Goal: Task Accomplishment & Management: Manage account settings

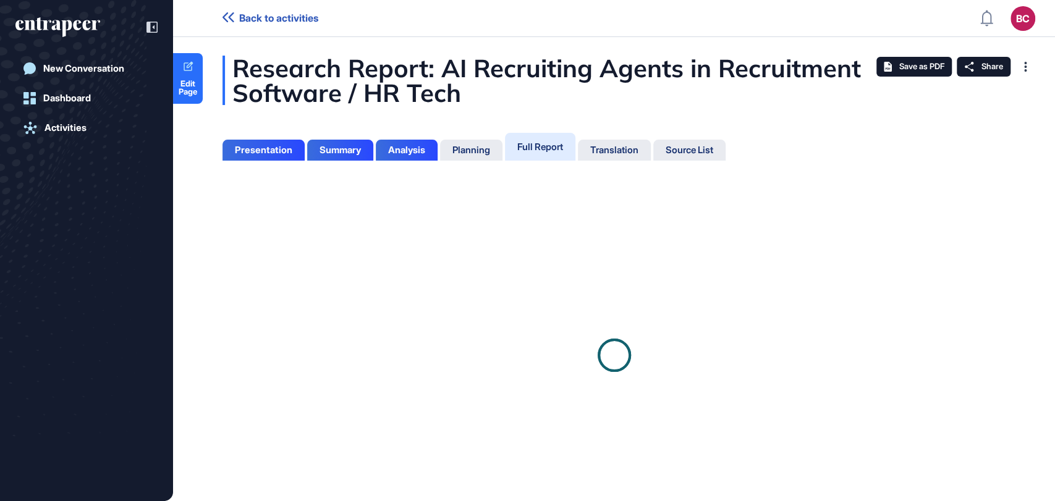
scroll to position [439, 2]
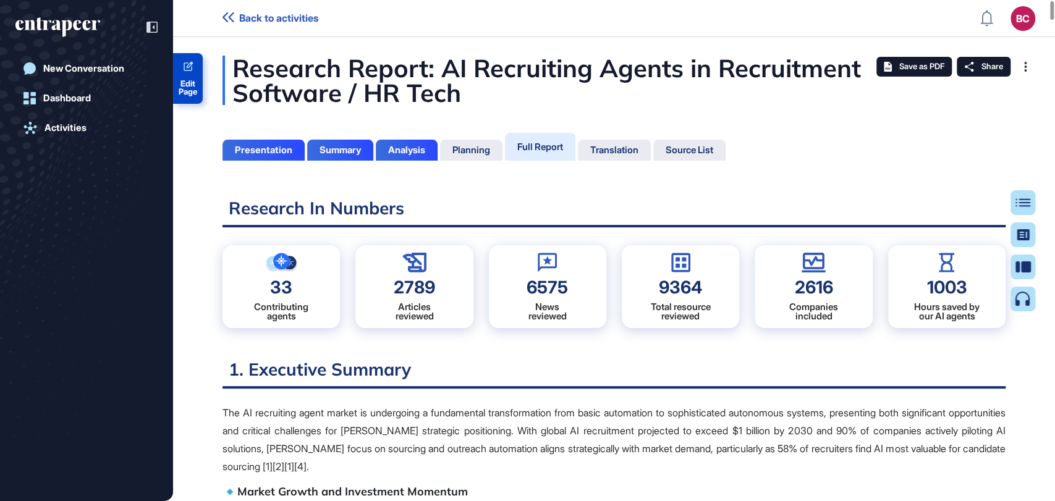
click at [188, 70] on icon at bounding box center [189, 66] width 10 height 10
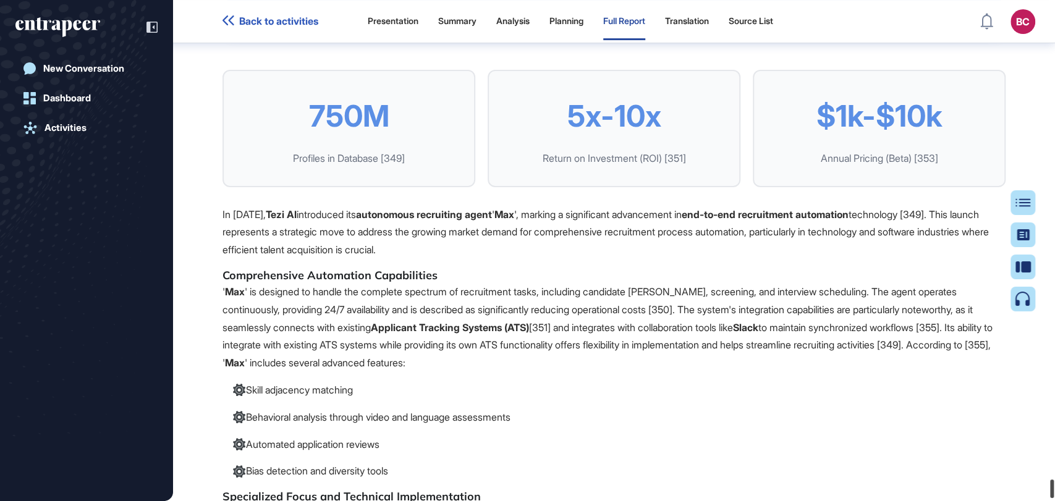
scroll to position [126505, 0]
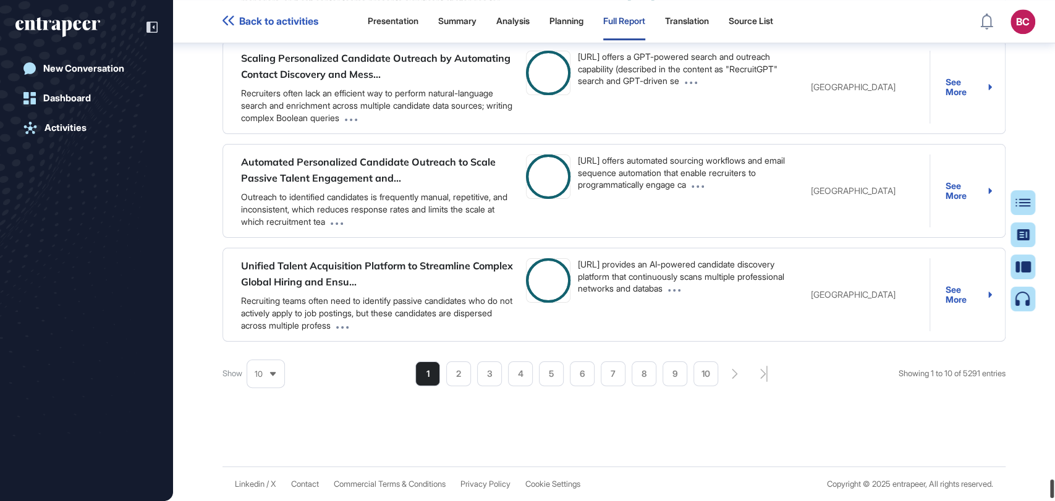
drag, startPoint x: 1053, startPoint y: 164, endPoint x: 1054, endPoint y: 487, distance: 322.6
click at [1054, 487] on div at bounding box center [1052, 489] width 4 height 19
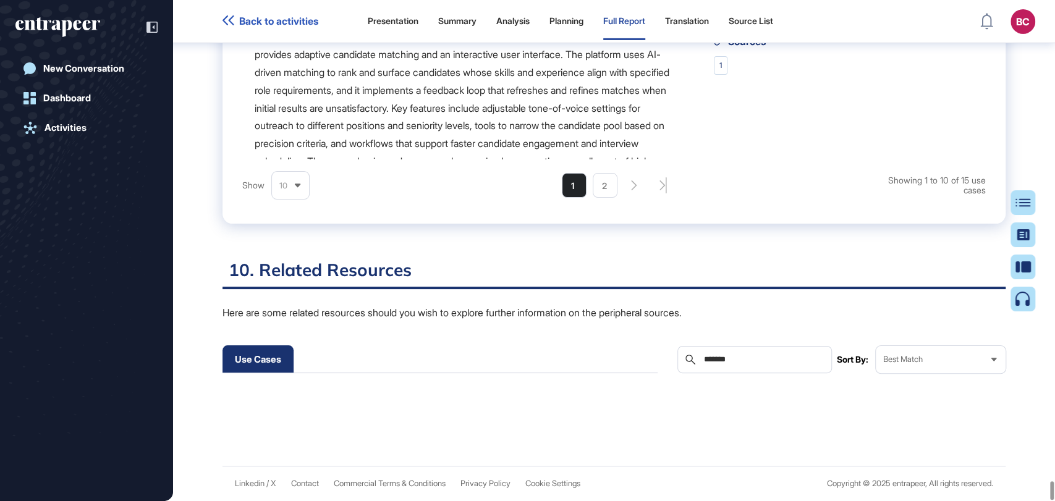
scroll to position [125892, 0]
type input "*******"
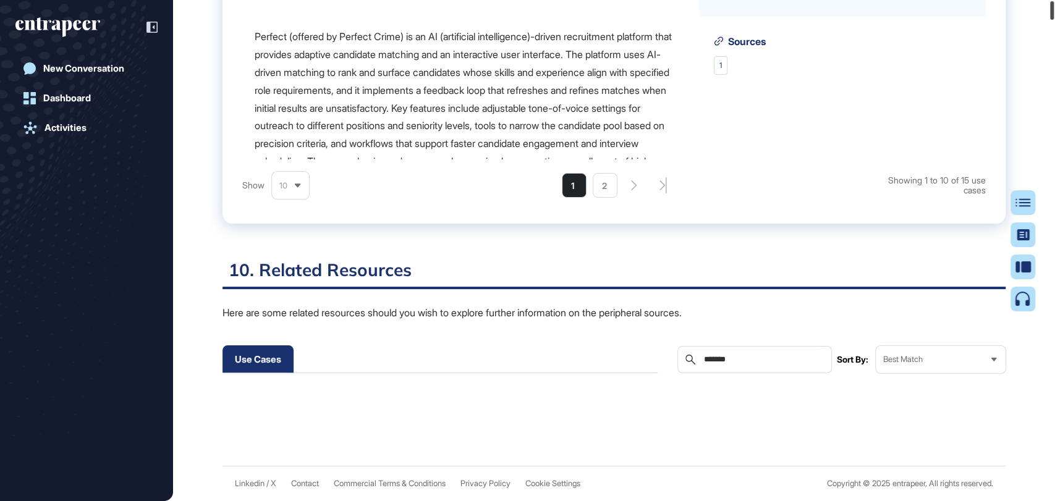
scroll to position [0, 0]
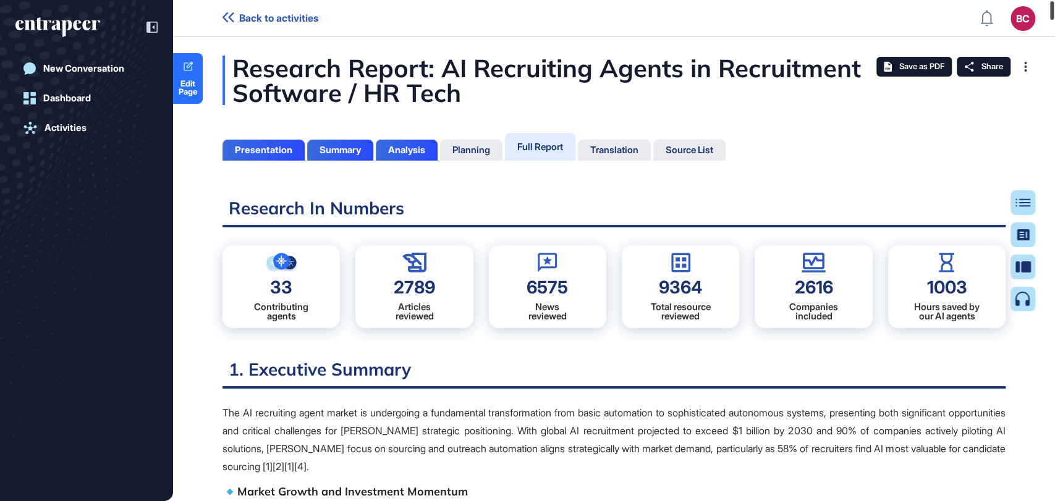
drag, startPoint x: 1053, startPoint y: 491, endPoint x: 1054, endPoint y: -3, distance: 493.9
click at [1054, 0] on html "Back to activities BC Admin Dashboard Dashboard Profile My Content Request More…" at bounding box center [527, 300] width 1055 height 600
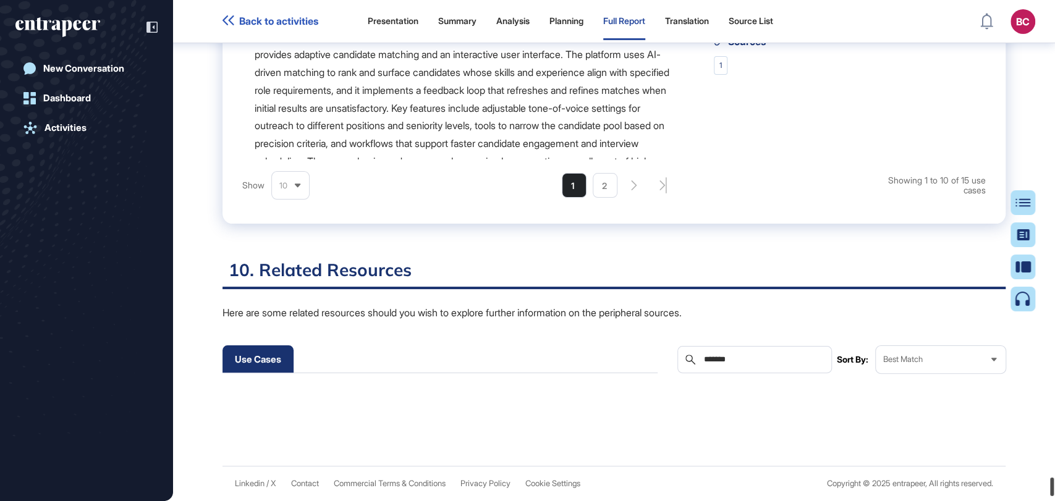
scroll to position [125892, 0]
drag, startPoint x: 1046, startPoint y: 49, endPoint x: 1022, endPoint y: 210, distance: 163.2
click at [1054, 494] on div at bounding box center [1052, 490] width 4 height 19
drag, startPoint x: 778, startPoint y: 359, endPoint x: 722, endPoint y: 365, distance: 56.0
click at [673, 367] on div "Use Cases Companies News Researches Search ******* Sort By: Best Match" at bounding box center [614, 360] width 783 height 28
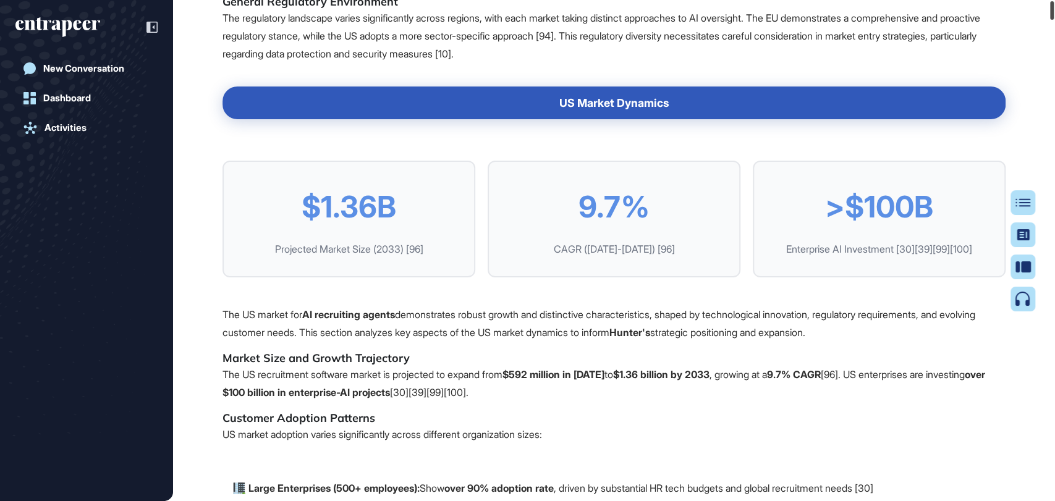
scroll to position [0, 0]
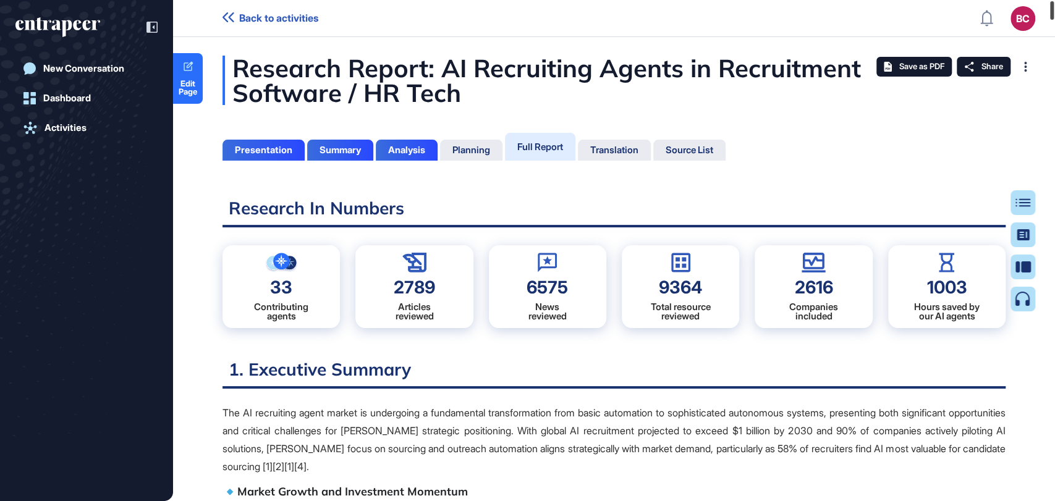
drag, startPoint x: 1053, startPoint y: 49, endPoint x: 1048, endPoint y: -2, distance: 51.5
click at [1048, 0] on html "Back to activities BC Admin Dashboard Dashboard Profile My Content Request More…" at bounding box center [527, 300] width 1055 height 600
click at [920, 64] on span "Save as PDF" at bounding box center [921, 67] width 45 height 10
click at [886, 61] on div "Save as PDF" at bounding box center [913, 67] width 75 height 20
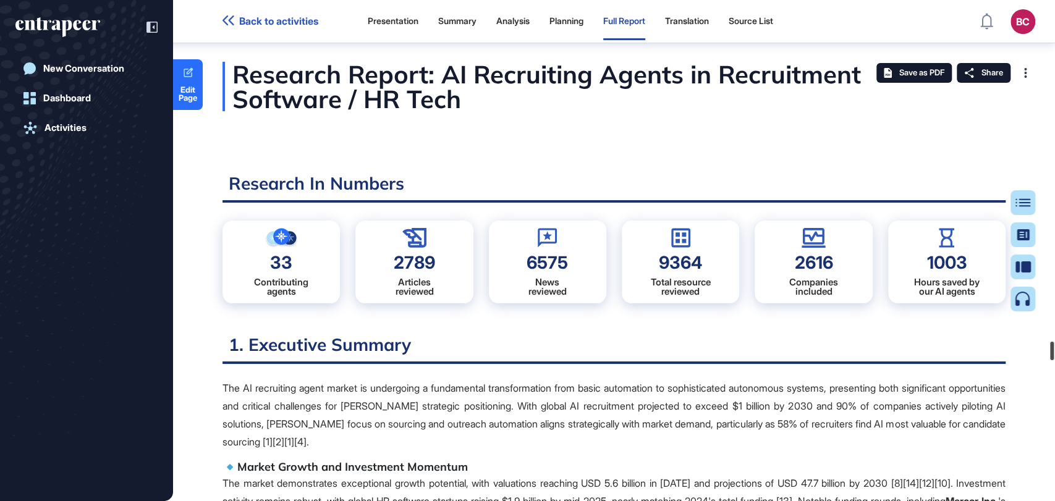
scroll to position [90050, 0]
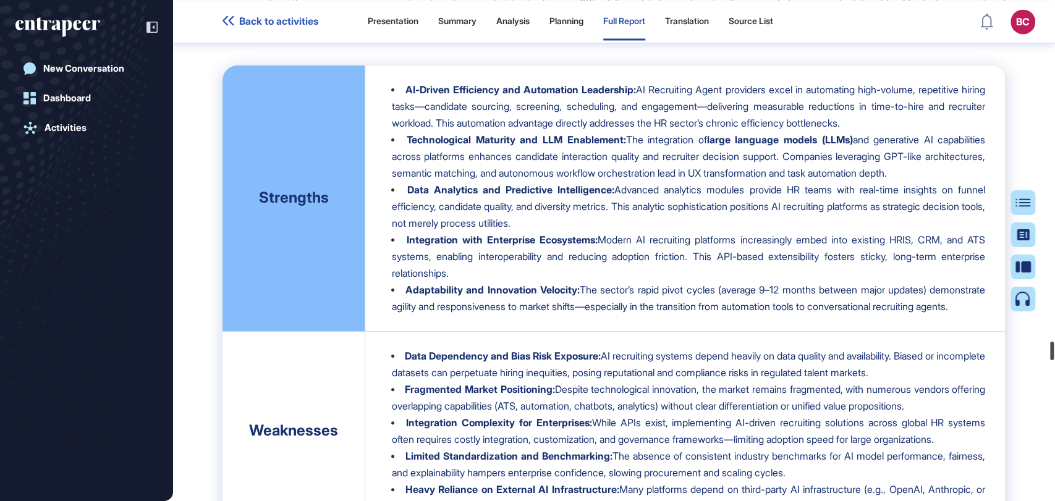
drag, startPoint x: 1054, startPoint y: 14, endPoint x: 761, endPoint y: 427, distance: 506.8
click at [1048, 501] on html "Back to activities Presentation Summary Analysis Planning Full Report Translati…" at bounding box center [527, 300] width 1055 height 600
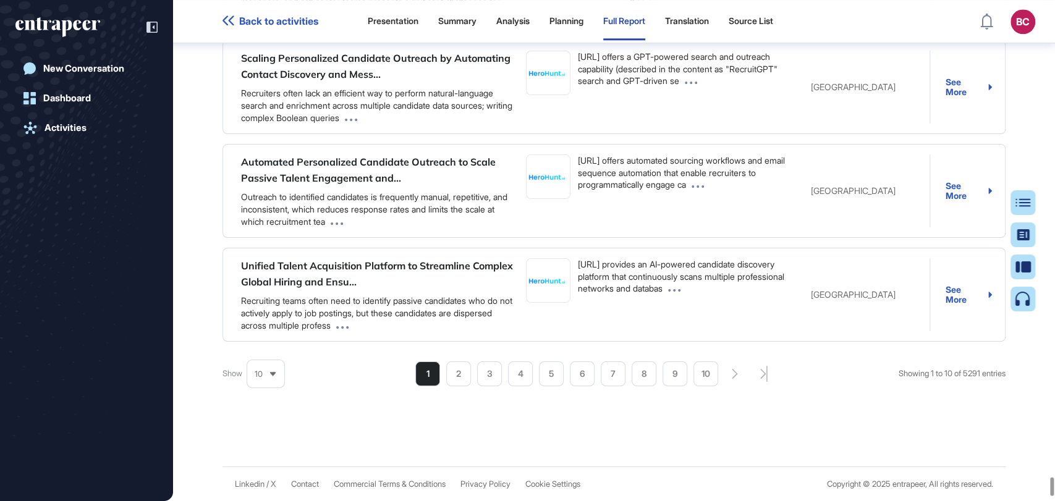
scroll to position [125965, 0]
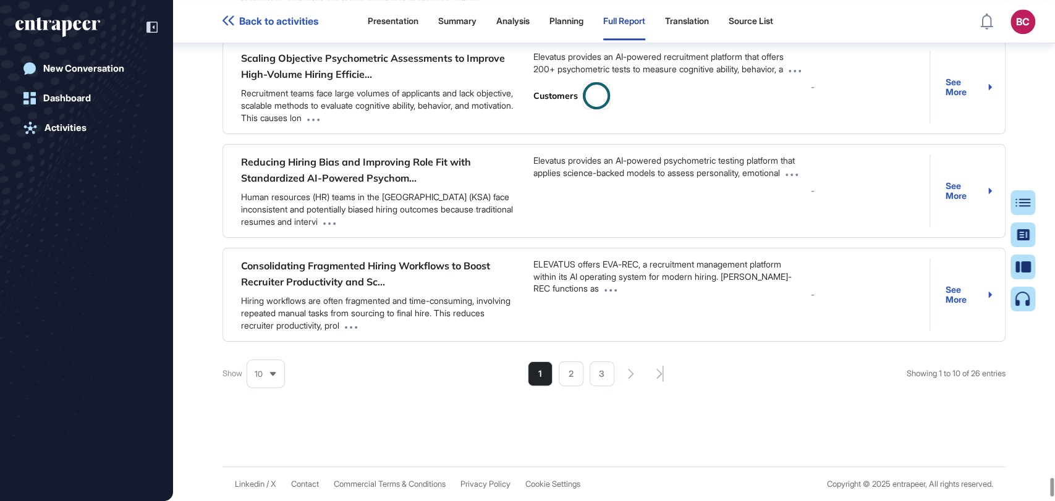
scroll to position [126102, 0]
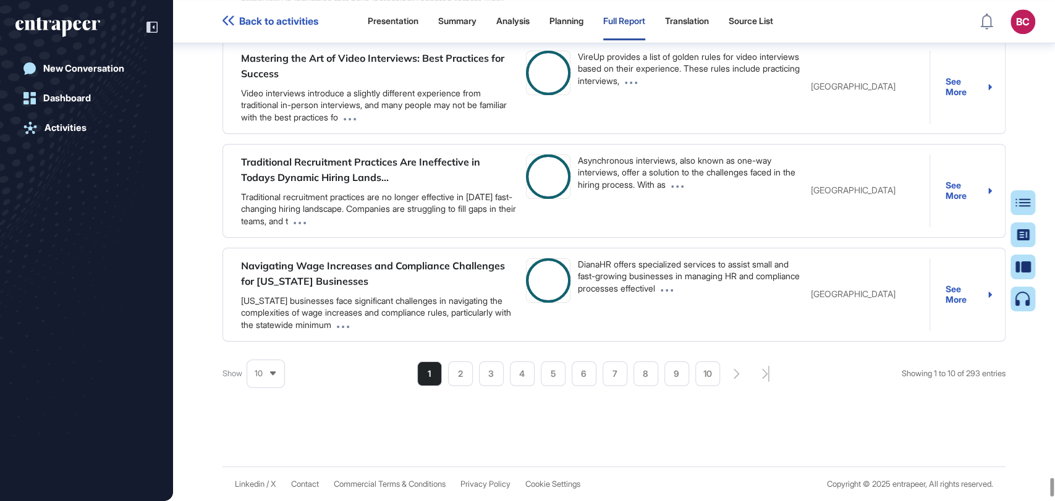
scroll to position [125892, 0]
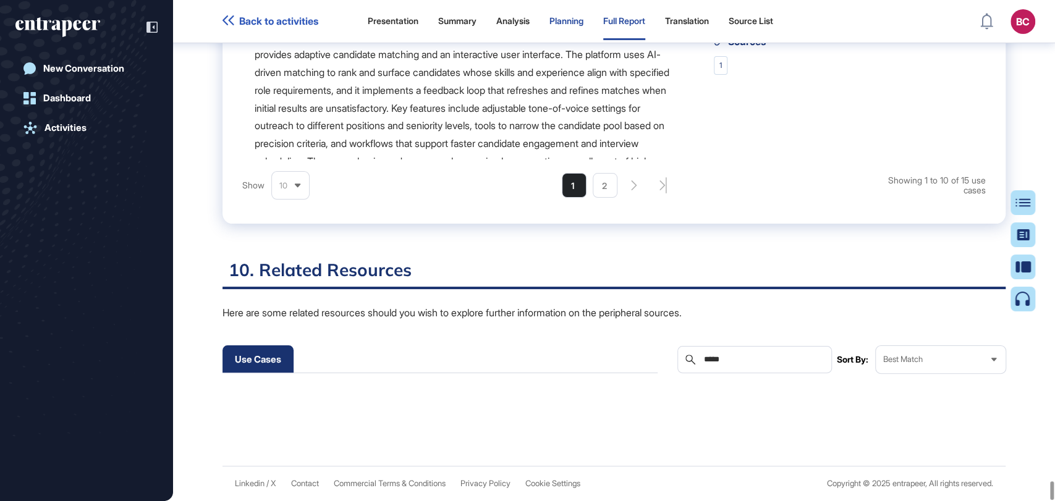
type input "*****"
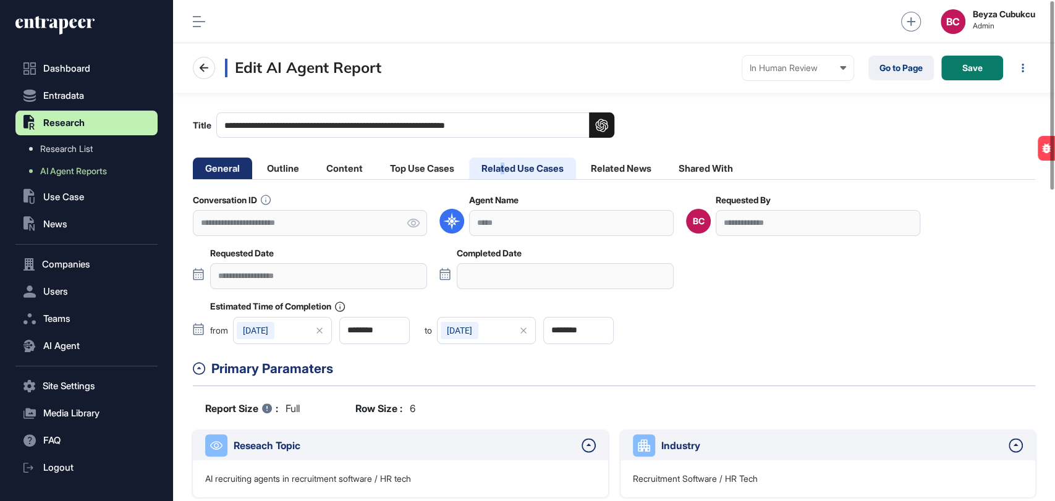
click at [506, 169] on li "Related Use Cases" at bounding box center [522, 169] width 107 height 22
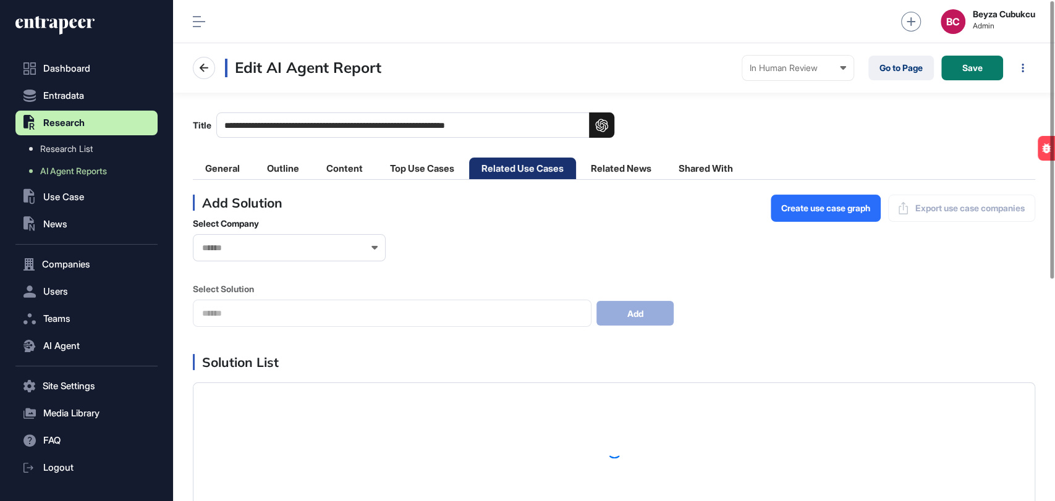
click at [247, 258] on div at bounding box center [289, 247] width 193 height 27
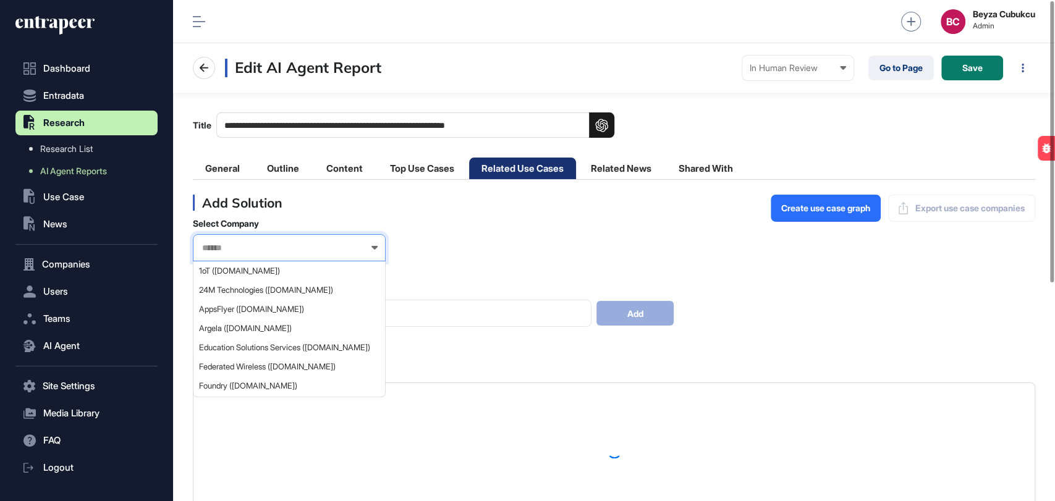
click at [242, 250] on input "text" at bounding box center [281, 248] width 161 height 11
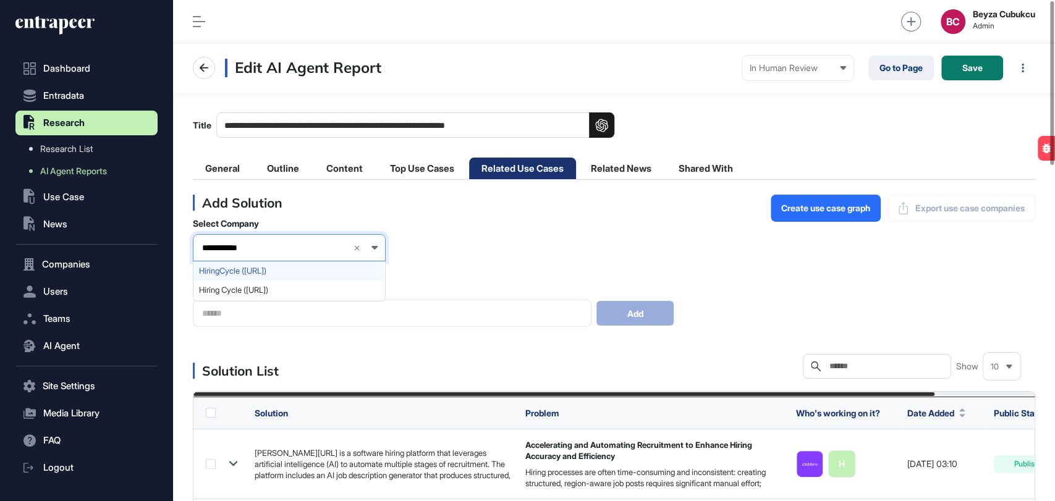
type input "**********"
click at [237, 274] on span "HiringCycle (hiringcycle.ai)" at bounding box center [288, 270] width 179 height 9
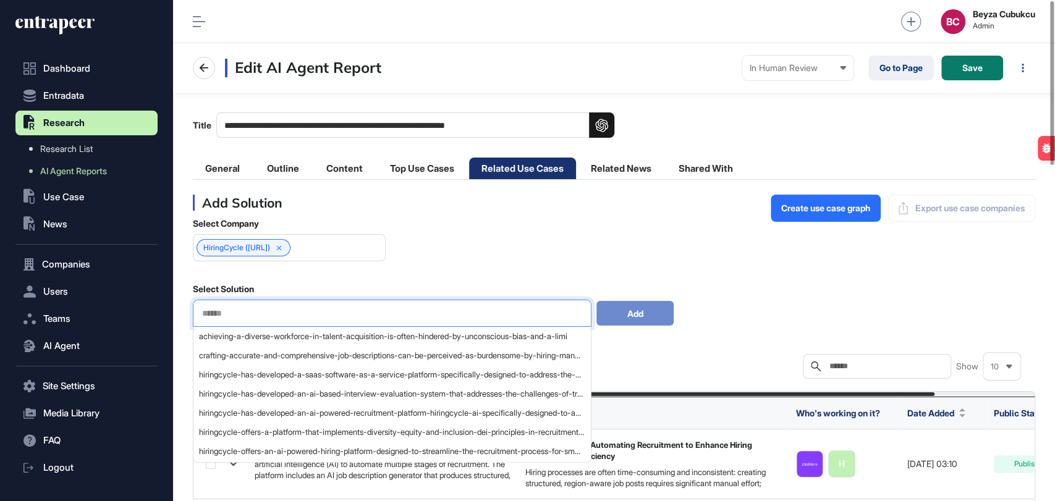
click at [280, 310] on input "text" at bounding box center [392, 313] width 383 height 11
click at [265, 331] on div "achieving-a-diverse-workforce-in-talent-acquisition-is-often-hindered-by-uncons…" at bounding box center [391, 336] width 396 height 19
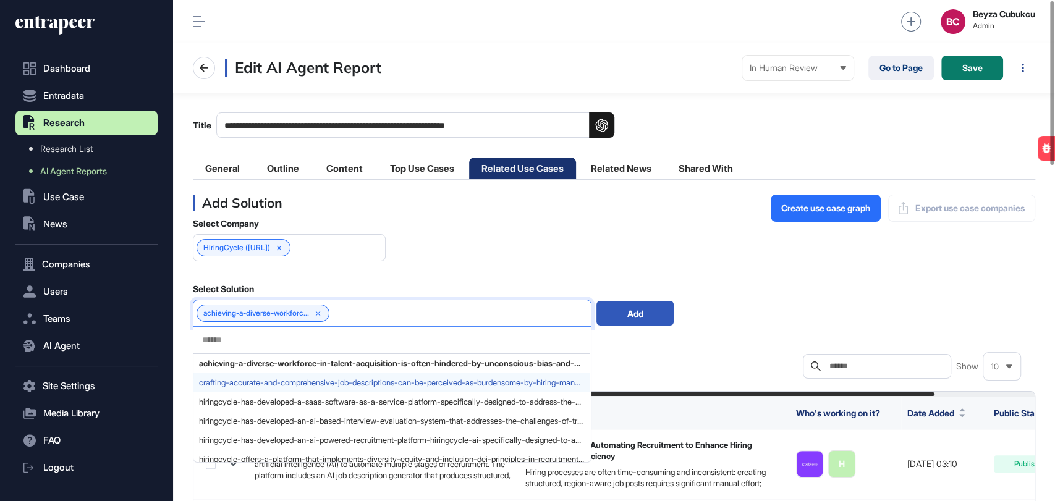
click at [251, 380] on span "crafting-accurate-and-comprehensive-job-descriptions-can-be-perceived-as-burden…" at bounding box center [391, 382] width 385 height 9
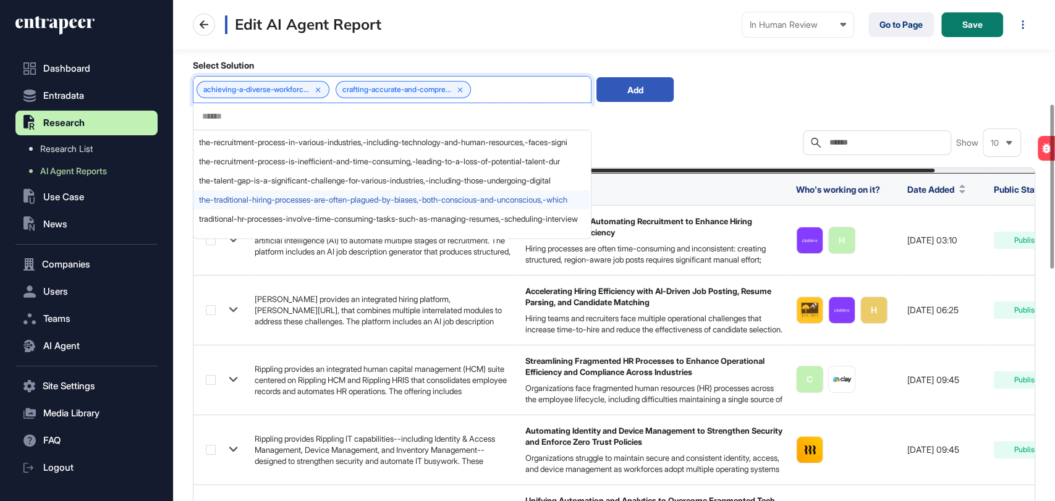
scroll to position [69, 0]
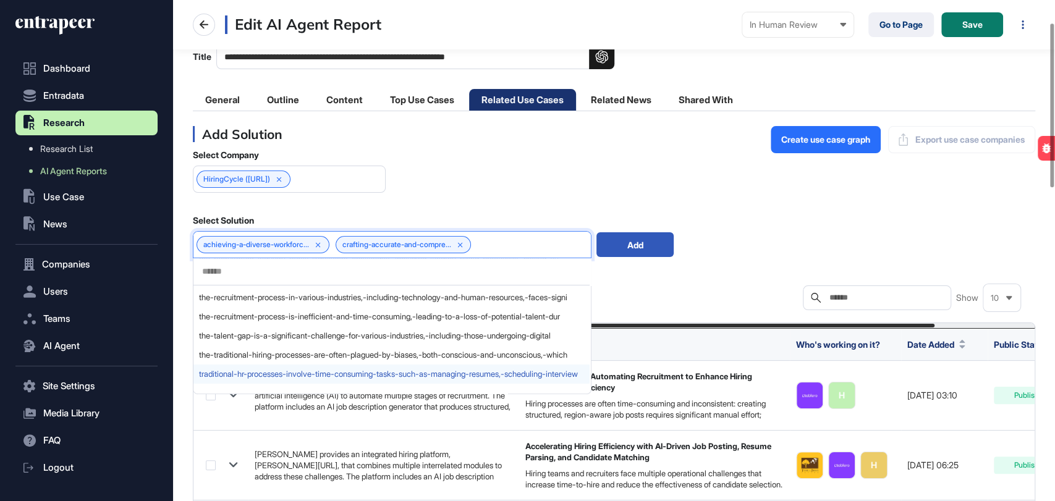
click at [273, 370] on span "traditional-hr-processes-involve-time-consuming-tasks-such-as-managing-resumes,…" at bounding box center [391, 374] width 385 height 9
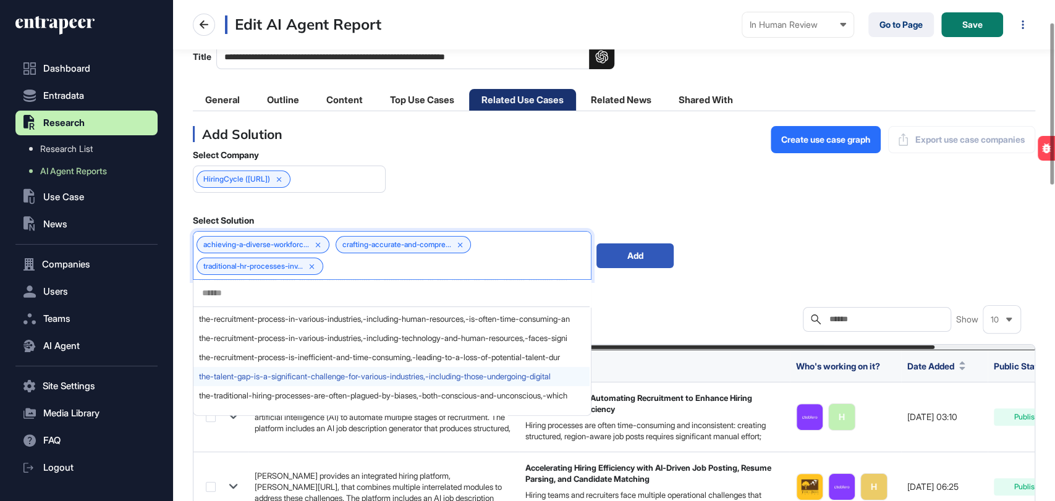
click at [279, 372] on span "the-talent-gap-is-a-significant-challenge-for-various-industries,-including-tho…" at bounding box center [391, 376] width 385 height 9
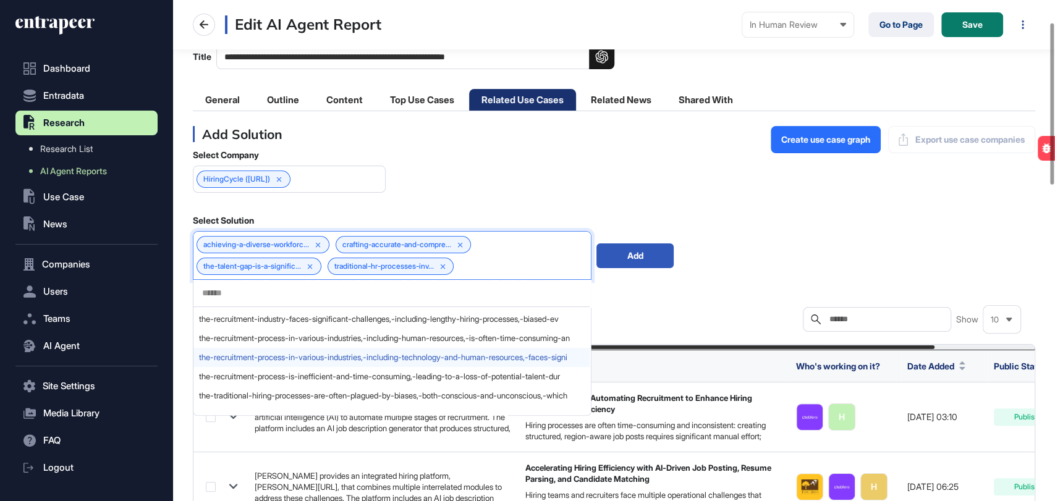
click at [284, 359] on span "the-recruitment-process-in-various-industries,-including-technology-and-human-r…" at bounding box center [391, 357] width 385 height 9
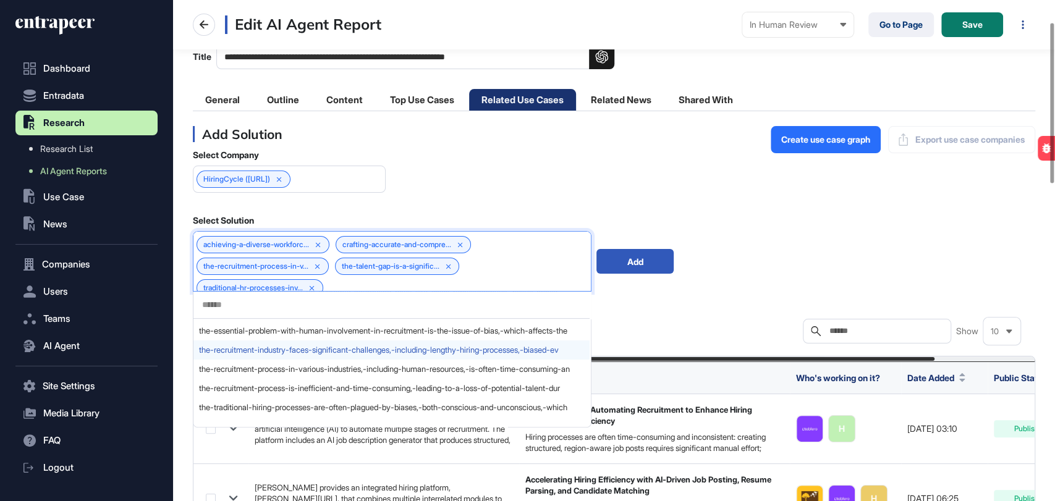
click at [287, 353] on span "the-recruitment-industry-faces-significant-challenges,-including-lengthy-hiring…" at bounding box center [391, 350] width 385 height 9
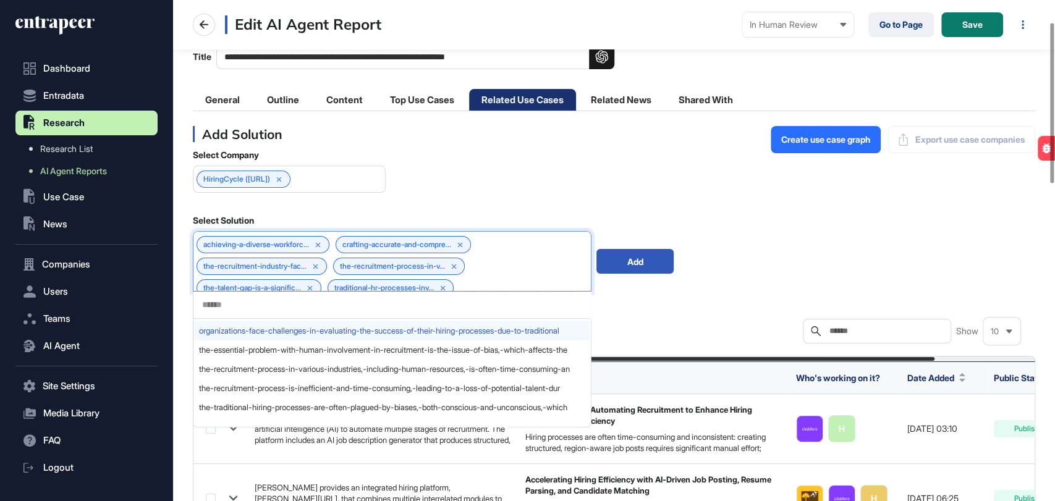
click at [300, 324] on div "organizations-face-challenges-in-evaluating-the-success-of-their-hiring-process…" at bounding box center [391, 330] width 396 height 19
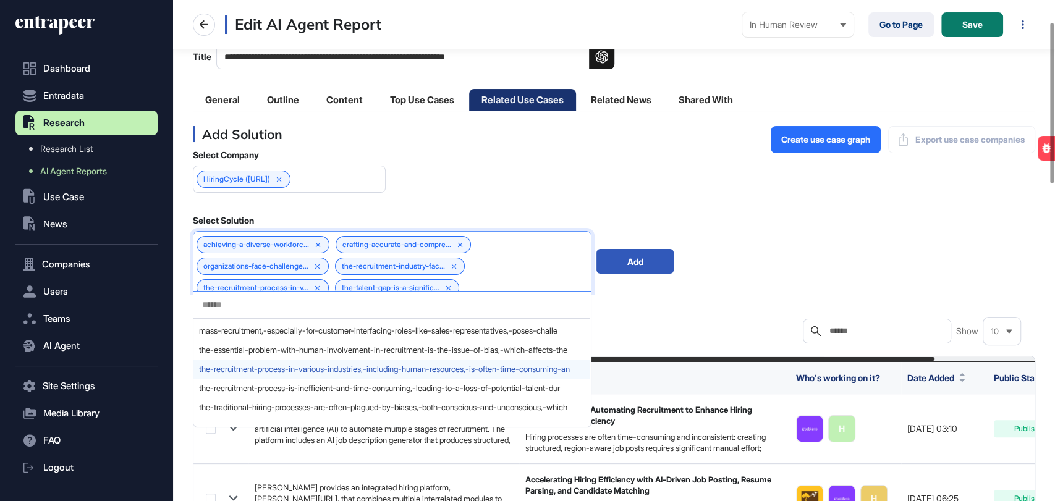
click at [289, 360] on div "the-recruitment-process-in-various-industries,-including-human-resources,-is-of…" at bounding box center [391, 369] width 396 height 19
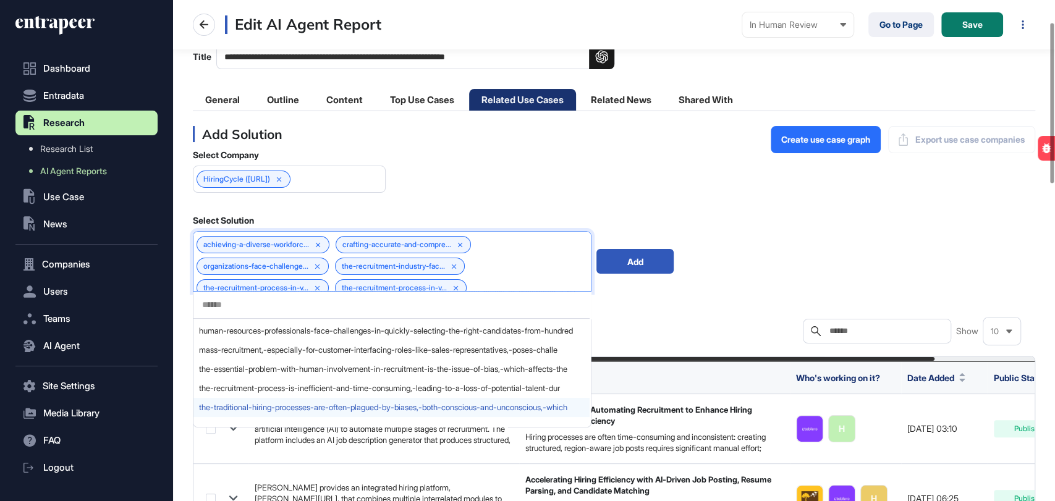
click at [285, 414] on div "the-traditional-hiring-processes-are-often-plagued-by-biases,-both-conscious-an…" at bounding box center [391, 407] width 396 height 19
click at [290, 409] on span "the-recruitment-process-is-inefficient-and-time-consuming,-leading-to-a-loss-of…" at bounding box center [391, 407] width 385 height 9
click at [290, 409] on span "the-essential-problem-with-human-involvement-in-recruitment-is-the-issue-of-bia…" at bounding box center [391, 407] width 385 height 9
click at [290, 409] on span "mass-recruitment,-especially-for-customer-interfacing-roles-like-sales-represen…" at bounding box center [391, 407] width 385 height 9
click at [290, 409] on span "human-resources-professionals-face-challenges-in-quickly-selecting-the-right-ca…" at bounding box center [391, 407] width 385 height 9
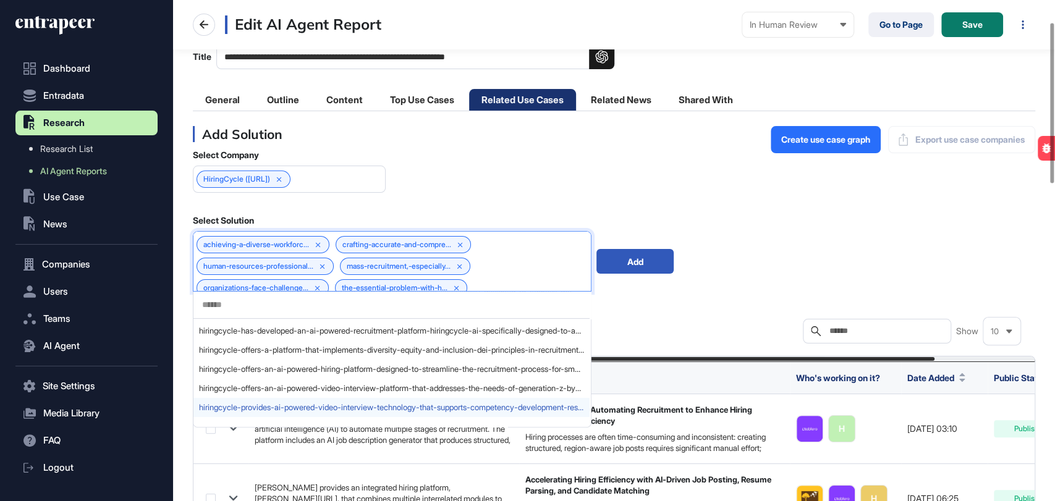
click at [290, 409] on span "hiringcycle-provides-ai-powered-video-interview-technology-that-supports-compet…" at bounding box center [391, 407] width 385 height 9
click at [290, 409] on span "hiringcycle-offers-an-ai-powered-video-interview-platform-that-addresses-the-ne…" at bounding box center [391, 407] width 385 height 9
click at [290, 409] on span "hiringcycle-offers-an-ai-powered-hiring-platform-designed-to-streamline-the-rec…" at bounding box center [391, 407] width 385 height 9
click at [290, 409] on span "hiringcycle-offers-a-platform-that-implements-diversity-equity-and-inclusion-de…" at bounding box center [391, 407] width 385 height 9
click at [290, 409] on span "hiringcycle-has-developed-an-ai-powered-recruitment-platform-hiringcycle-ai-spe…" at bounding box center [391, 407] width 385 height 9
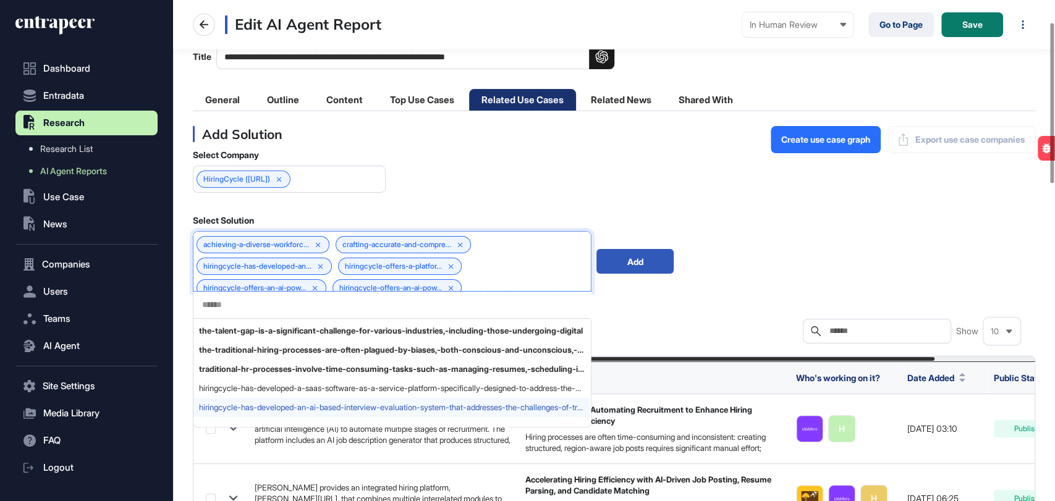
click at [290, 409] on span "hiringcycle-has-developed-an-ai-based-interview-evaluation-system-that-addresse…" at bounding box center [391, 407] width 385 height 9
click at [290, 409] on span "hiringcycle-has-developed-a-saas-software-as-a-service-platform-specifically-de…" at bounding box center [391, 407] width 385 height 9
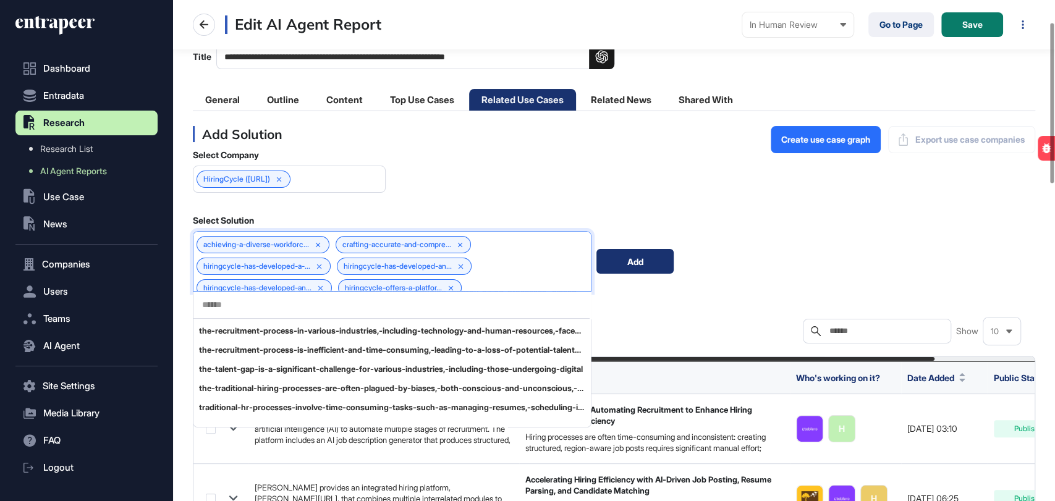
click at [643, 257] on div "Add" at bounding box center [634, 261] width 77 height 25
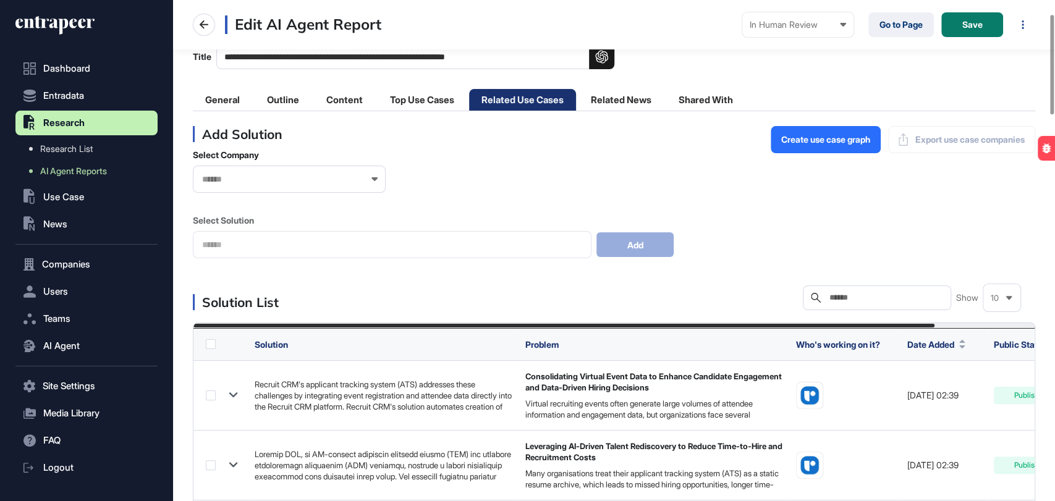
click at [857, 296] on input "text" at bounding box center [885, 298] width 115 height 10
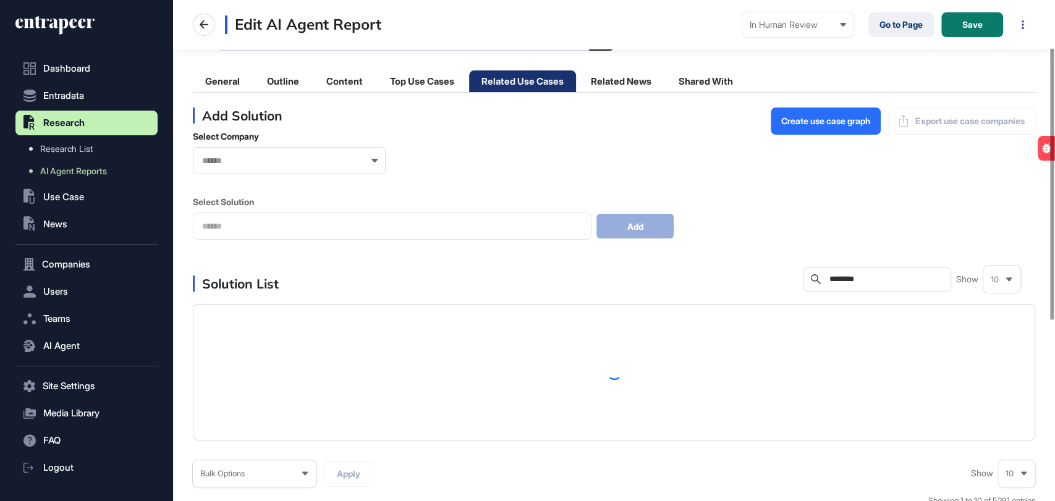
scroll to position [88, 0]
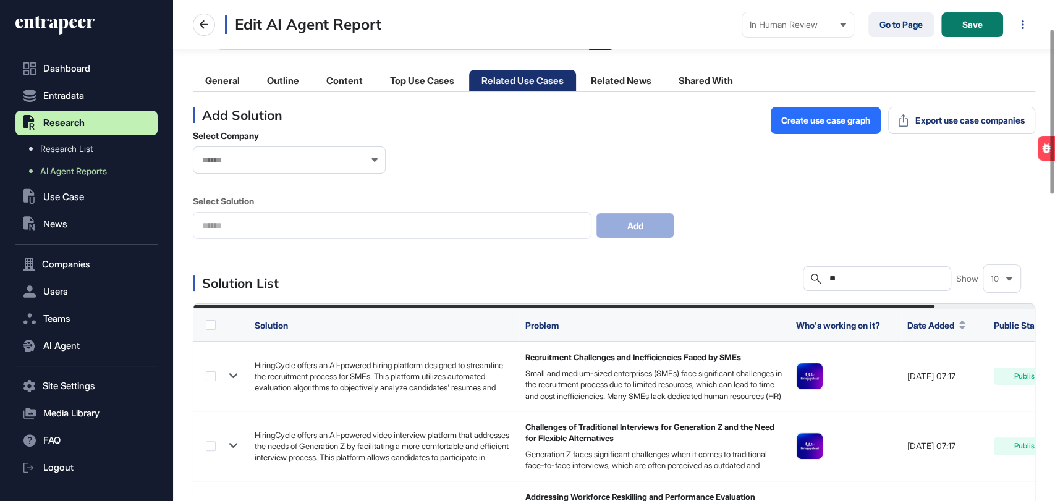
type input "*"
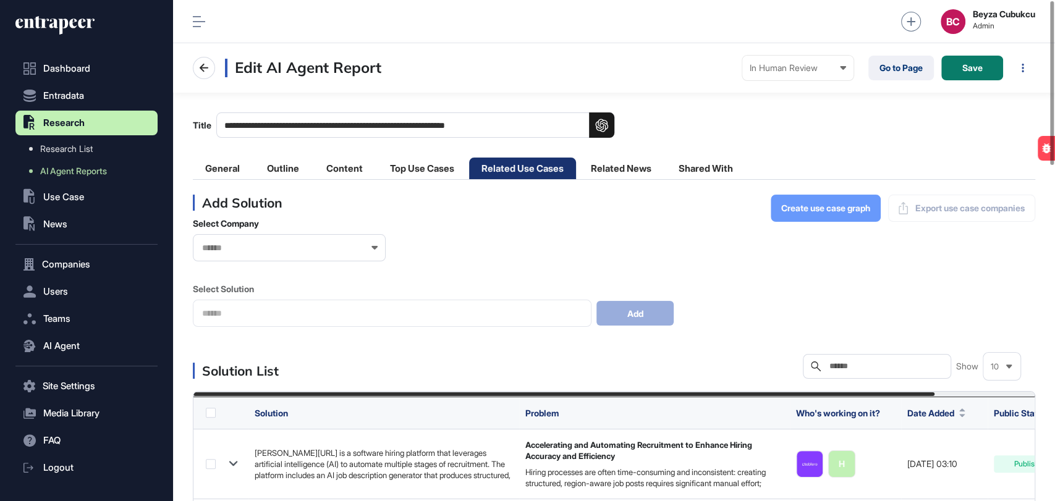
click at [820, 213] on button "Create use case graph" at bounding box center [826, 208] width 110 height 27
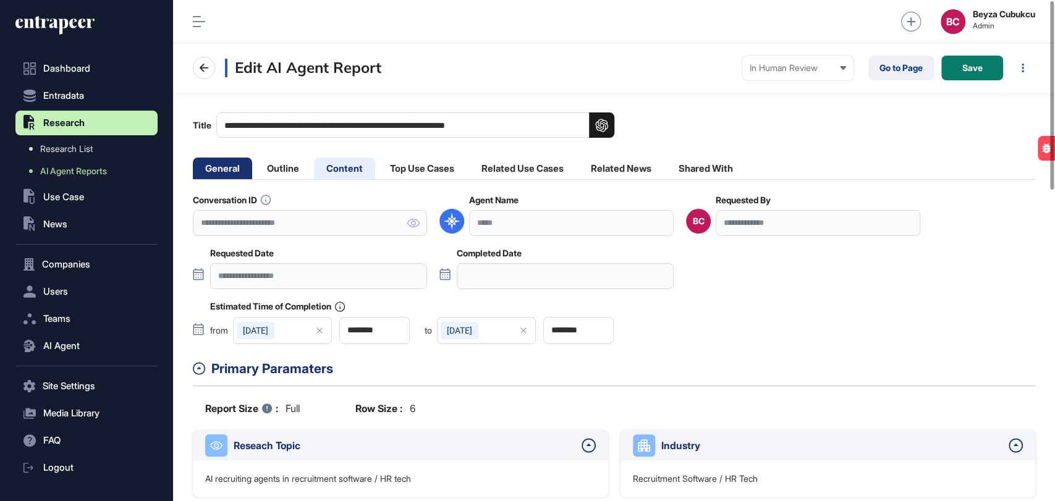
click at [353, 172] on li "Content" at bounding box center [344, 169] width 61 height 22
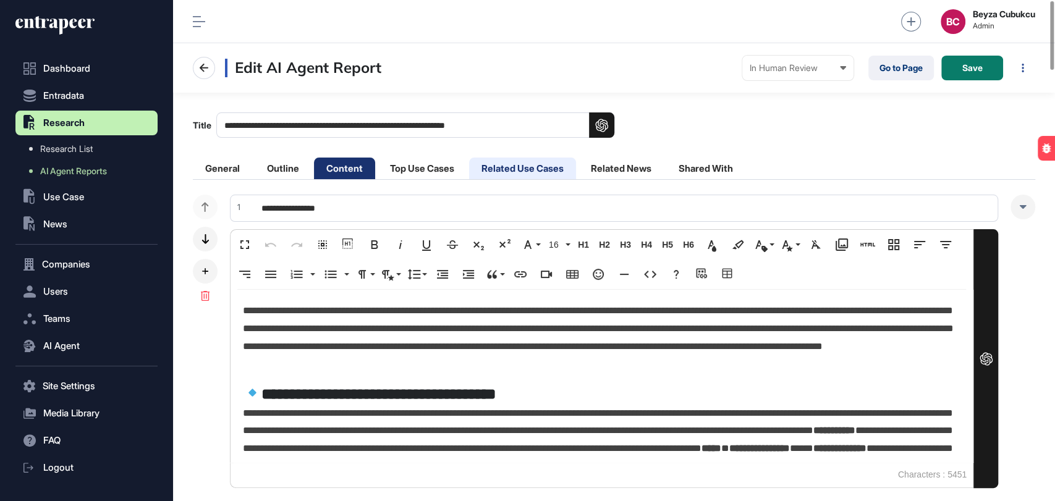
click at [506, 167] on li "Related Use Cases" at bounding box center [522, 169] width 107 height 22
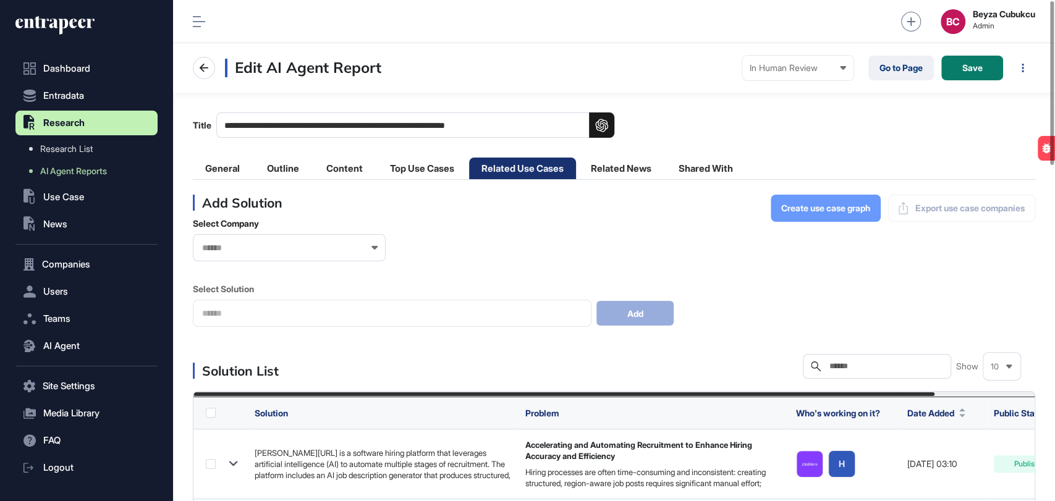
click at [821, 205] on span "Create use case graph" at bounding box center [825, 208] width 89 height 9
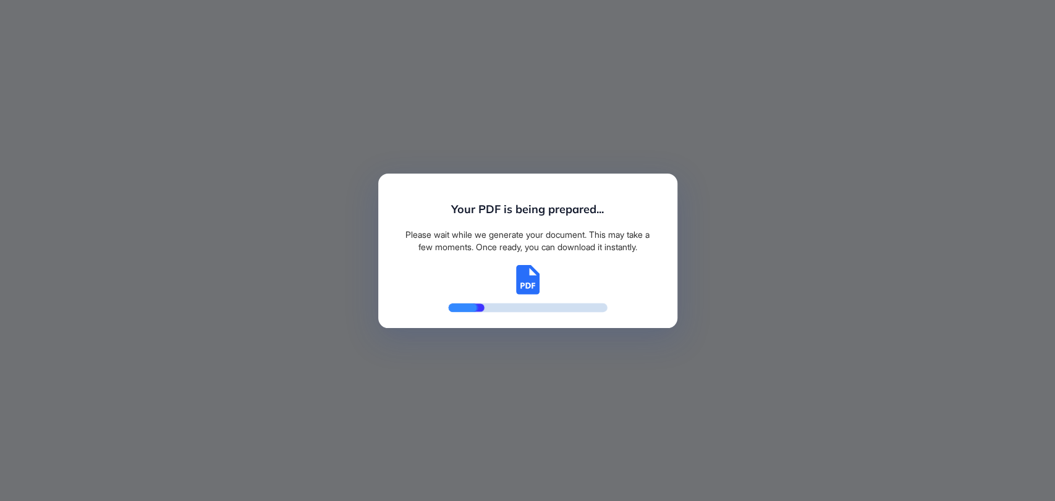
scroll to position [5, 0]
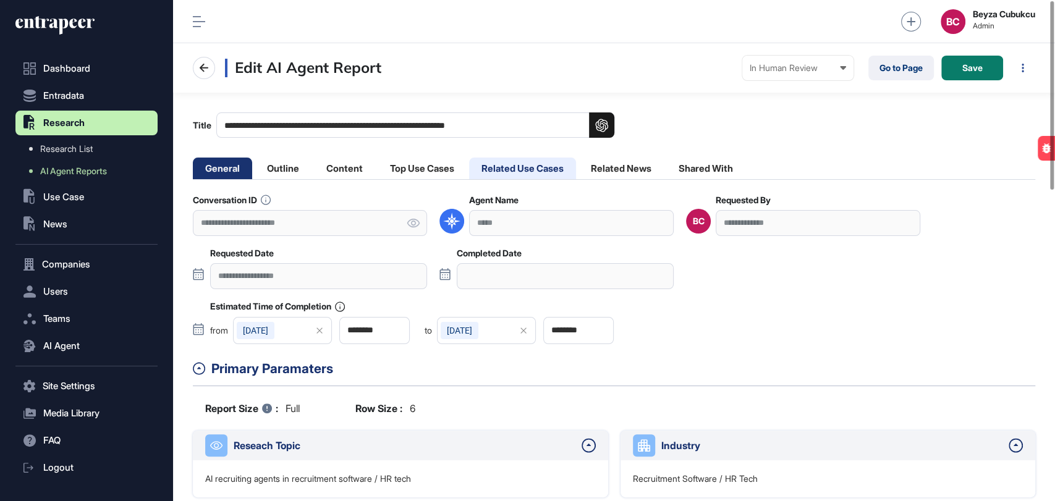
click at [517, 165] on li "Related Use Cases" at bounding box center [522, 169] width 107 height 22
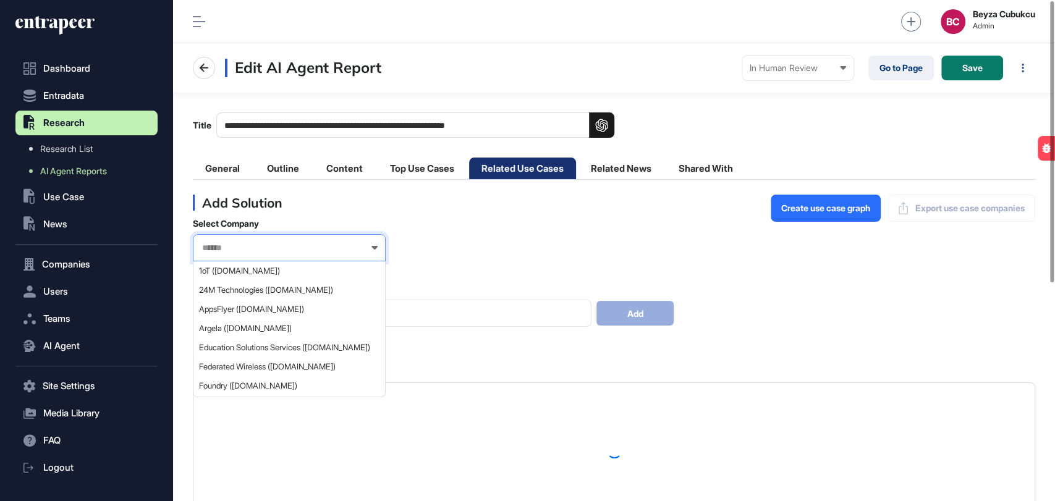
click at [286, 253] on input "text" at bounding box center [281, 248] width 161 height 11
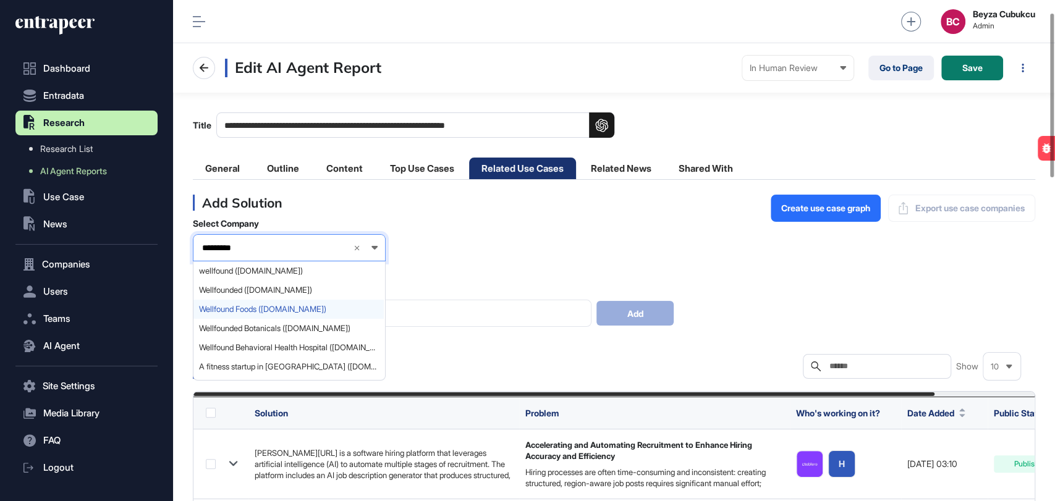
scroll to position [69, 0]
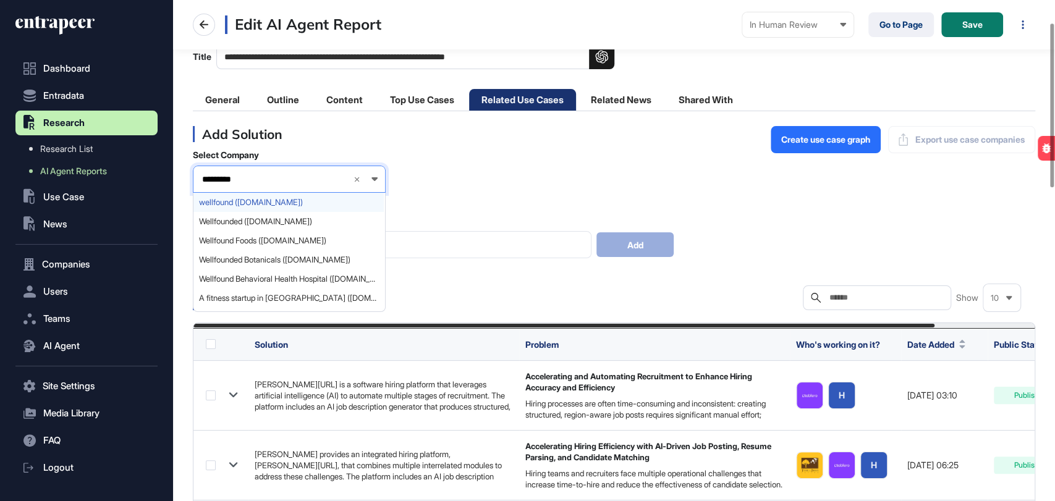
type input "*********"
click at [226, 200] on span "wellfound ([DOMAIN_NAME])" at bounding box center [288, 202] width 179 height 9
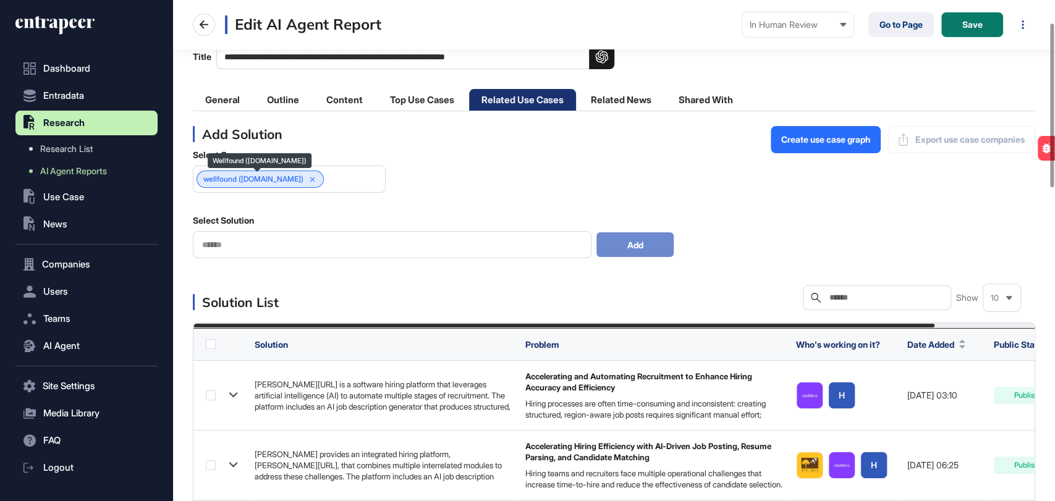
click at [308, 181] on icon at bounding box center [312, 180] width 9 height 9
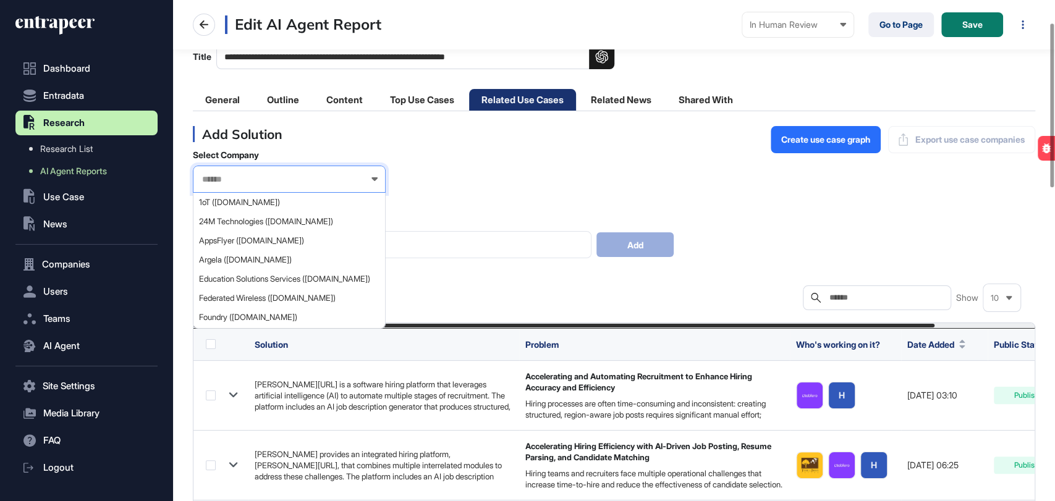
click at [308, 179] on input "text" at bounding box center [281, 179] width 161 height 11
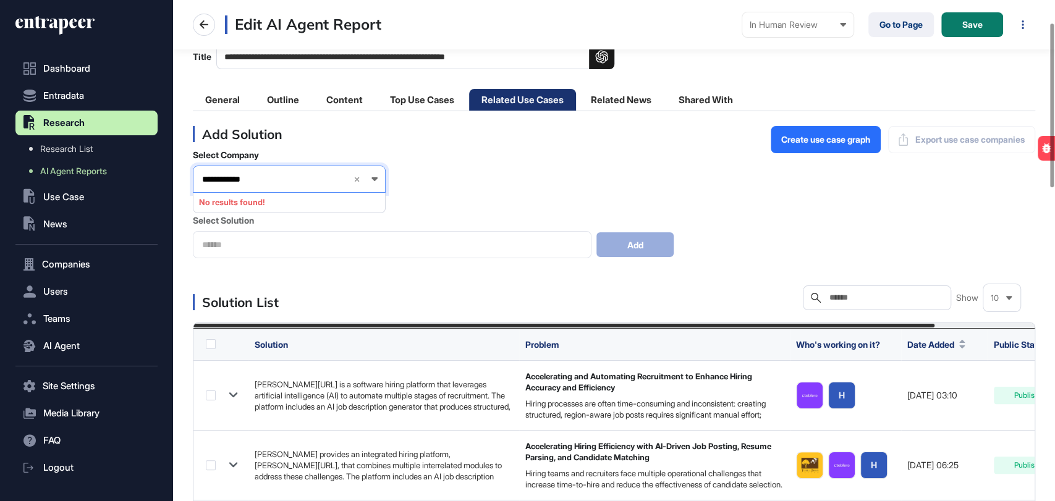
type input "**********"
click at [354, 178] on icon at bounding box center [357, 180] width 9 height 9
click at [832, 296] on input "text" at bounding box center [885, 298] width 115 height 10
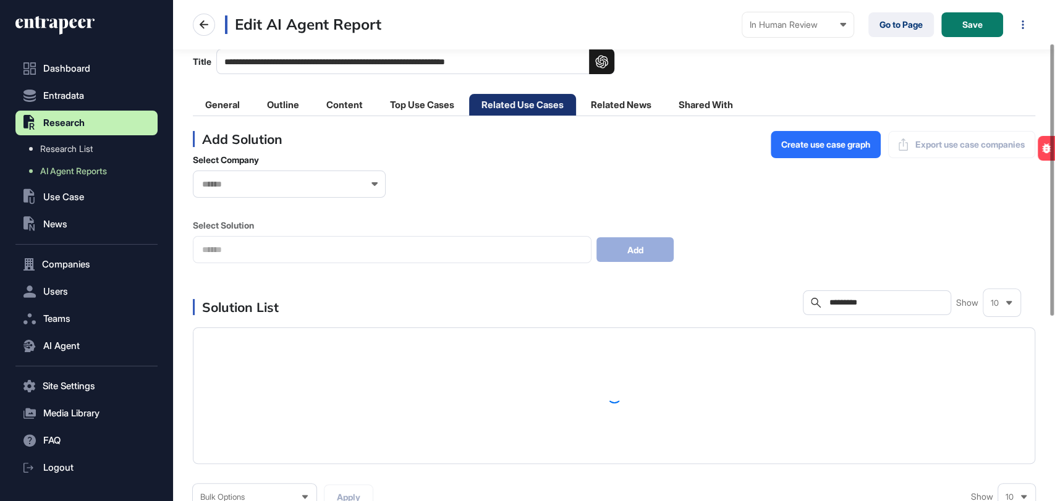
scroll to position [137, 0]
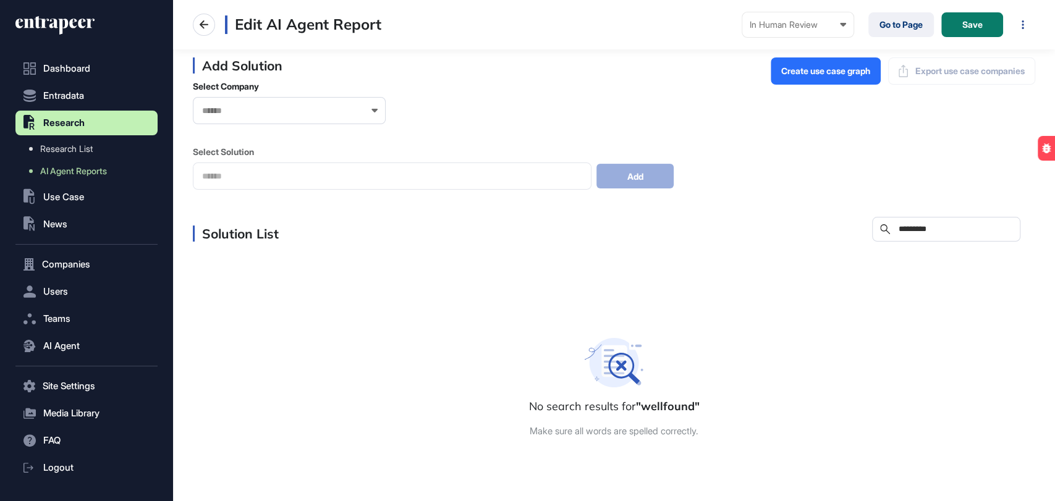
type input "*********"
click at [277, 119] on div at bounding box center [289, 110] width 193 height 27
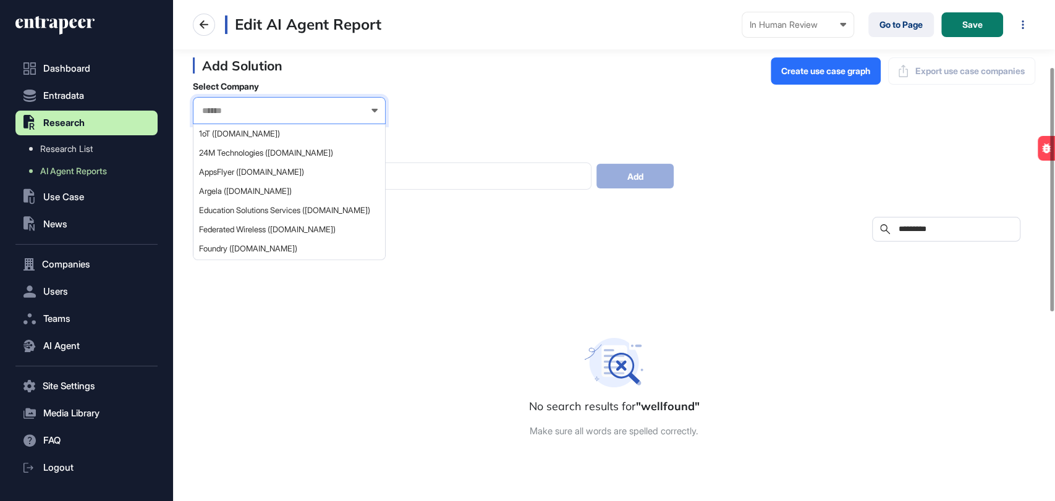
click at [277, 111] on input "text" at bounding box center [281, 111] width 161 height 11
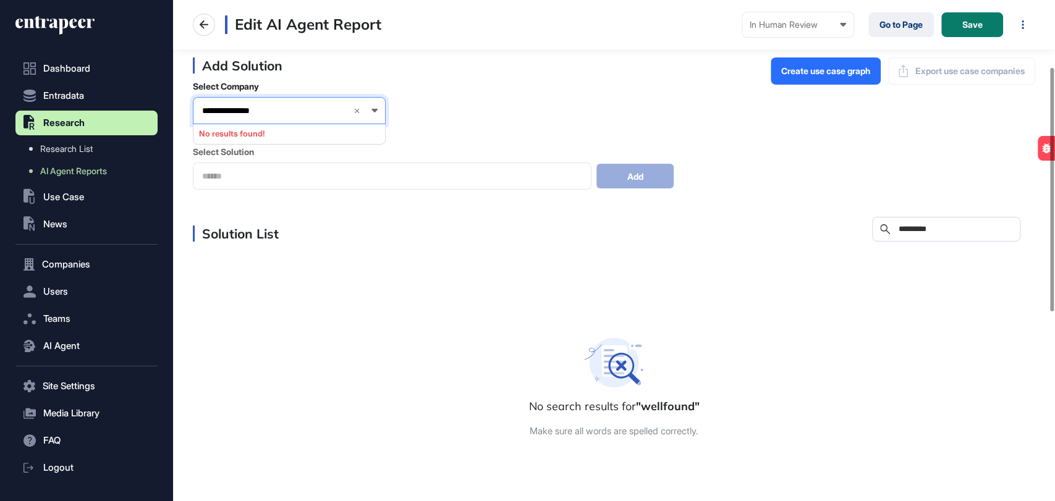
click at [223, 112] on input "**********" at bounding box center [272, 111] width 142 height 11
type input "**********"
click at [356, 105] on div "**********" at bounding box center [289, 110] width 193 height 27
click at [357, 109] on icon at bounding box center [357, 111] width 9 height 9
click at [289, 115] on div at bounding box center [289, 110] width 193 height 27
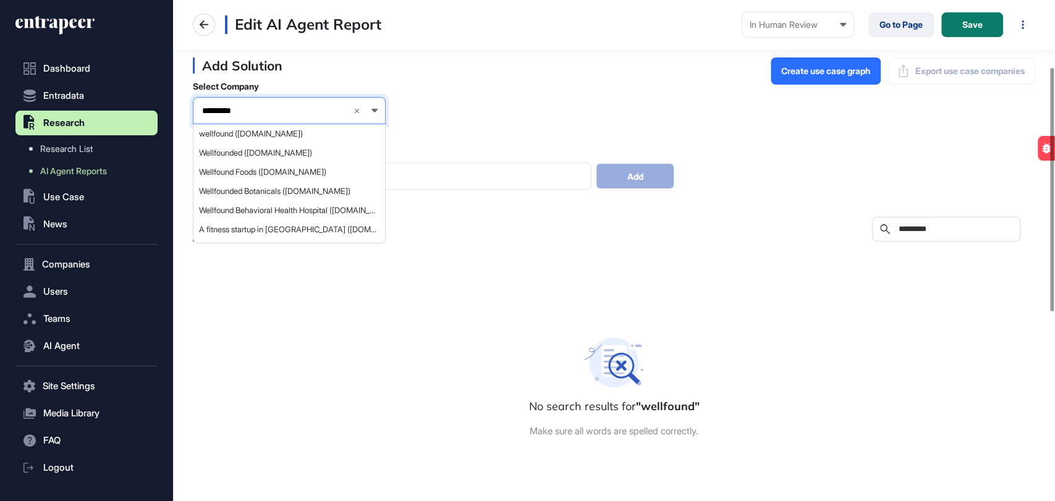
type input "*********"
click at [356, 109] on icon at bounding box center [357, 110] width 5 height 5
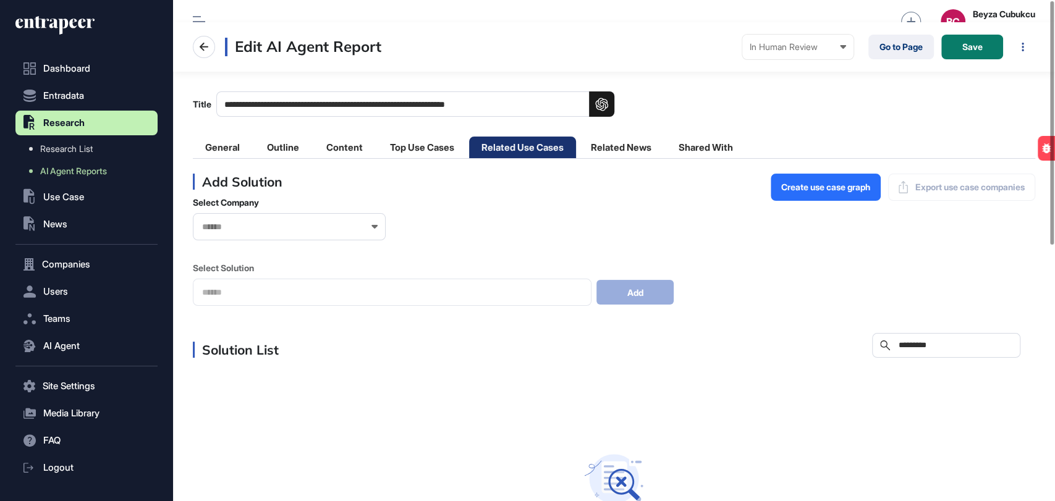
scroll to position [0, 0]
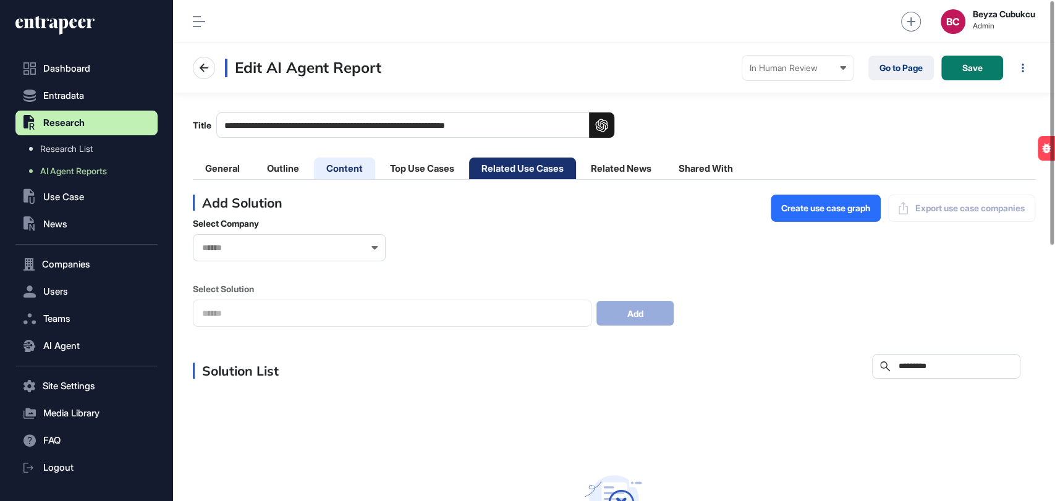
click at [336, 167] on li "Content" at bounding box center [344, 169] width 61 height 22
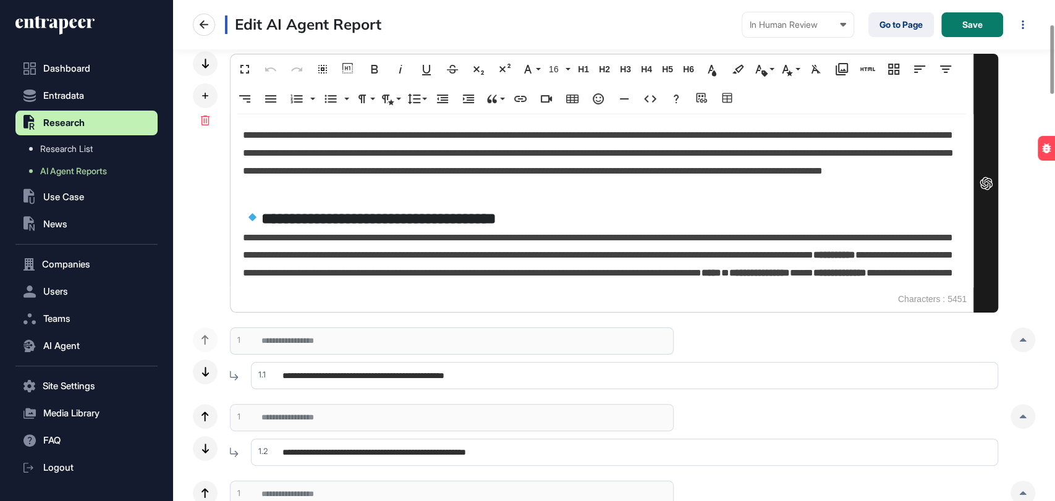
scroll to position [274, 0]
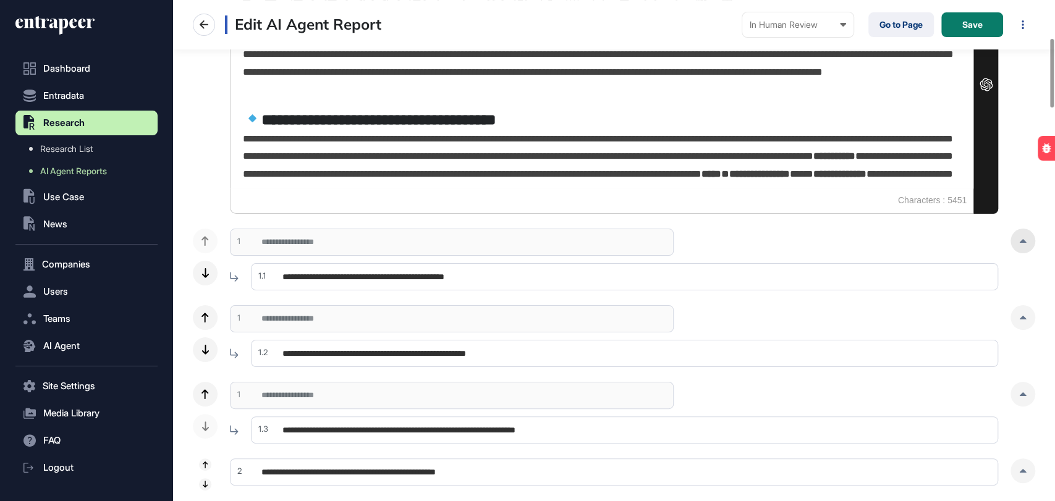
drag, startPoint x: 1028, startPoint y: 242, endPoint x: 1014, endPoint y: 238, distance: 14.7
click at [1030, 242] on div at bounding box center [1023, 241] width 25 height 25
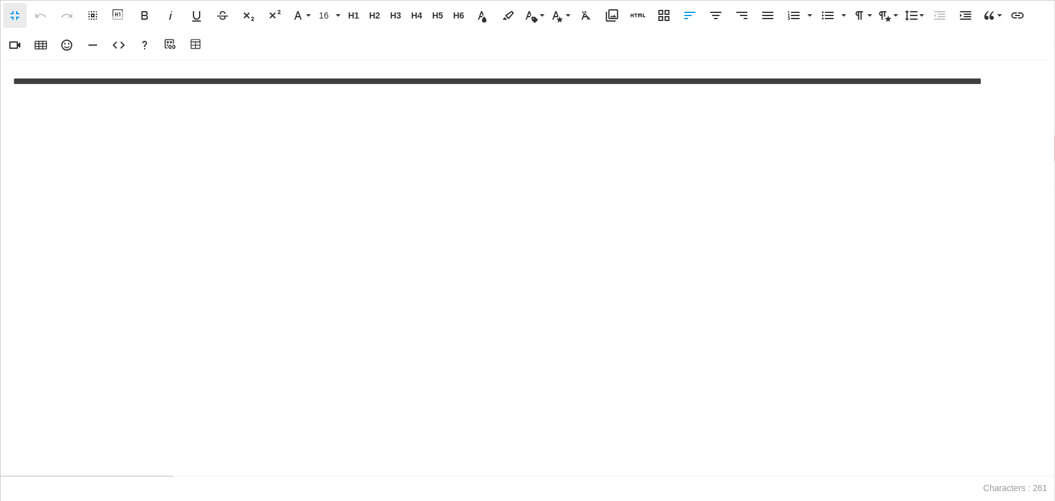
scroll to position [0, 5]
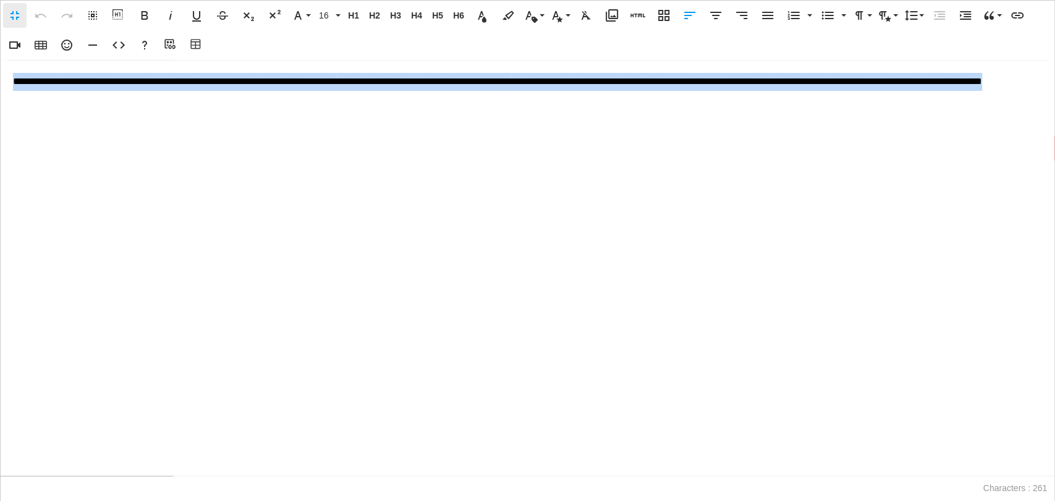
drag, startPoint x: 205, startPoint y: 98, endPoint x: 0, endPoint y: 72, distance: 206.8
click at [0, 72] on div "**********" at bounding box center [527, 269] width 1055 height 416
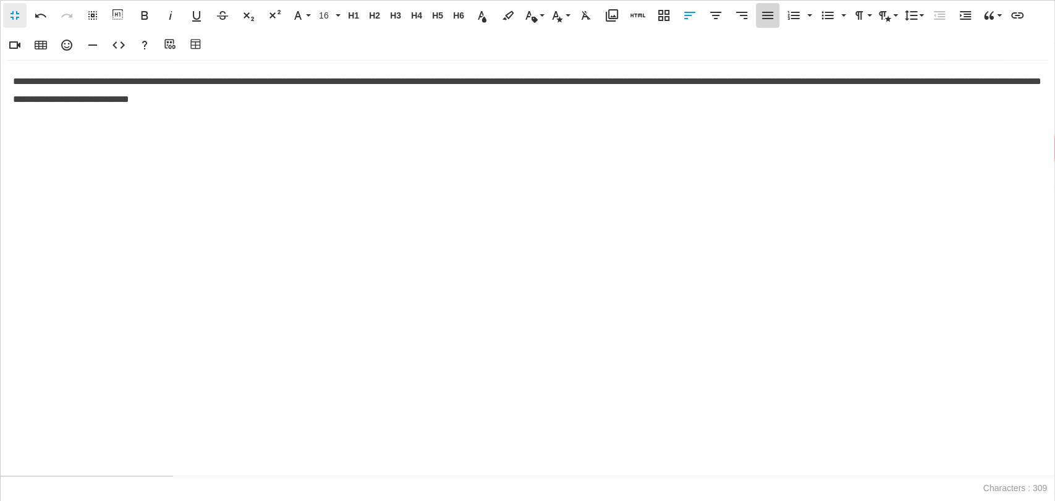
click at [761, 14] on icon "button" at bounding box center [767, 15] width 15 height 15
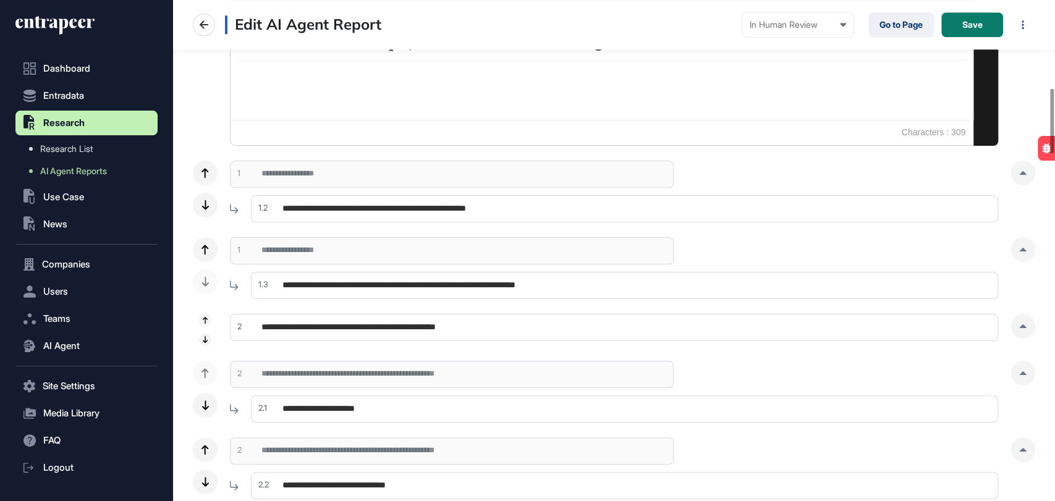
scroll to position [687, 0]
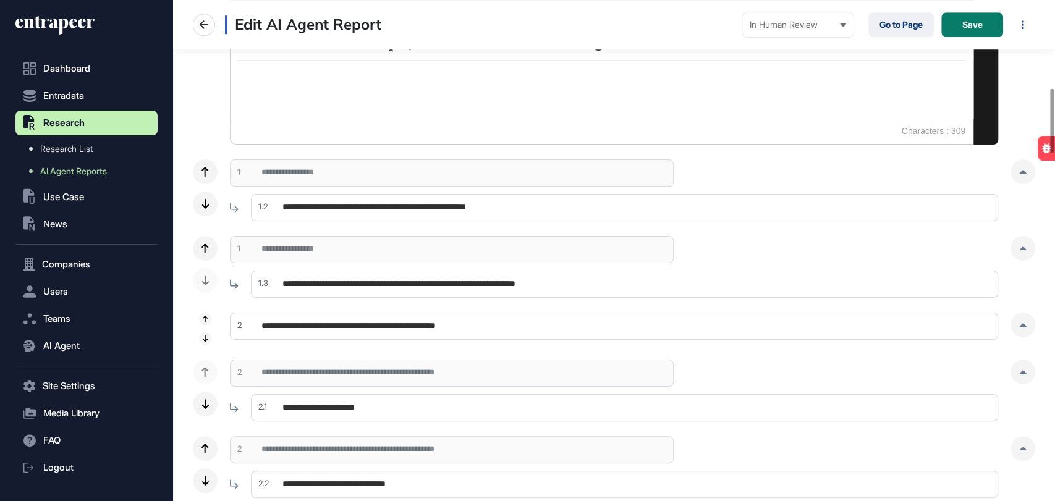
drag, startPoint x: 1018, startPoint y: 174, endPoint x: 834, endPoint y: 221, distance: 190.1
click at [1018, 174] on div at bounding box center [1023, 171] width 25 height 25
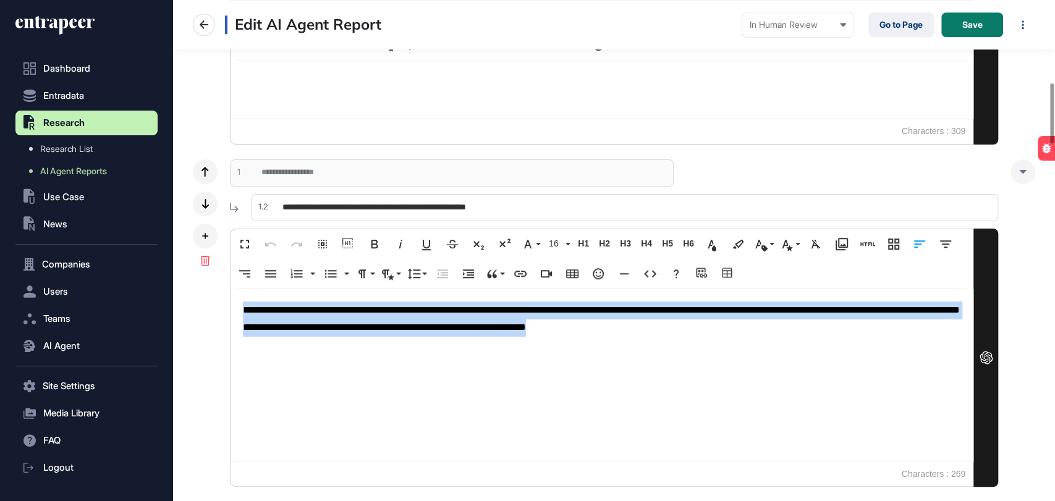
drag, startPoint x: 800, startPoint y: 325, endPoint x: 219, endPoint y: 304, distance: 581.4
click at [223, 307] on div "**********" at bounding box center [614, 323] width 842 height 328
copy span "**********"
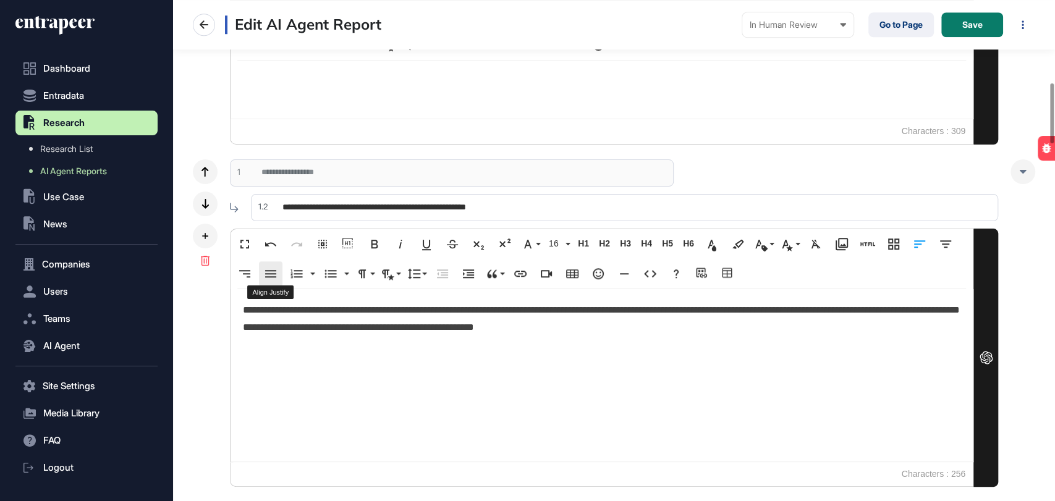
click at [270, 272] on icon "button" at bounding box center [270, 273] width 15 height 15
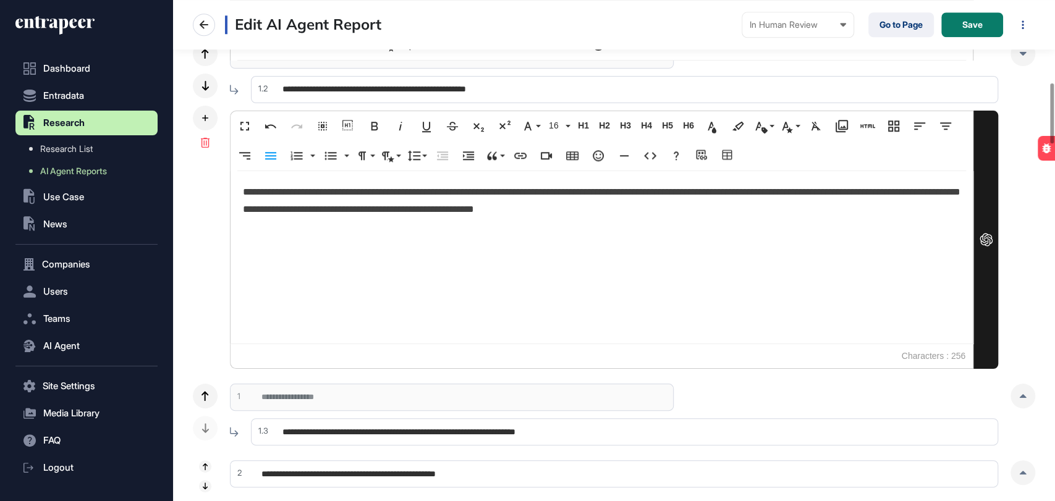
scroll to position [893, 0]
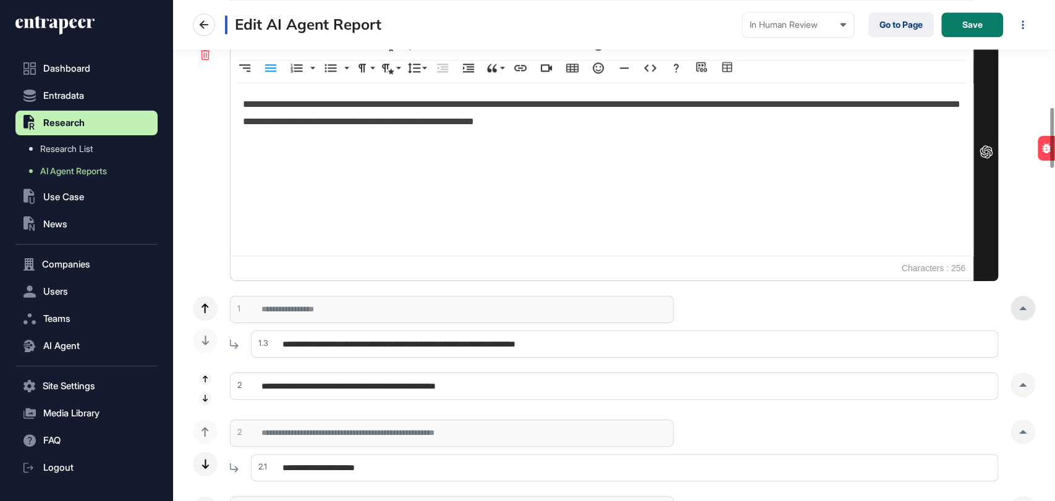
click at [1029, 305] on div at bounding box center [1023, 308] width 25 height 25
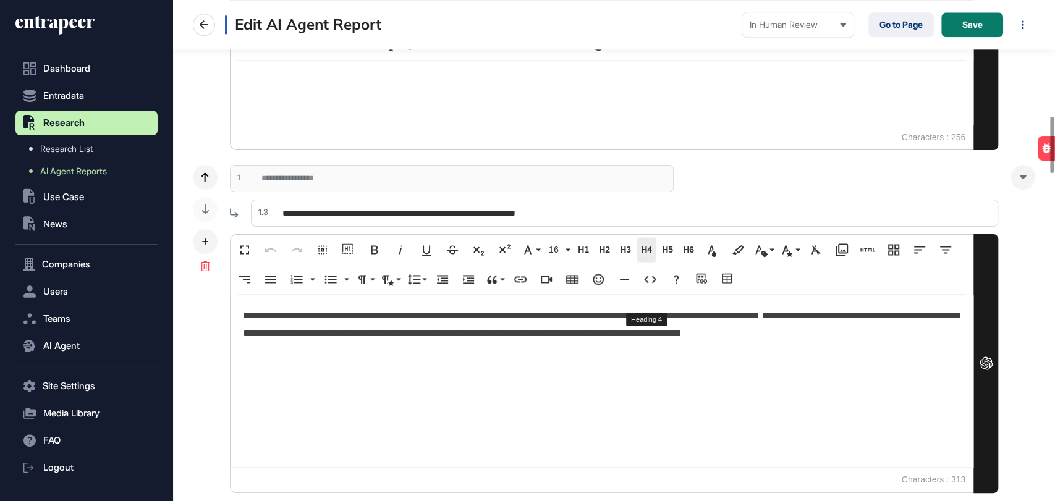
scroll to position [1030, 0]
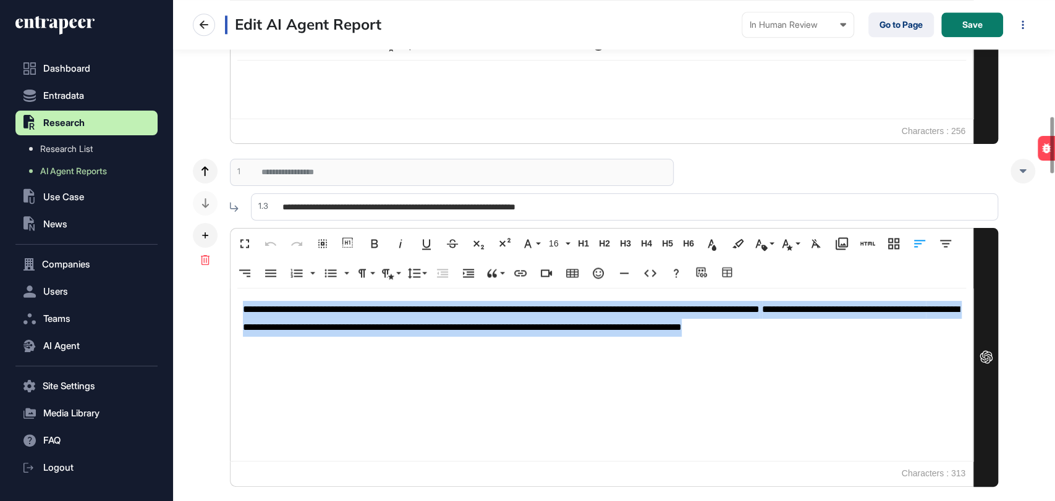
drag, startPoint x: 295, startPoint y: 352, endPoint x: 219, endPoint y: 311, distance: 86.6
click at [219, 311] on div "**********" at bounding box center [614, 323] width 842 height 328
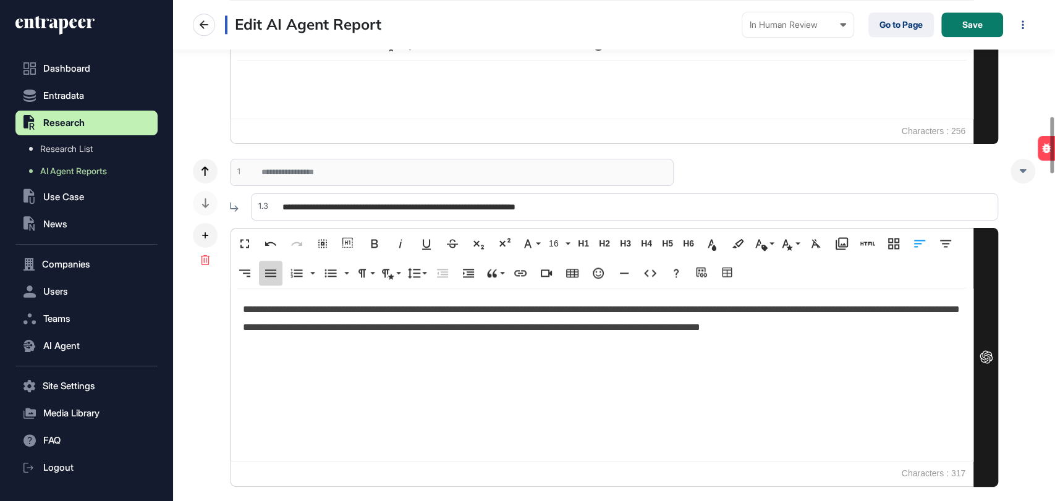
click at [274, 275] on icon "button" at bounding box center [270, 272] width 11 height 7
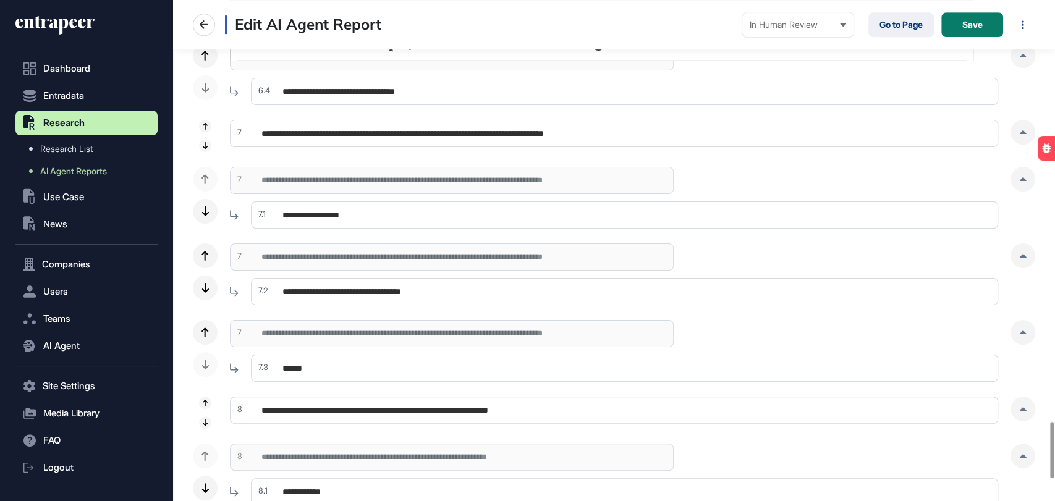
scroll to position [3936, 0]
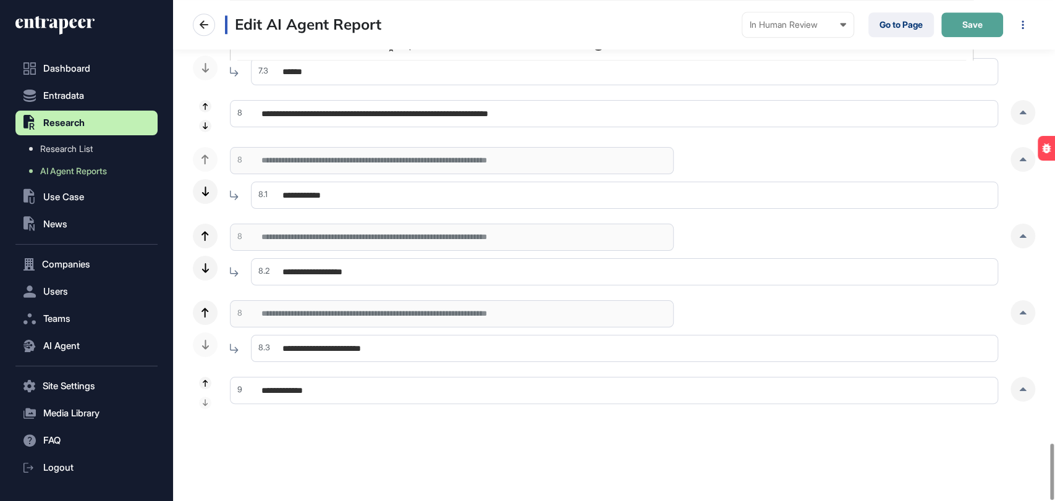
click at [973, 23] on span "Save" at bounding box center [972, 24] width 20 height 9
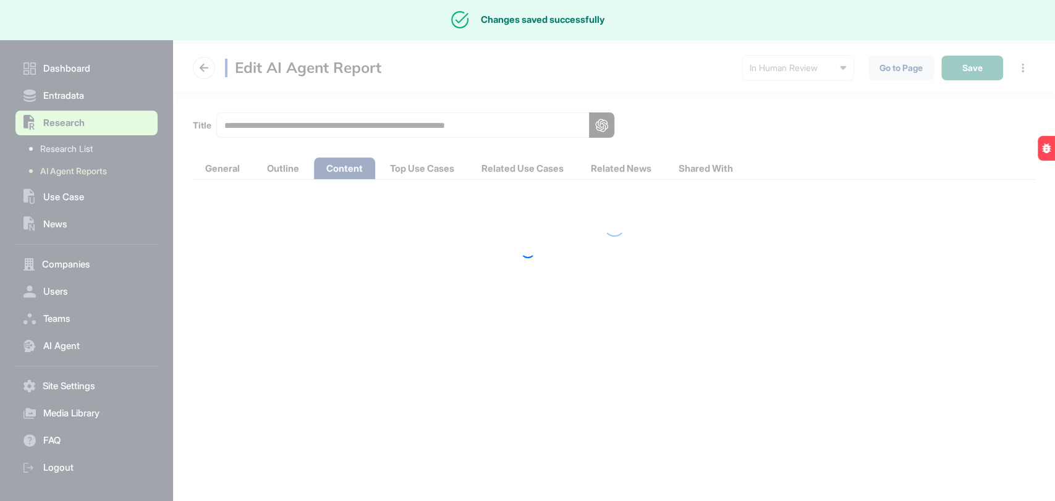
scroll to position [0, 0]
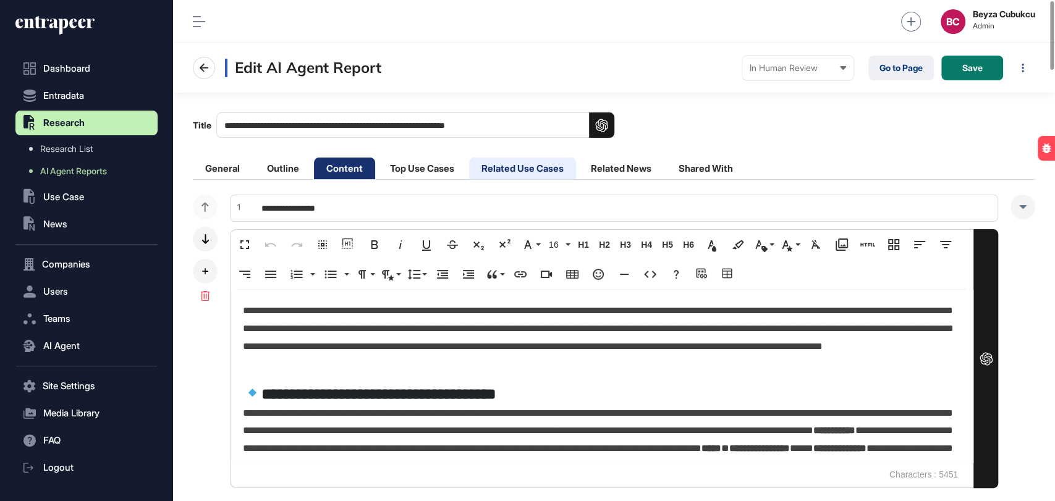
click at [533, 175] on li "Related Use Cases" at bounding box center [522, 169] width 107 height 22
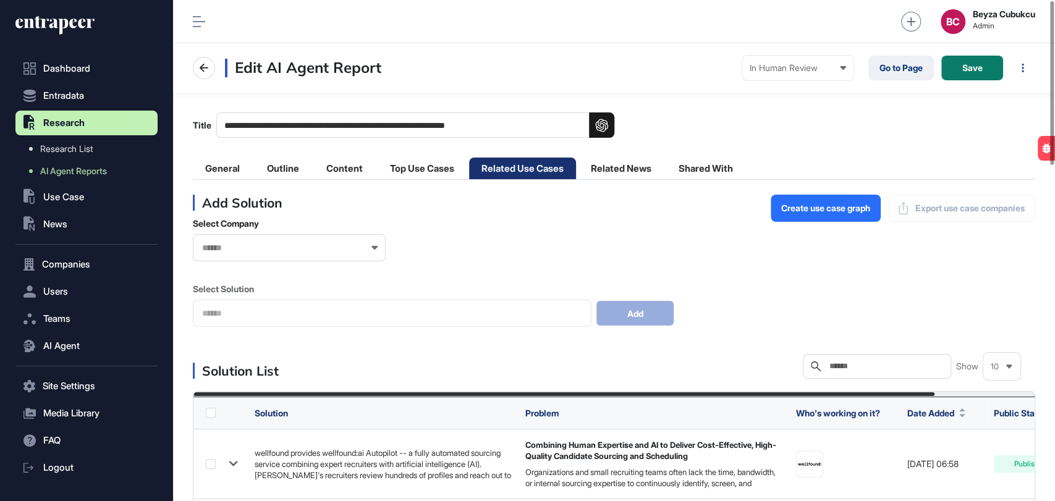
click at [265, 258] on div at bounding box center [289, 247] width 193 height 27
click at [262, 248] on input "text" at bounding box center [281, 248] width 161 height 11
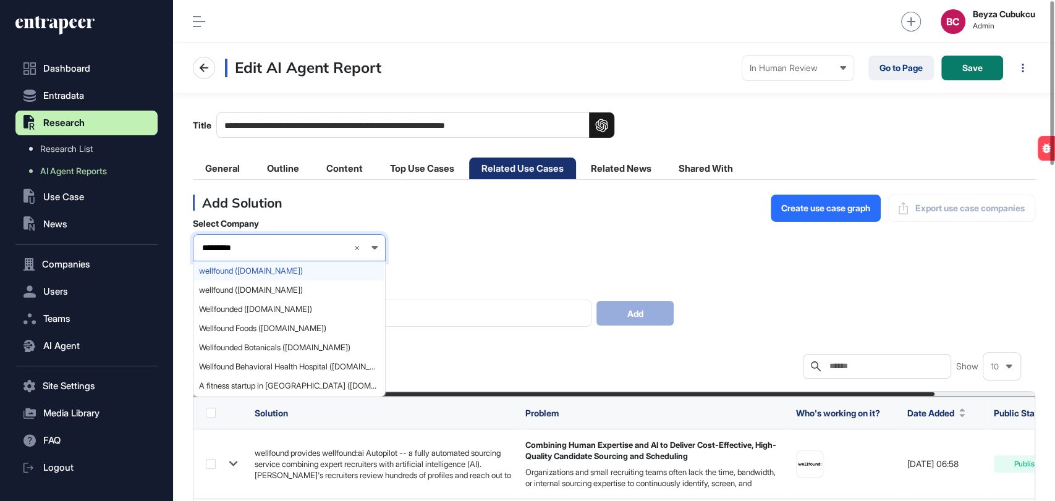
type input "*********"
click at [268, 271] on span "wellfound ([DOMAIN_NAME])" at bounding box center [288, 270] width 179 height 9
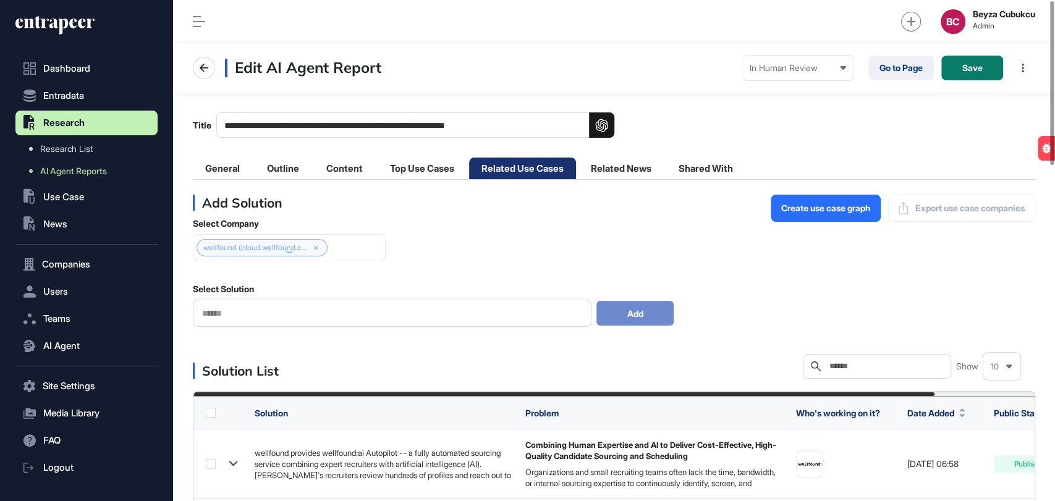
click at [276, 315] on input "text" at bounding box center [392, 313] width 383 height 11
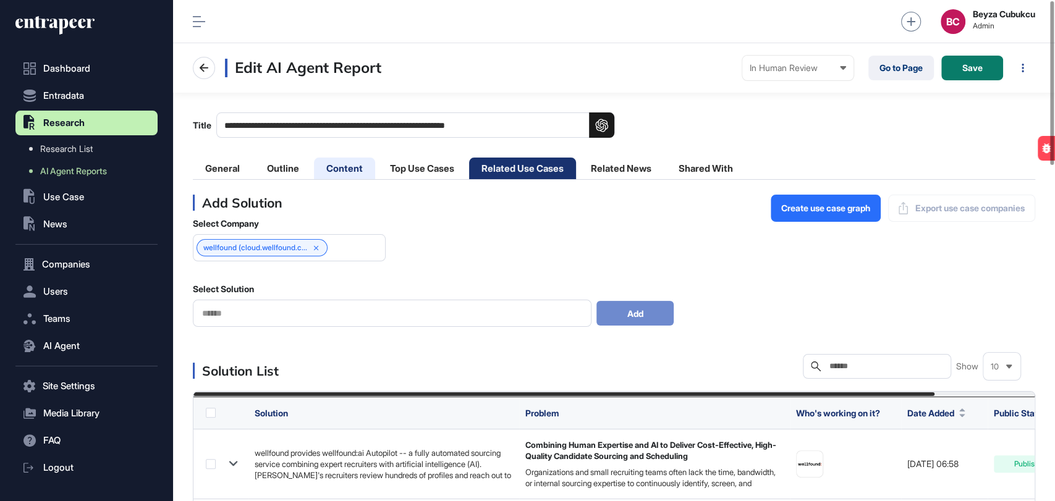
click at [316, 166] on li "Content" at bounding box center [344, 169] width 61 height 22
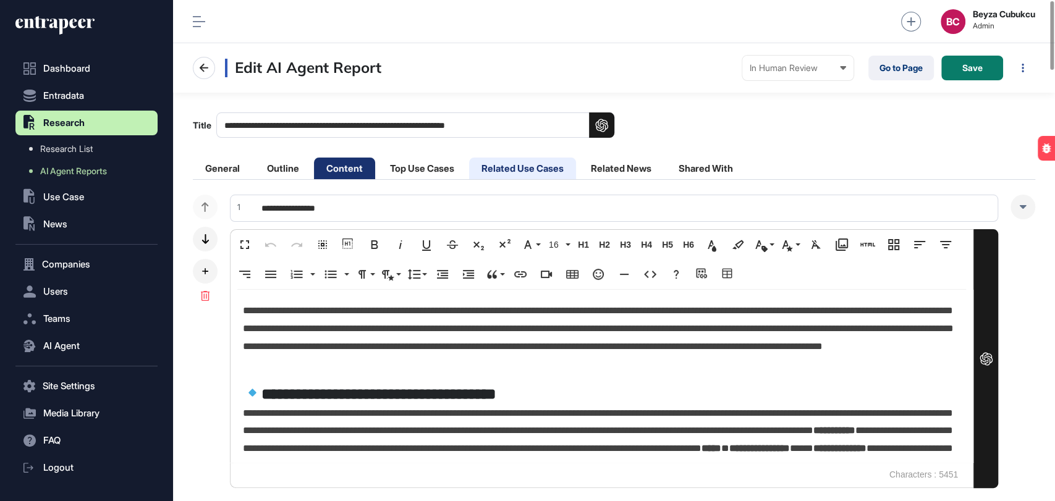
click at [535, 166] on li "Related Use Cases" at bounding box center [522, 169] width 107 height 22
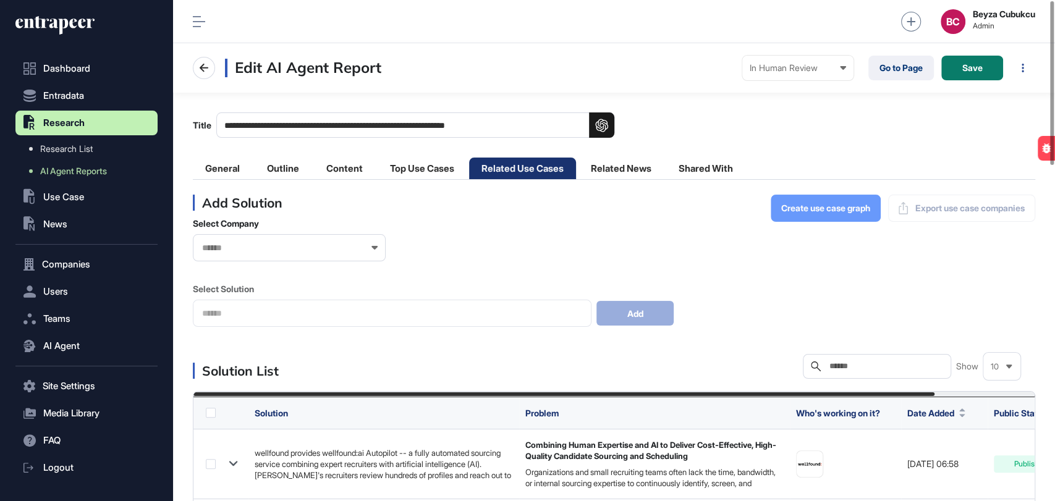
click at [797, 214] on button "Create use case graph" at bounding box center [826, 208] width 110 height 27
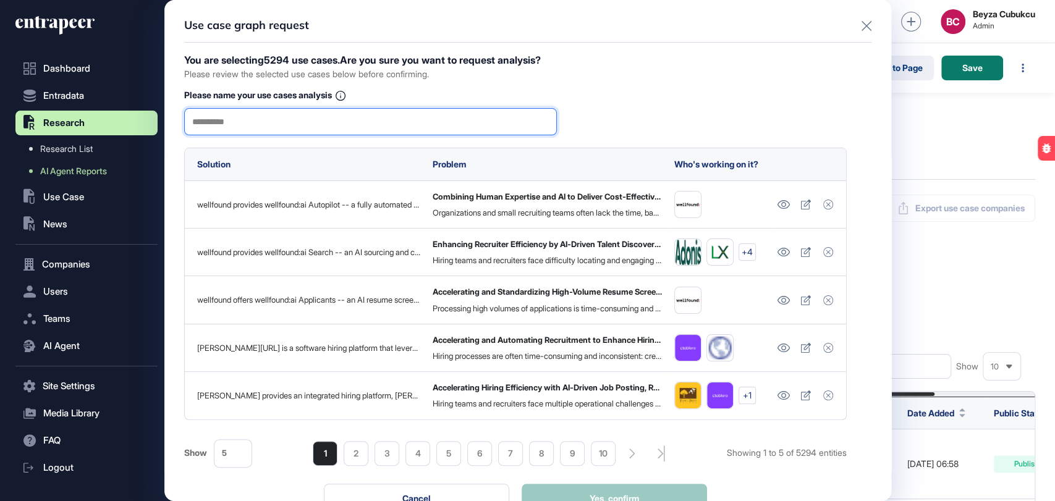
click at [316, 119] on input "text" at bounding box center [370, 122] width 357 height 26
type input "*********"
click at [653, 485] on button "Yes, confirm" at bounding box center [614, 499] width 185 height 30
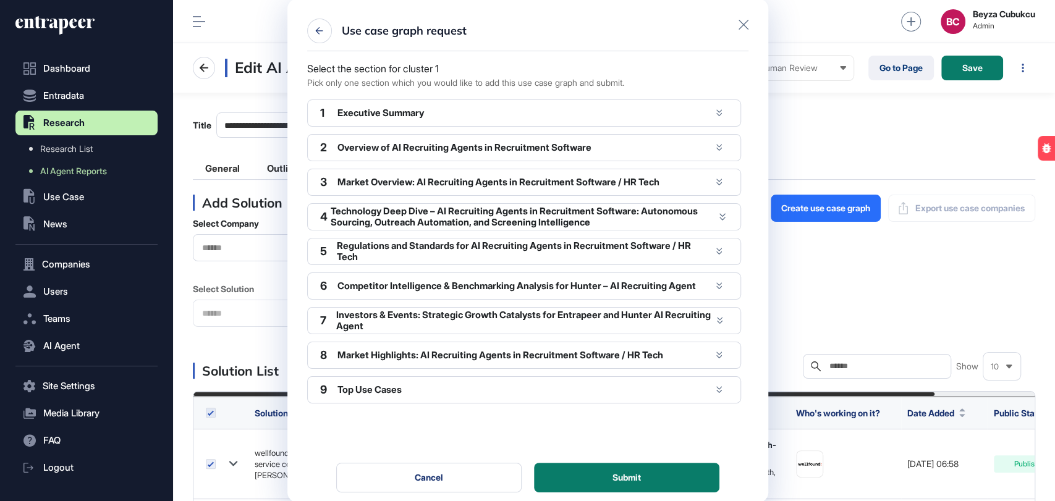
click at [480, 114] on div "Executive Summary" at bounding box center [523, 113] width 373 height 11
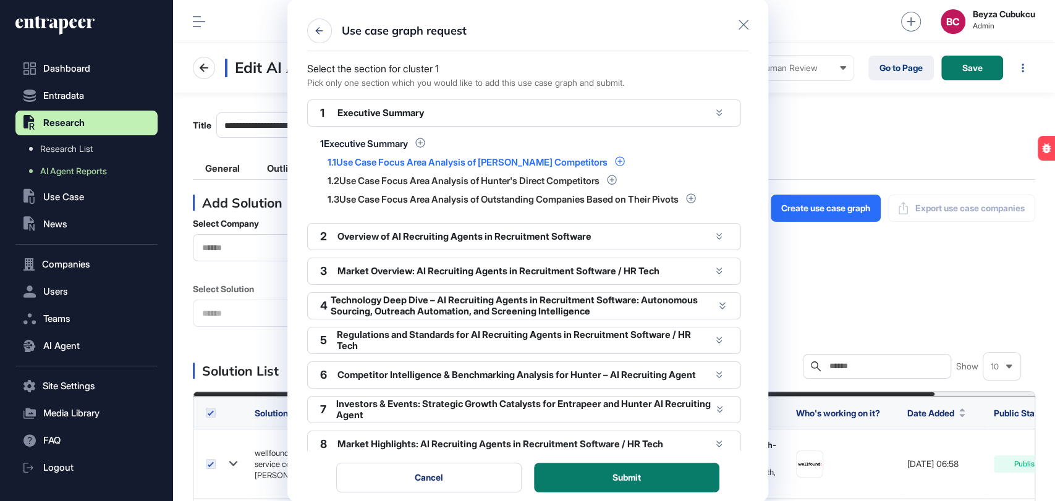
click at [615, 159] on icon at bounding box center [620, 161] width 10 height 10
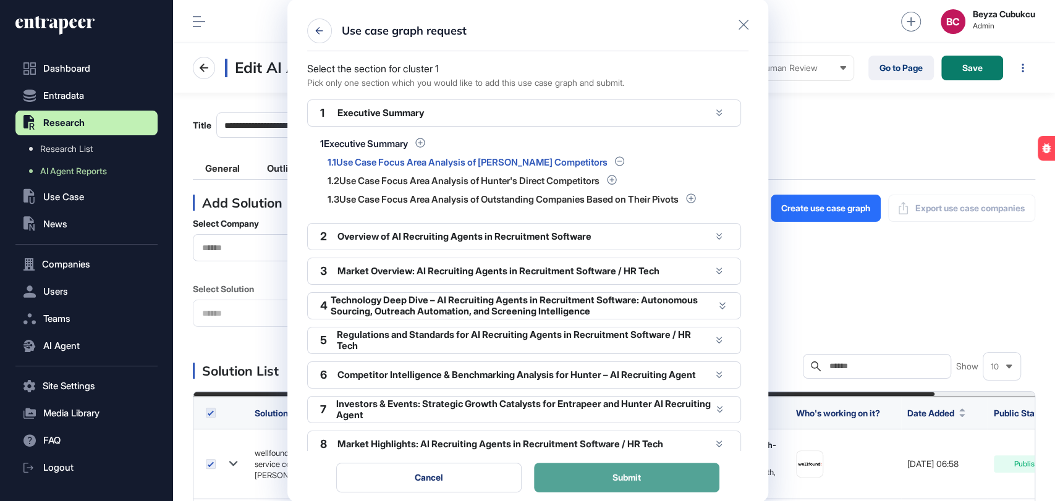
click at [618, 476] on span "Submit" at bounding box center [627, 477] width 28 height 9
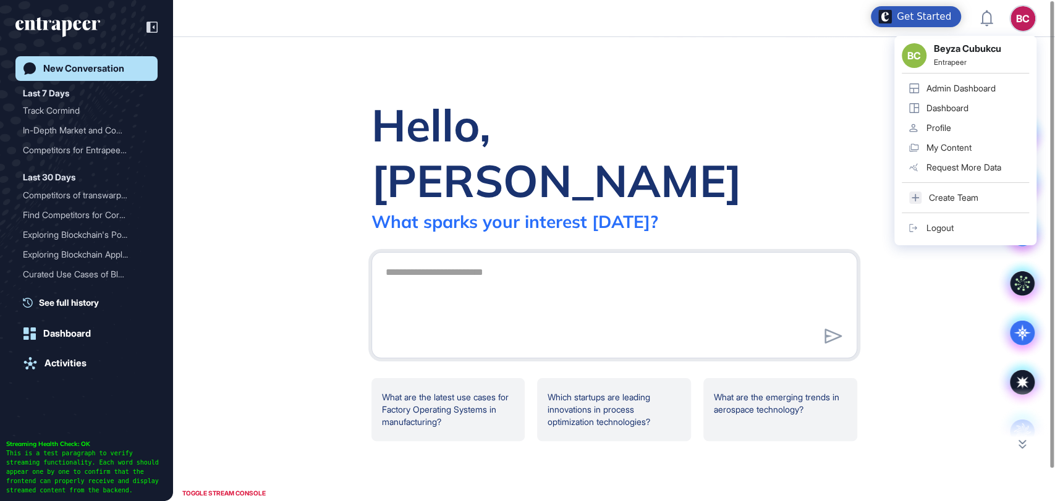
click at [947, 90] on div "Admin Dashboard" at bounding box center [961, 88] width 69 height 10
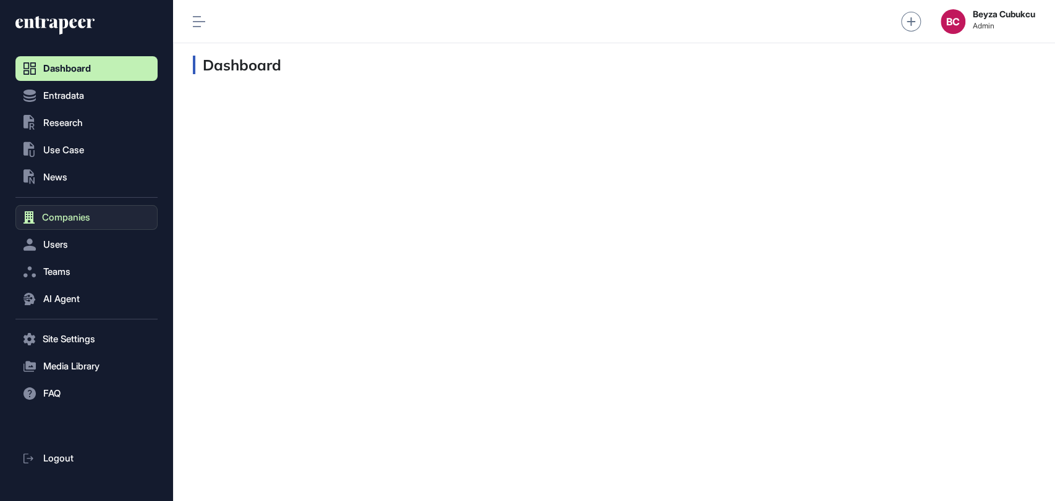
click at [74, 222] on span "Companies" at bounding box center [66, 218] width 48 height 10
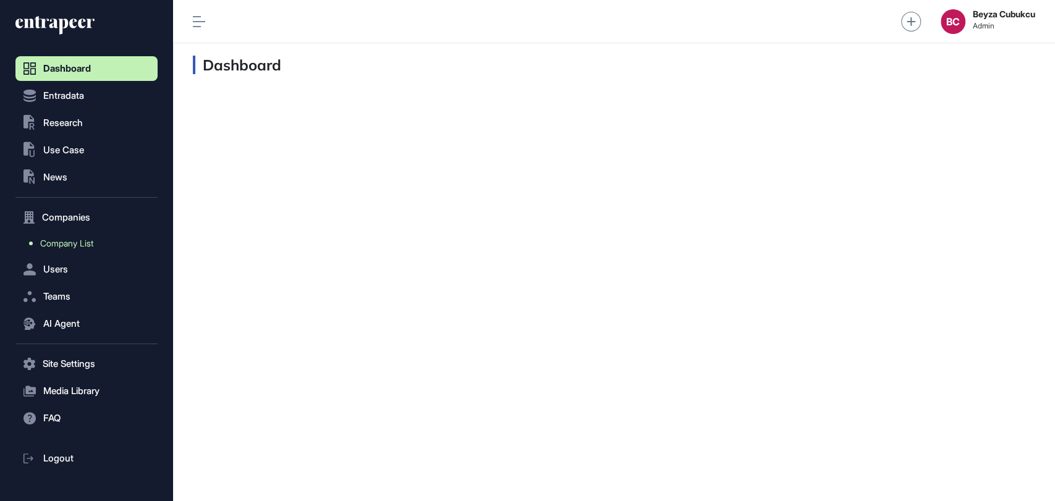
click at [92, 244] on span "Company List" at bounding box center [66, 244] width 53 height 10
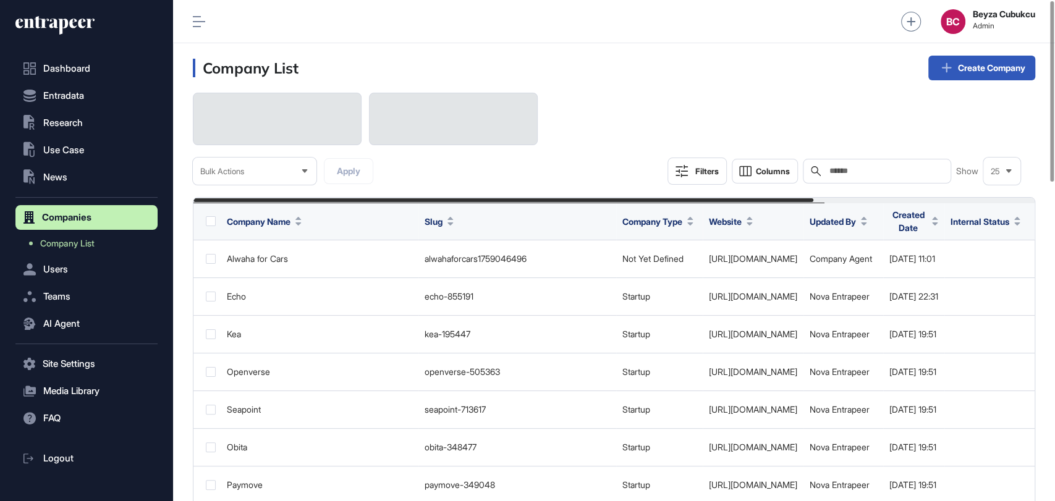
click at [842, 171] on input "text" at bounding box center [885, 171] width 115 height 10
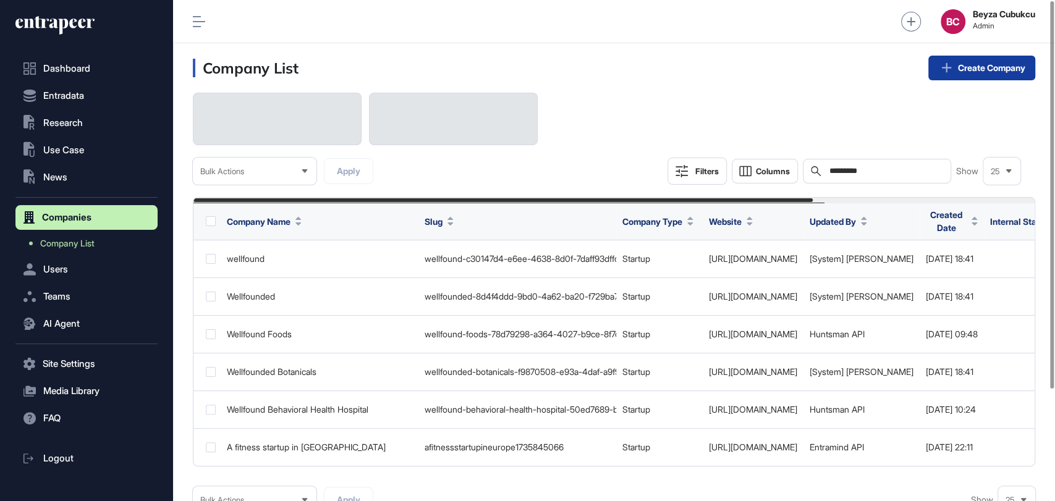
type input "*********"
click at [971, 67] on link "Create Company" at bounding box center [981, 68] width 107 height 25
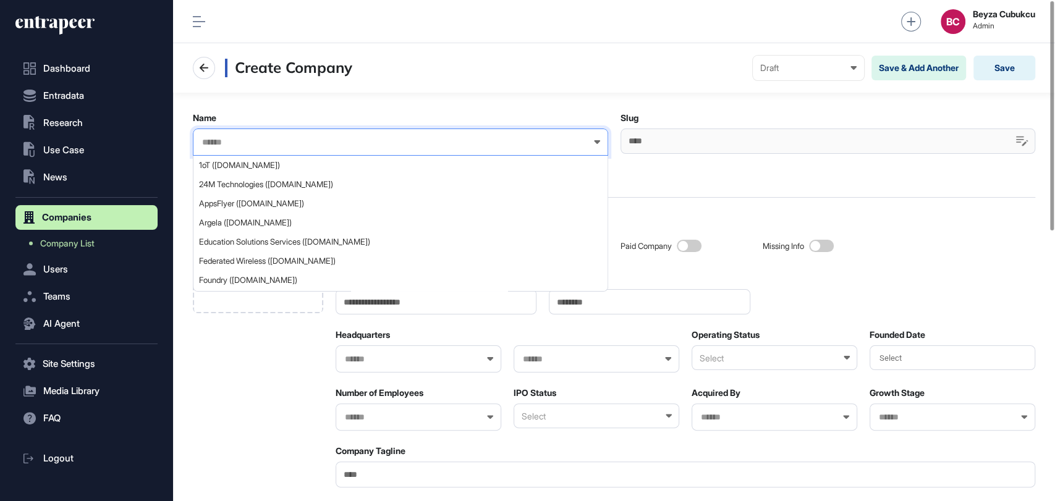
click at [271, 137] on input "text" at bounding box center [392, 142] width 383 height 11
type input "*********"
click at [285, 114] on div "Name" at bounding box center [400, 117] width 415 height 11
click at [286, 146] on input "text" at bounding box center [392, 142] width 383 height 11
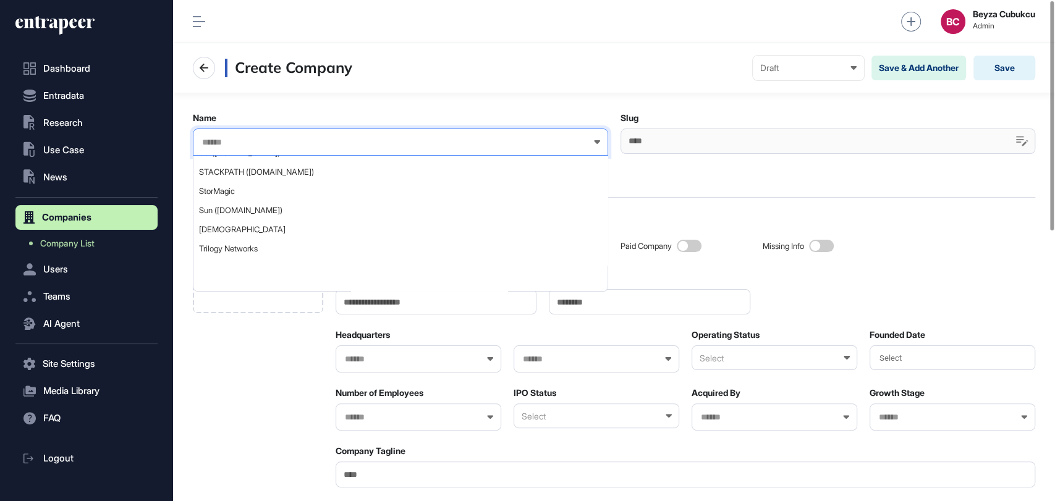
click at [684, 181] on div "About Profile Financials Voice Of VC Members Files" at bounding box center [614, 187] width 842 height 22
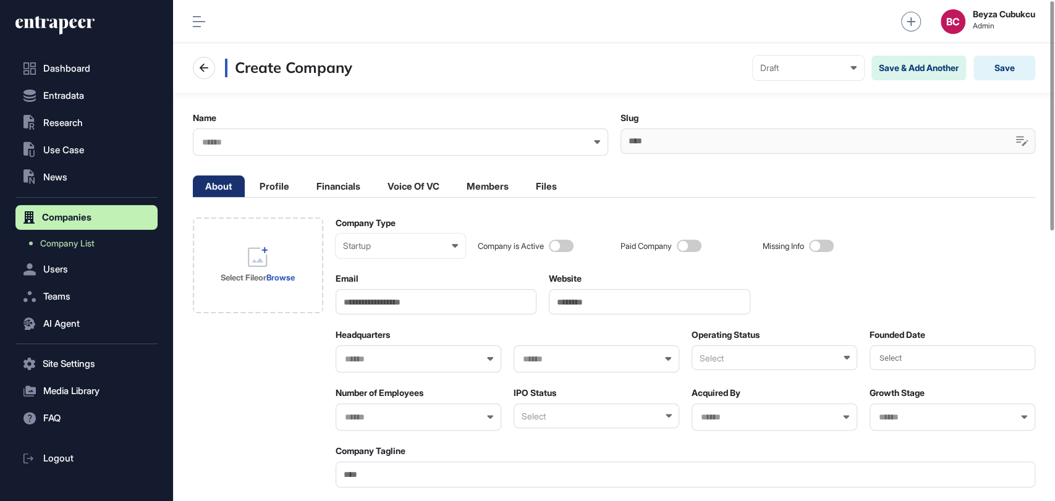
click at [603, 303] on input "Website" at bounding box center [650, 301] width 202 height 25
paste input "**********"
type input "**********"
click at [303, 137] on input "text" at bounding box center [392, 142] width 383 height 11
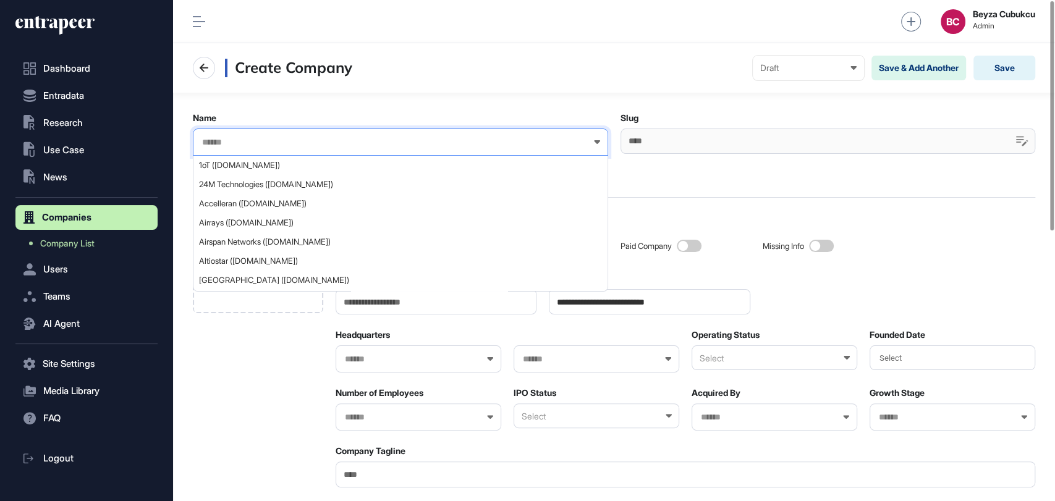
click at [287, 137] on input "text" at bounding box center [392, 142] width 383 height 11
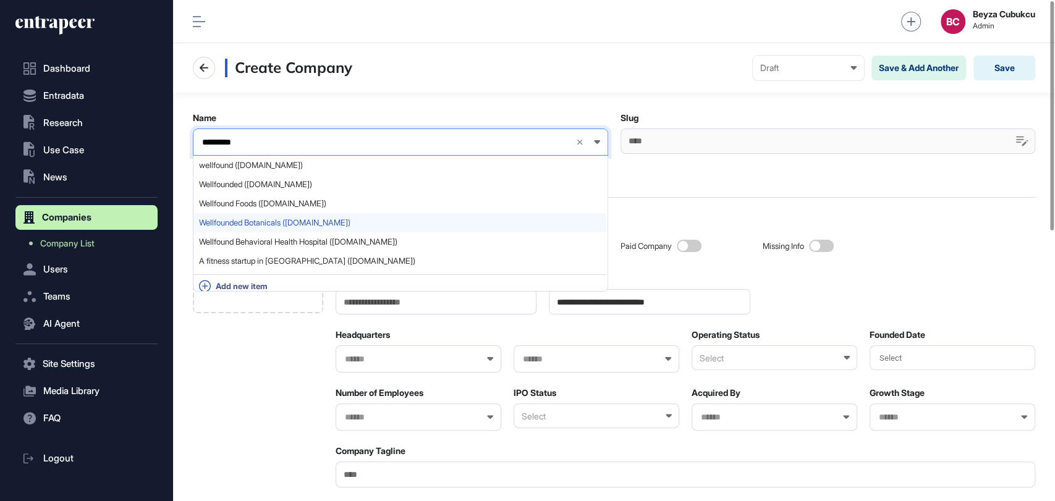
scroll to position [6, 0]
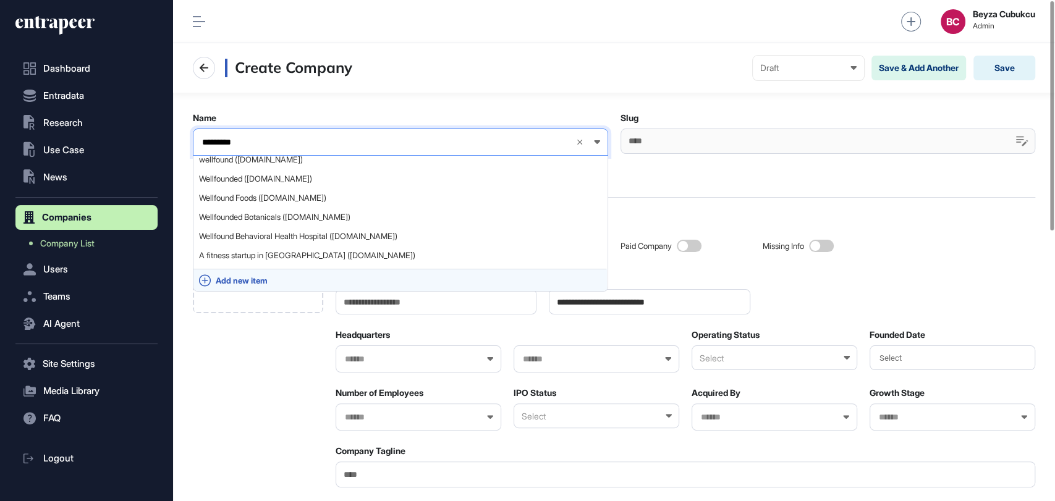
type input "*********"
click at [211, 277] on div "Add new item" at bounding box center [399, 280] width 413 height 23
type input "*********"
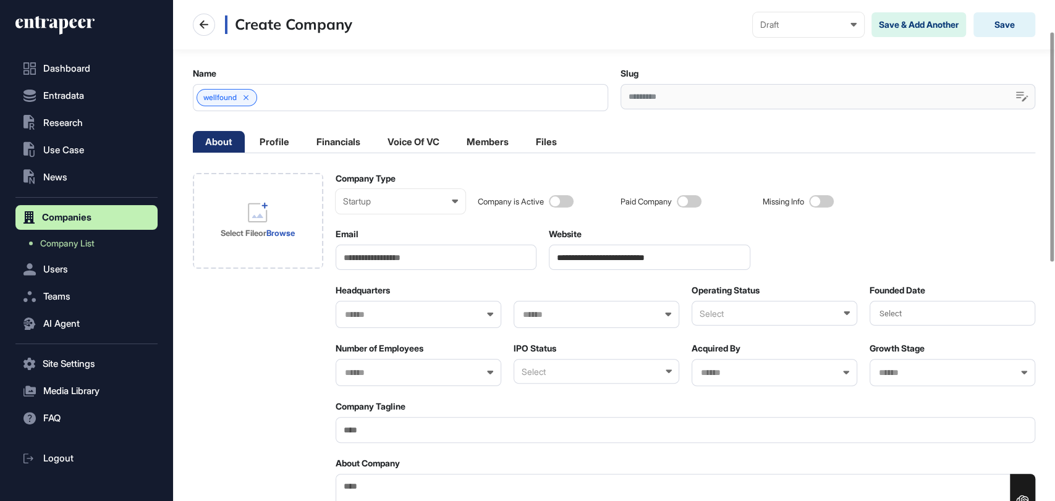
scroll to position [69, 0]
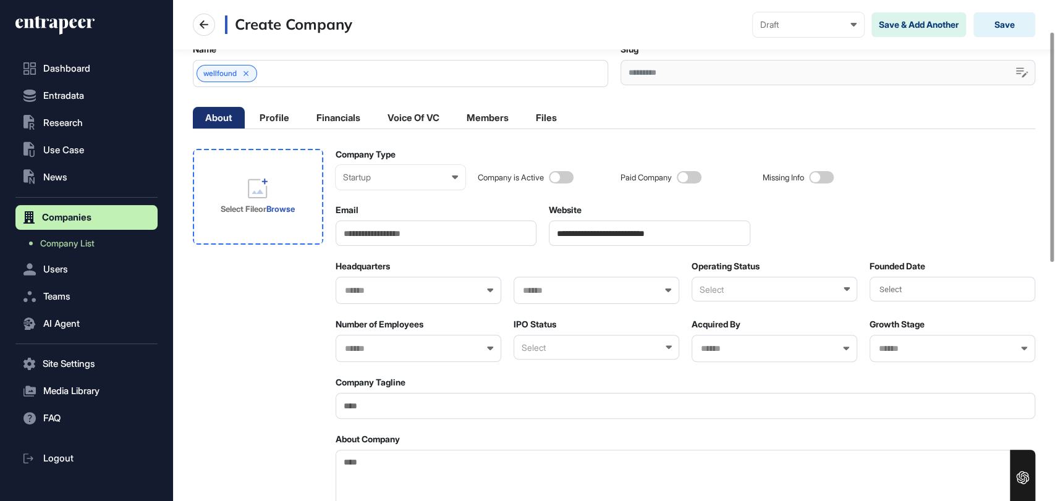
click at [249, 197] on icon at bounding box center [257, 188] width 19 height 19
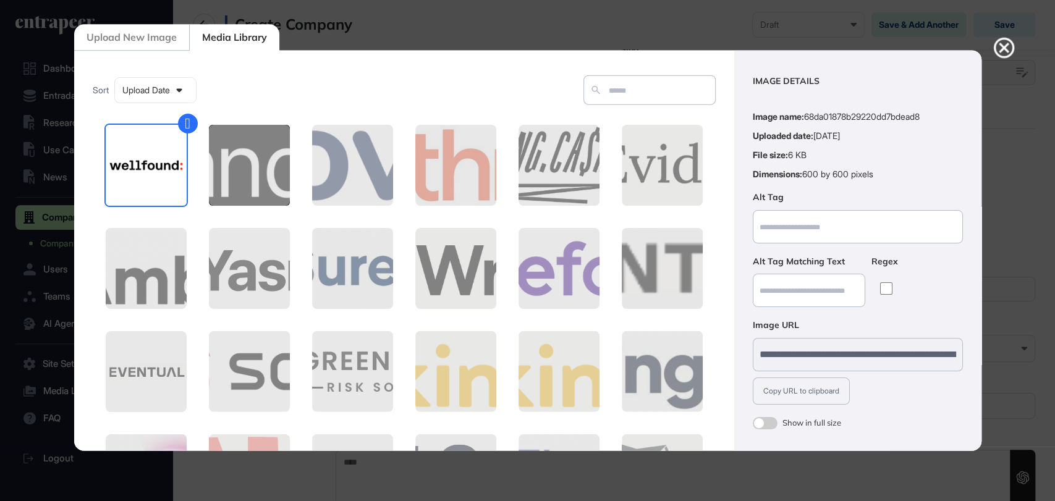
scroll to position [49, 0]
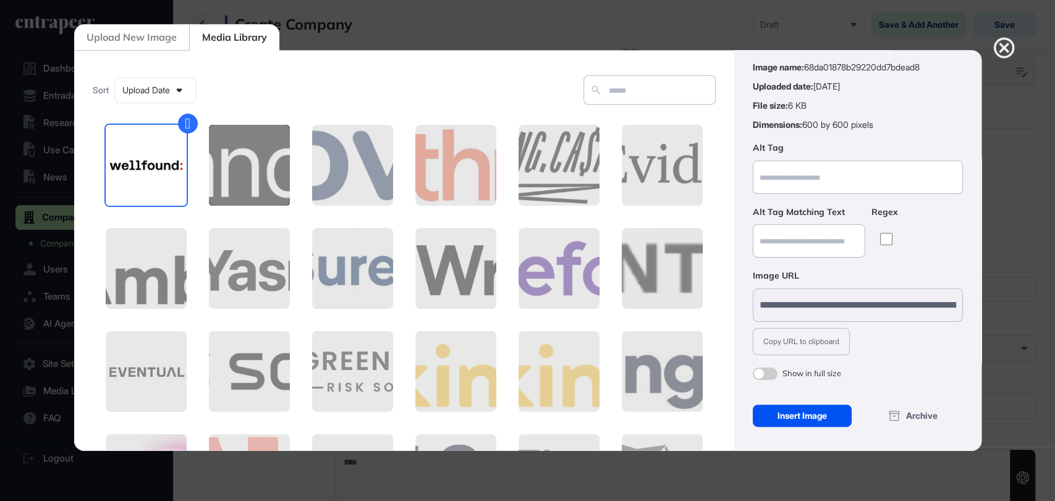
click at [824, 418] on div "Insert Image" at bounding box center [803, 415] width 100 height 22
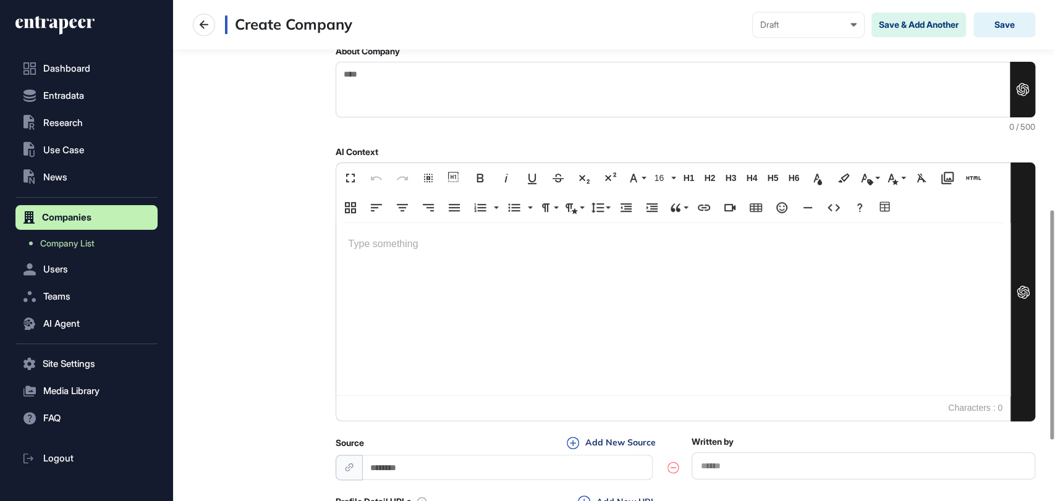
scroll to position [588, 0]
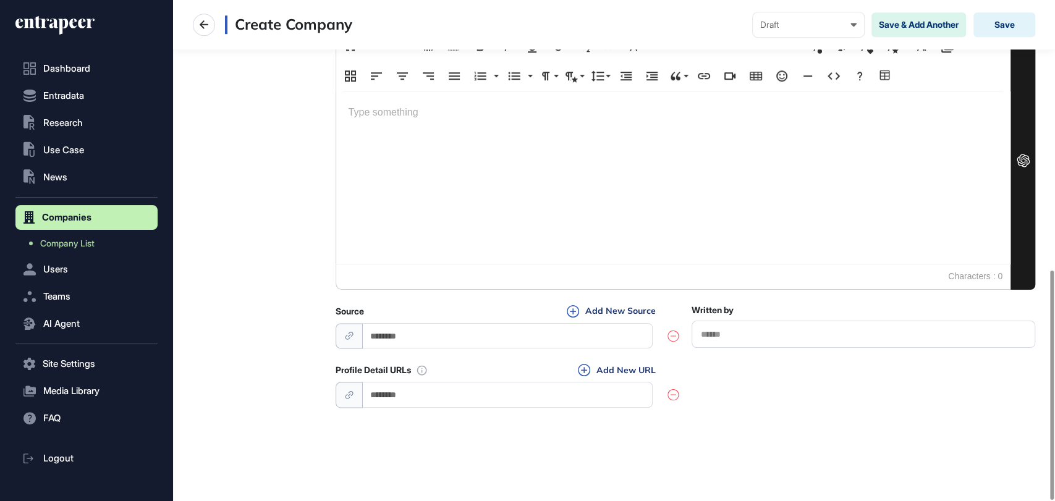
click at [450, 397] on input "url" at bounding box center [508, 394] width 291 height 25
paste input "**********"
type input "**********"
click at [732, 386] on div "**********" at bounding box center [686, 386] width 700 height 46
click at [580, 364] on icon at bounding box center [584, 370] width 12 height 12
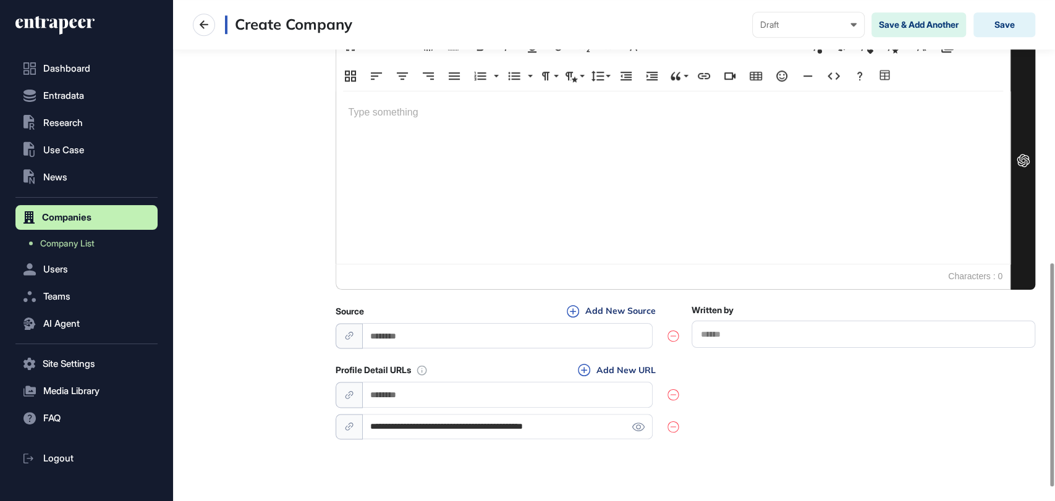
click at [444, 389] on input "url" at bounding box center [508, 394] width 291 height 25
paste input "**********"
type input "**********"
click at [261, 350] on div at bounding box center [258, 35] width 130 height 813
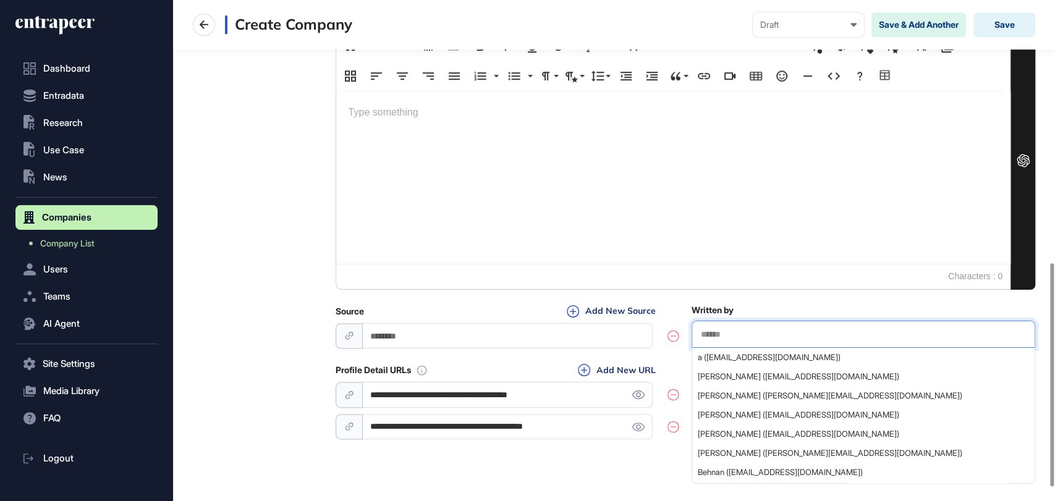
click at [737, 331] on input "text" at bounding box center [864, 334] width 328 height 11
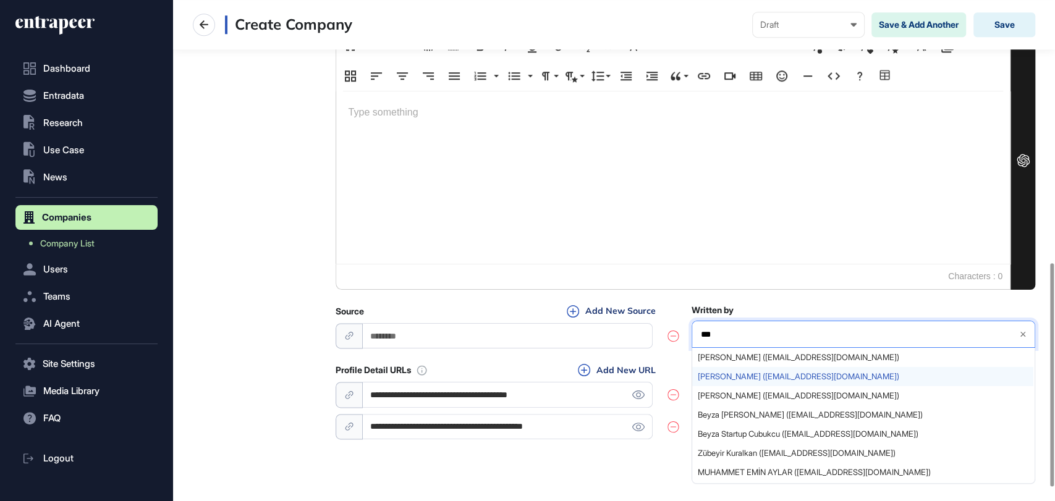
type input "***"
click at [744, 375] on span "[PERSON_NAME] ([EMAIL_ADDRESS][DOMAIN_NAME])" at bounding box center [863, 376] width 330 height 9
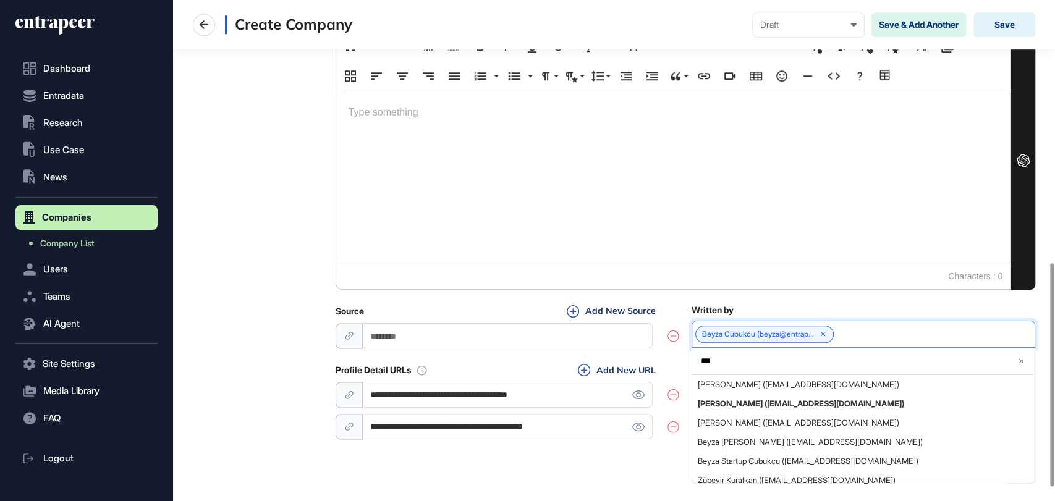
click at [258, 240] on div at bounding box center [258, 35] width 130 height 813
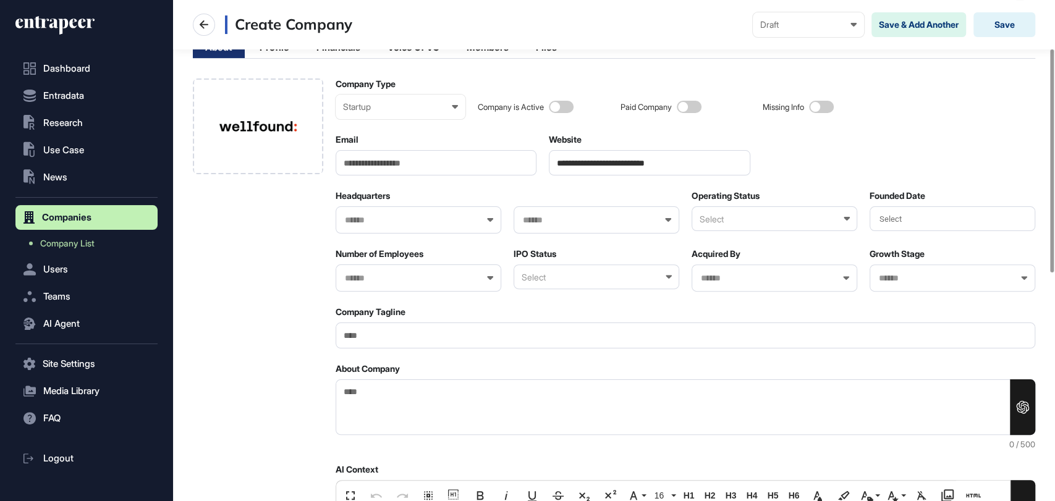
scroll to position [108, 0]
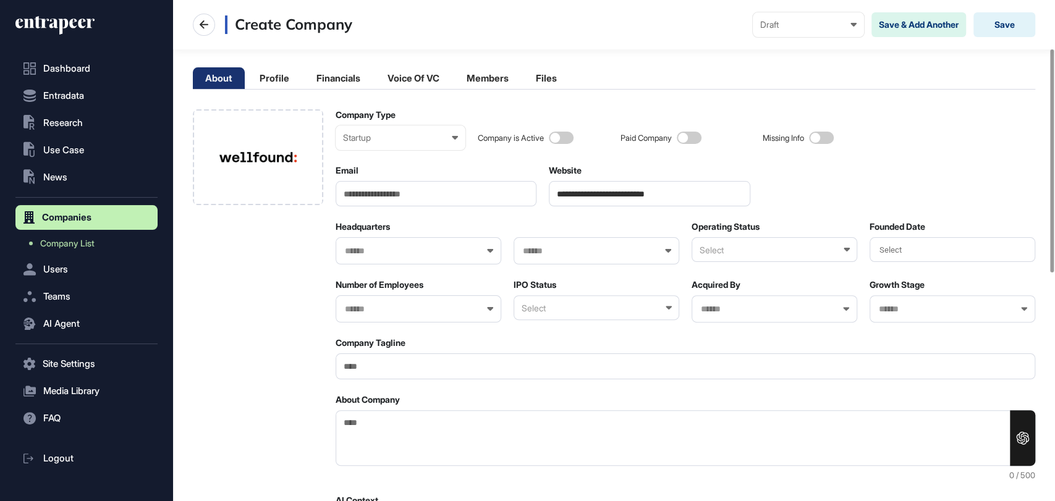
click at [776, 253] on div "Select" at bounding box center [775, 249] width 166 height 25
click at [737, 287] on div "Active" at bounding box center [773, 290] width 163 height 19
drag, startPoint x: 435, startPoint y: 230, endPoint x: 439, endPoint y: 242, distance: 12.5
click at [438, 237] on div "Headquarters" at bounding box center [419, 242] width 166 height 43
click at [438, 242] on div at bounding box center [419, 250] width 166 height 27
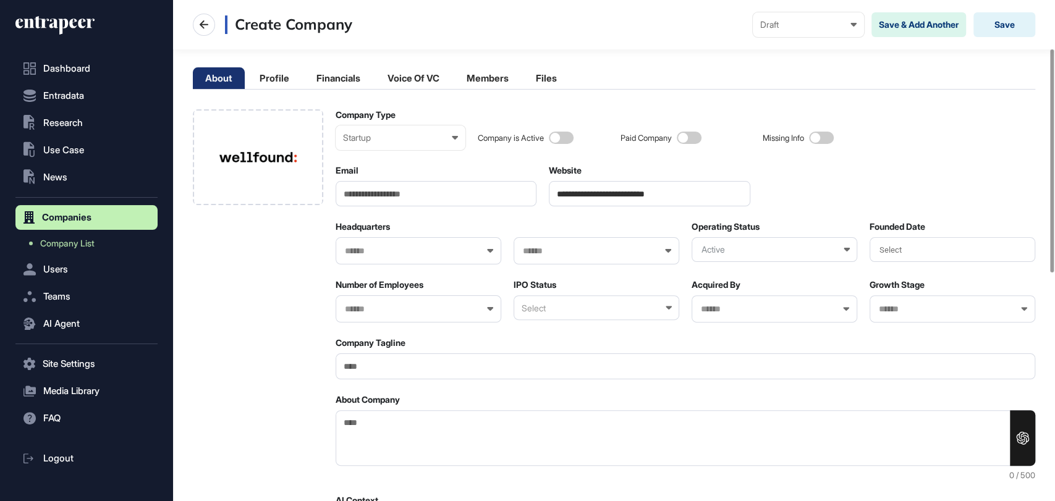
drag, startPoint x: 497, startPoint y: 250, endPoint x: 490, endPoint y: 248, distance: 7.5
click at [492, 248] on div at bounding box center [419, 250] width 166 height 27
click at [489, 249] on icon at bounding box center [490, 251] width 6 height 4
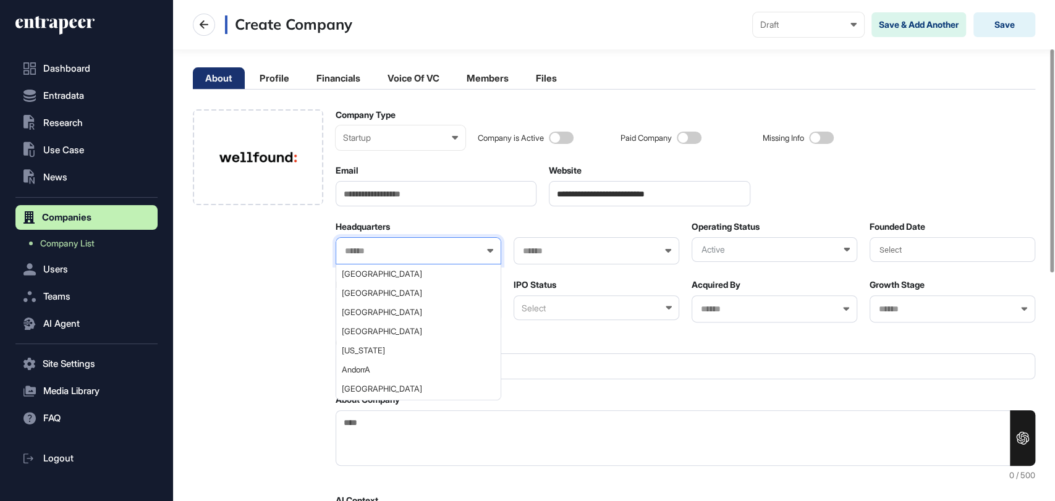
click at [440, 250] on input "text" at bounding box center [411, 251] width 134 height 11
type input "*"
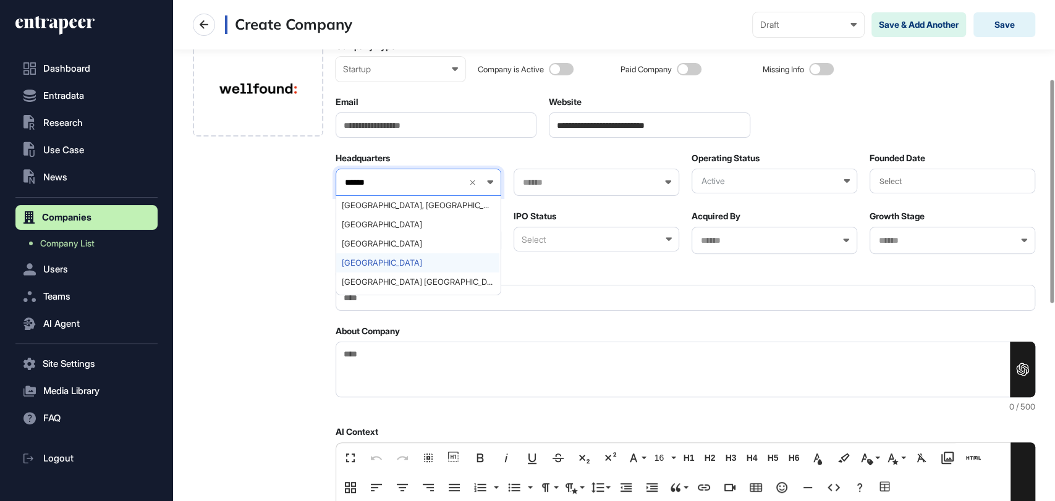
type input "******"
click at [385, 260] on span "[GEOGRAPHIC_DATA]" at bounding box center [418, 262] width 152 height 9
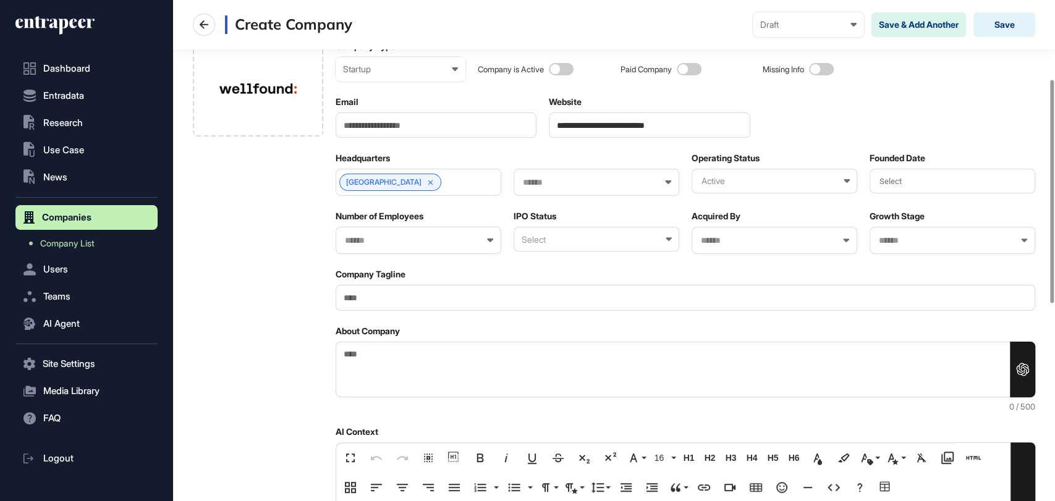
click at [576, 170] on div at bounding box center [597, 182] width 166 height 27
click at [579, 186] on input "text" at bounding box center [589, 182] width 134 height 11
type input "***"
click at [549, 263] on span "New York" at bounding box center [596, 262] width 152 height 9
click at [950, 186] on div "Select" at bounding box center [953, 181] width 166 height 25
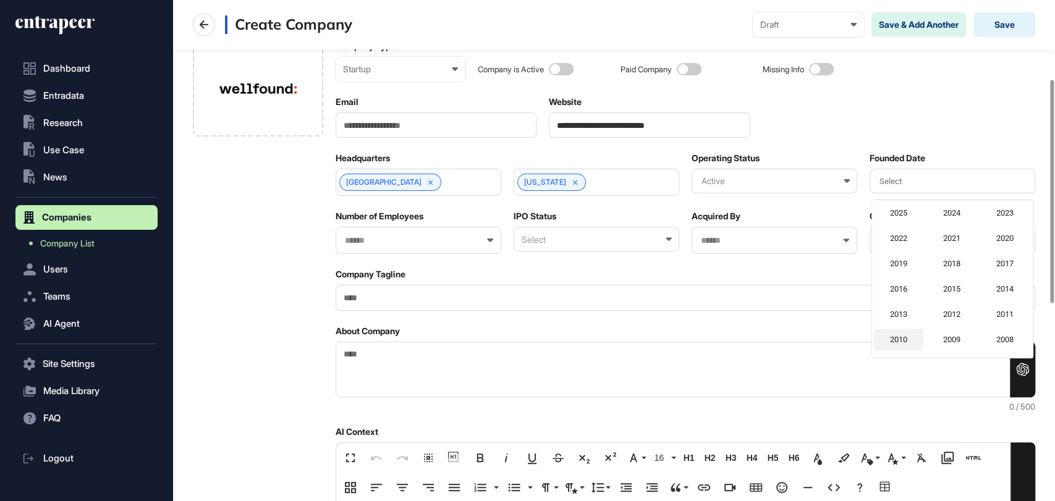
click at [891, 337] on div "2010" at bounding box center [898, 340] width 49 height 22
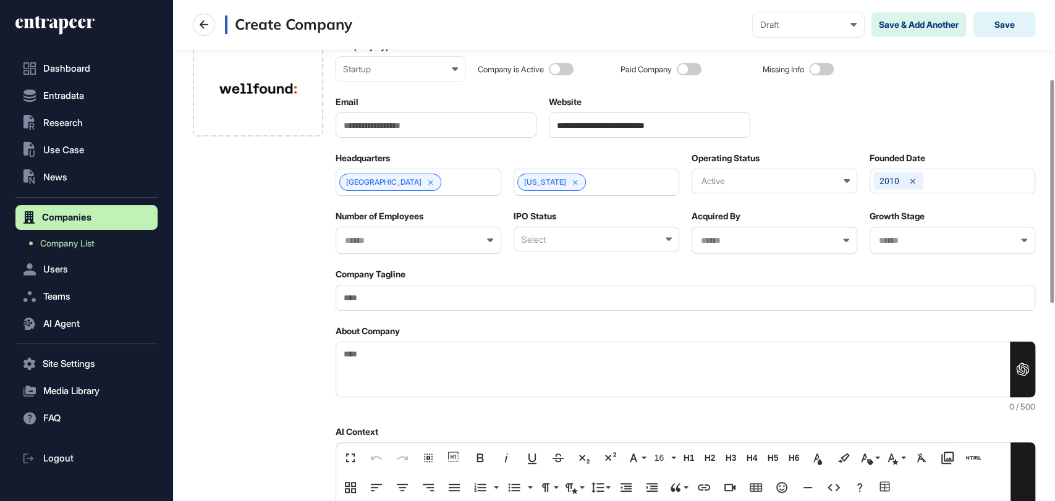
click at [466, 235] on input "text" at bounding box center [411, 240] width 134 height 11
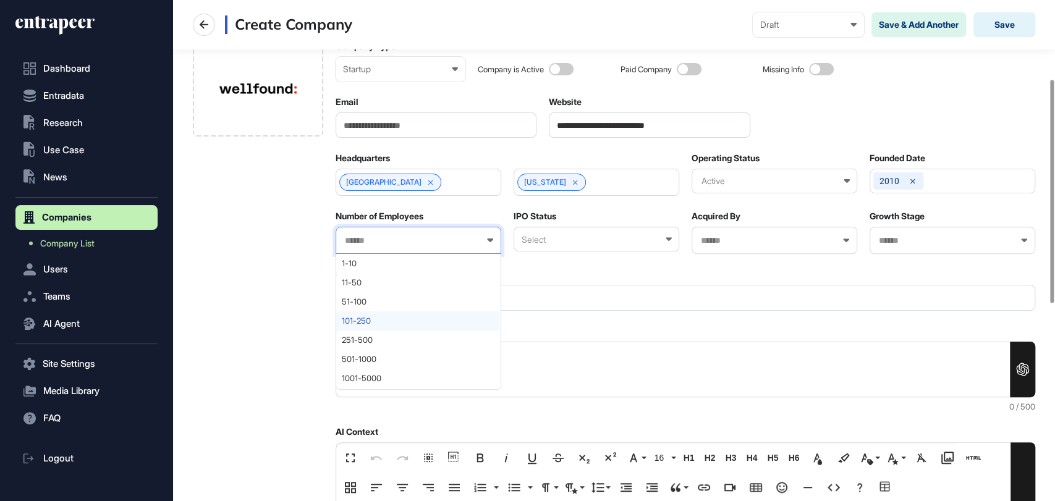
click at [383, 313] on div "101-250" at bounding box center [417, 321] width 163 height 19
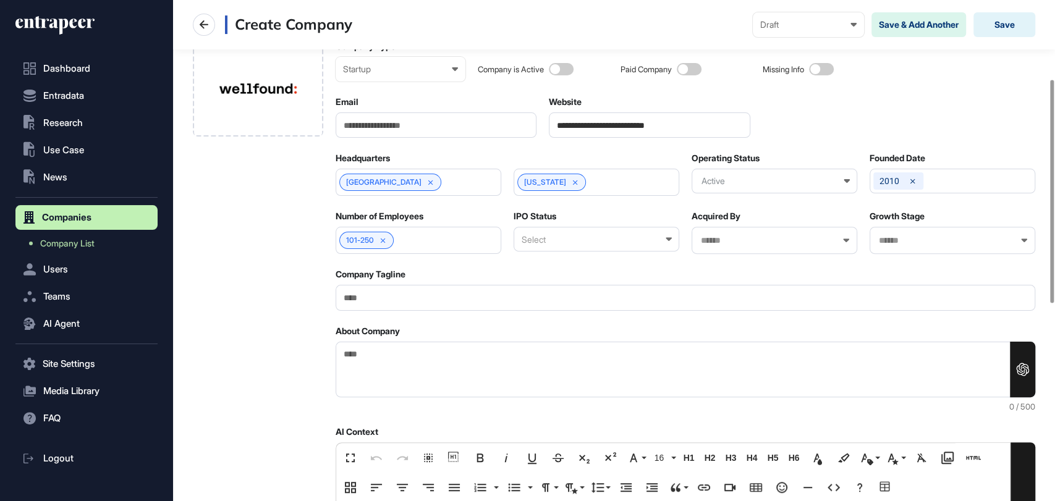
click at [566, 238] on div "Select" at bounding box center [597, 239] width 166 height 25
click at [546, 293] on div "Private" at bounding box center [595, 299] width 163 height 19
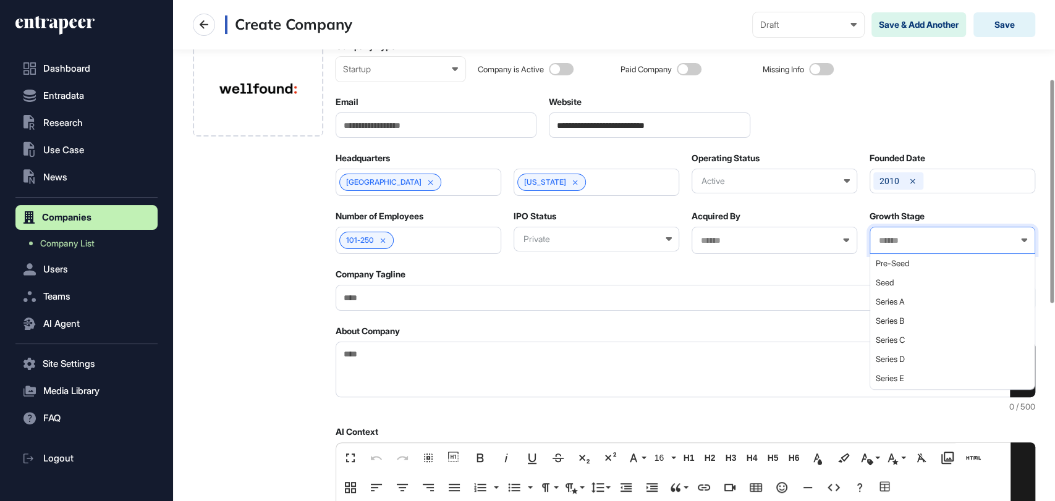
click at [935, 241] on input "text" at bounding box center [945, 240] width 134 height 11
click at [951, 289] on span "Venture - Series Unknown" at bounding box center [952, 287] width 152 height 9
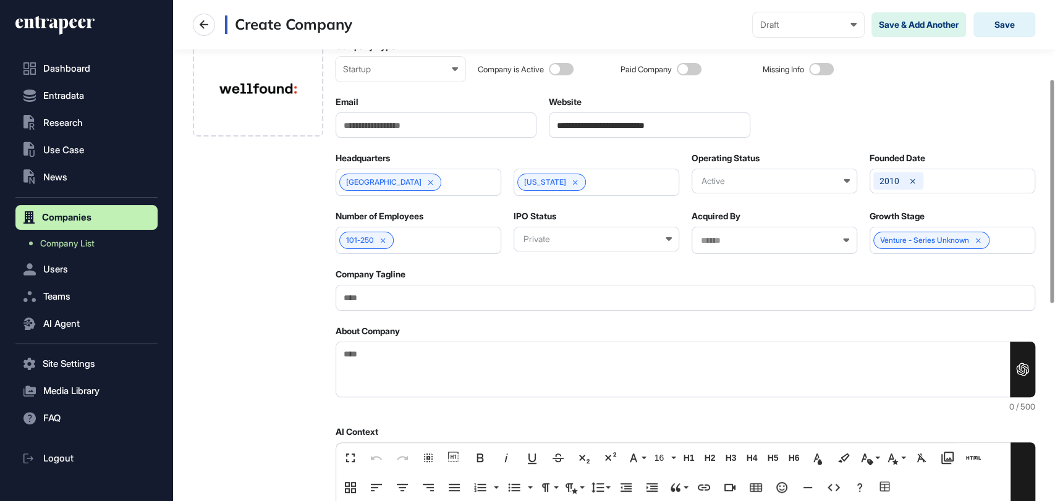
click at [266, 260] on div at bounding box center [258, 447] width 130 height 813
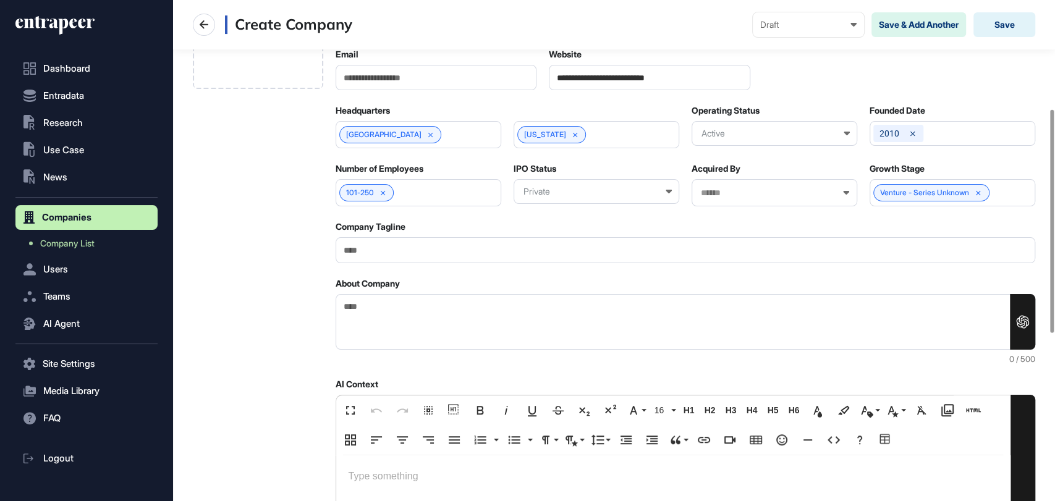
scroll to position [245, 0]
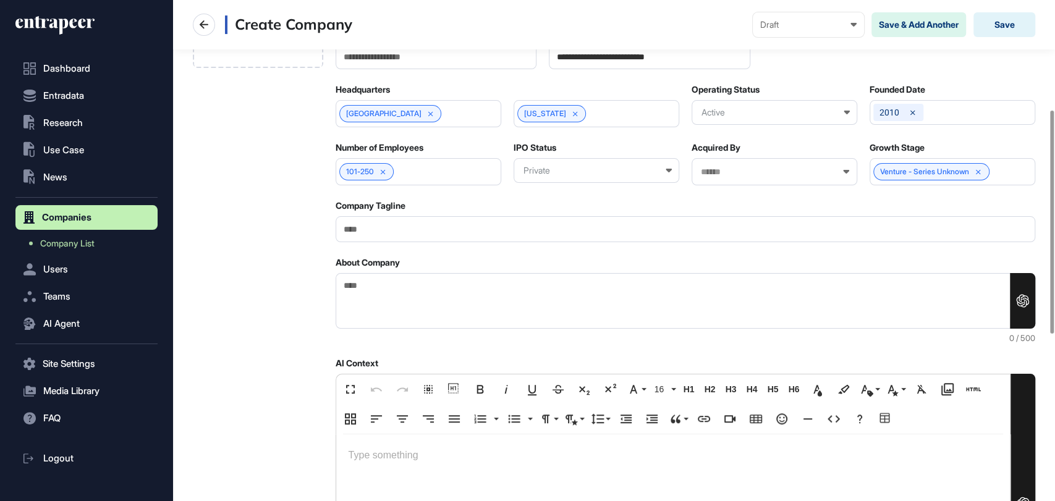
click at [365, 288] on textarea "About Company" at bounding box center [686, 301] width 700 height 56
paste textarea "**********"
type textarea "**********"
click at [266, 294] on div at bounding box center [258, 378] width 130 height 813
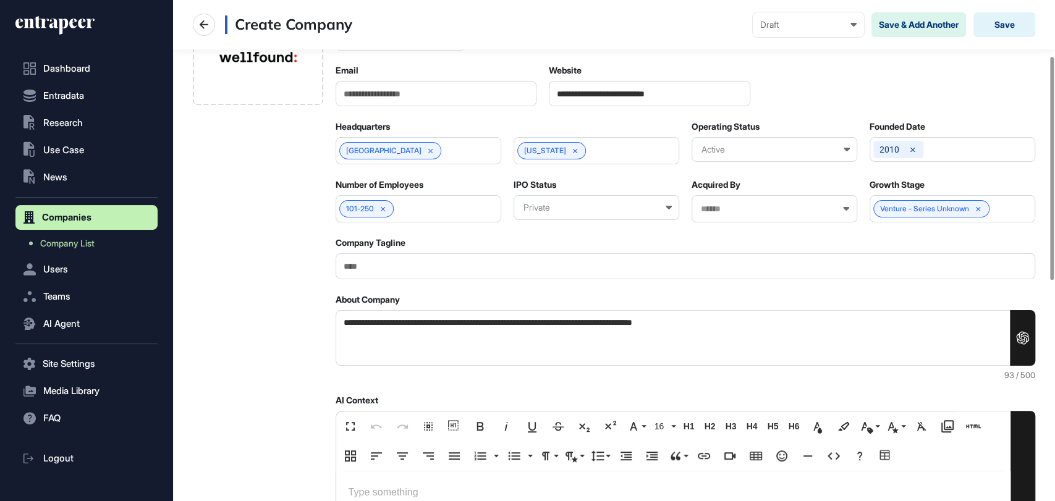
scroll to position [0, 0]
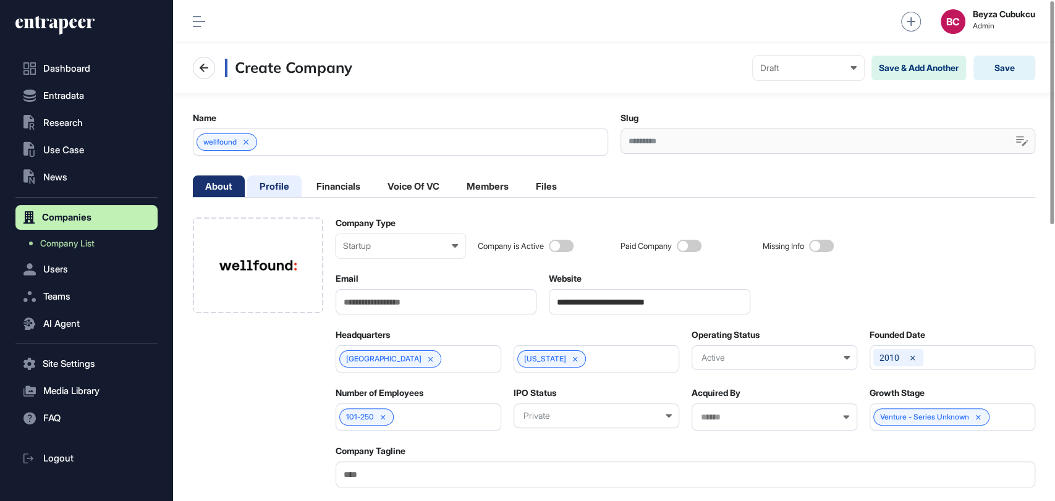
click at [281, 189] on li "Profile" at bounding box center [274, 187] width 54 height 22
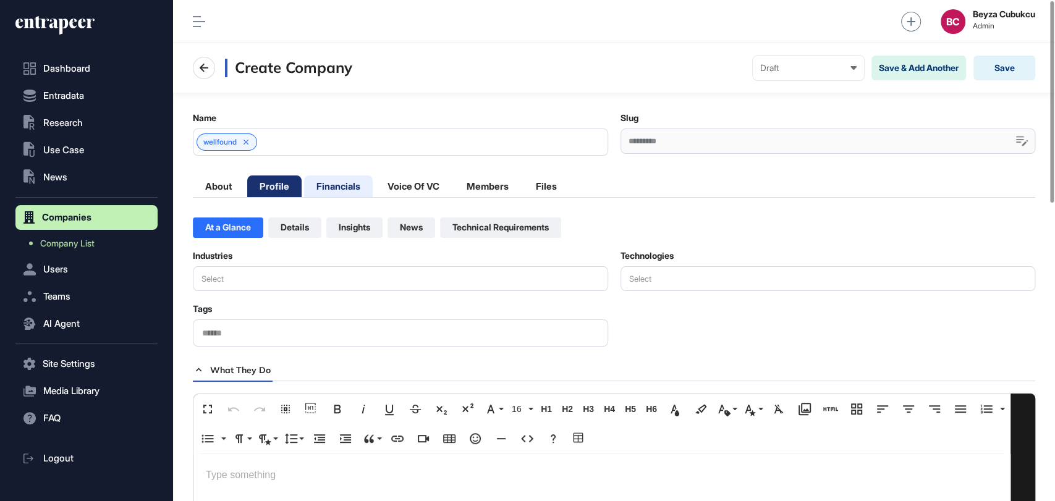
click at [337, 186] on li "Financials" at bounding box center [338, 187] width 69 height 22
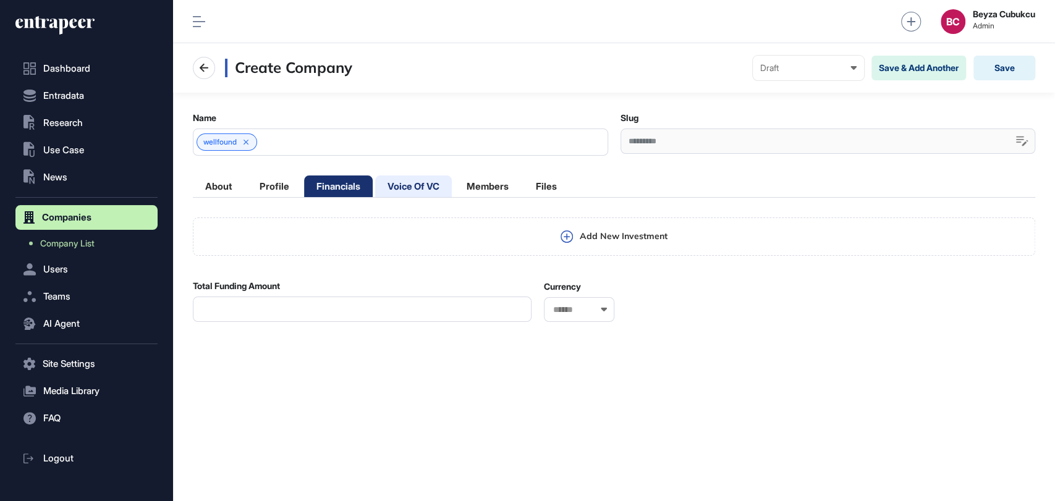
click at [401, 186] on li "Voice Of VC" at bounding box center [413, 187] width 77 height 22
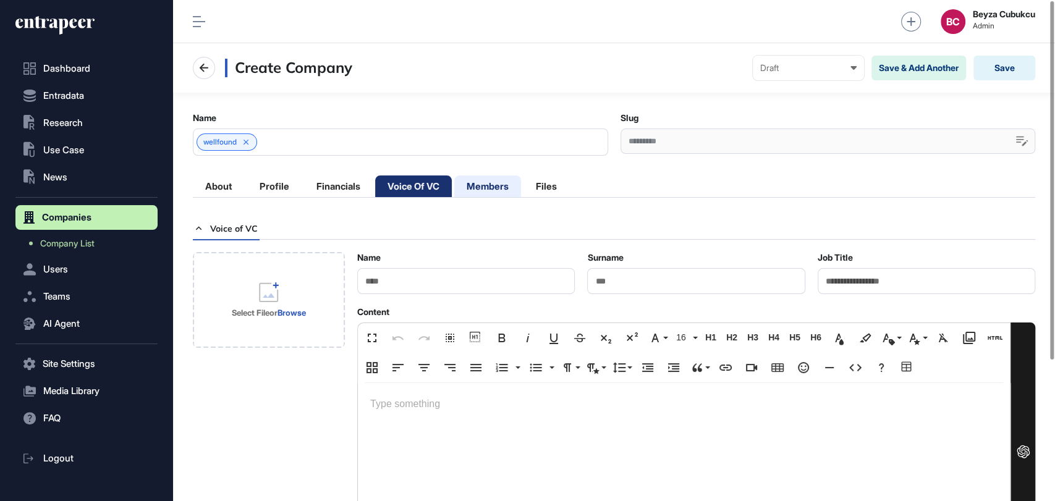
click at [471, 183] on li "Members" at bounding box center [487, 187] width 67 height 22
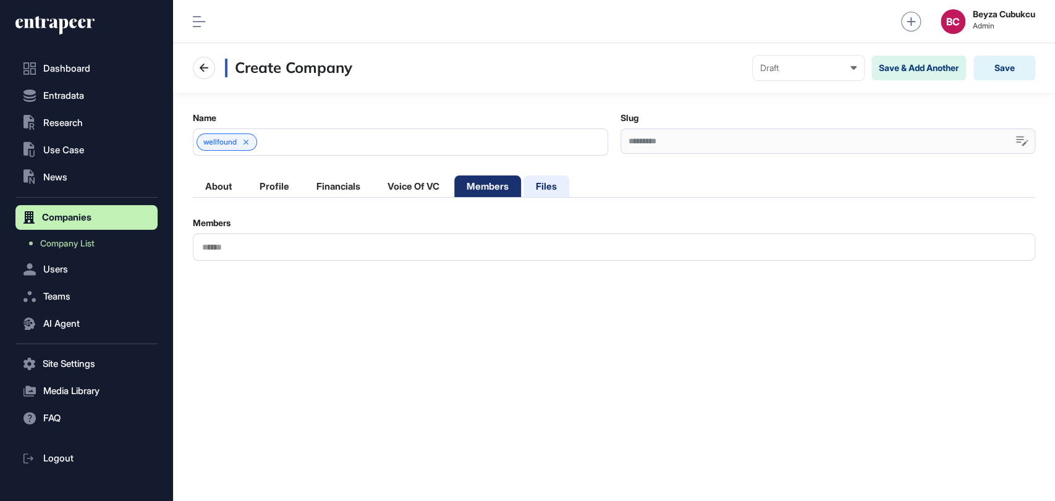
click at [562, 185] on li "Files" at bounding box center [547, 187] width 46 height 22
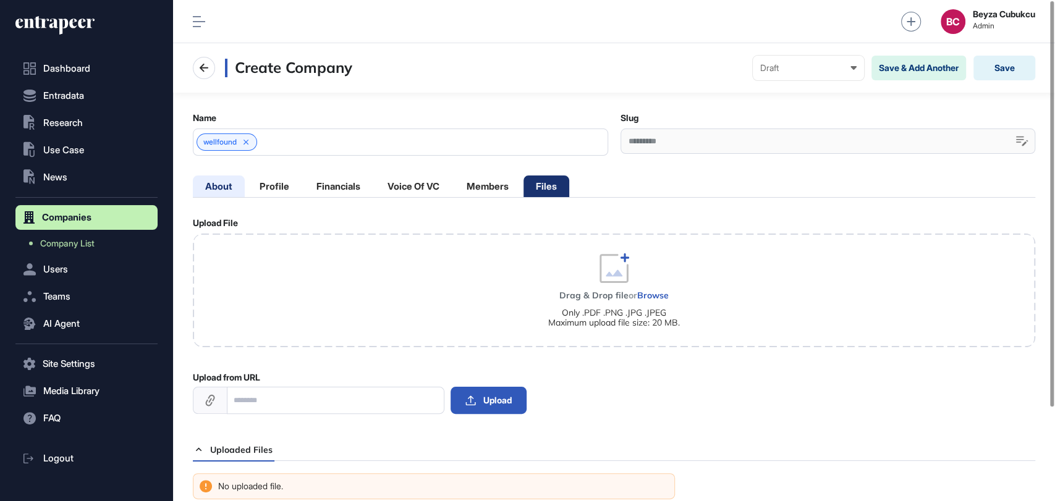
click at [222, 184] on li "About" at bounding box center [219, 187] width 52 height 22
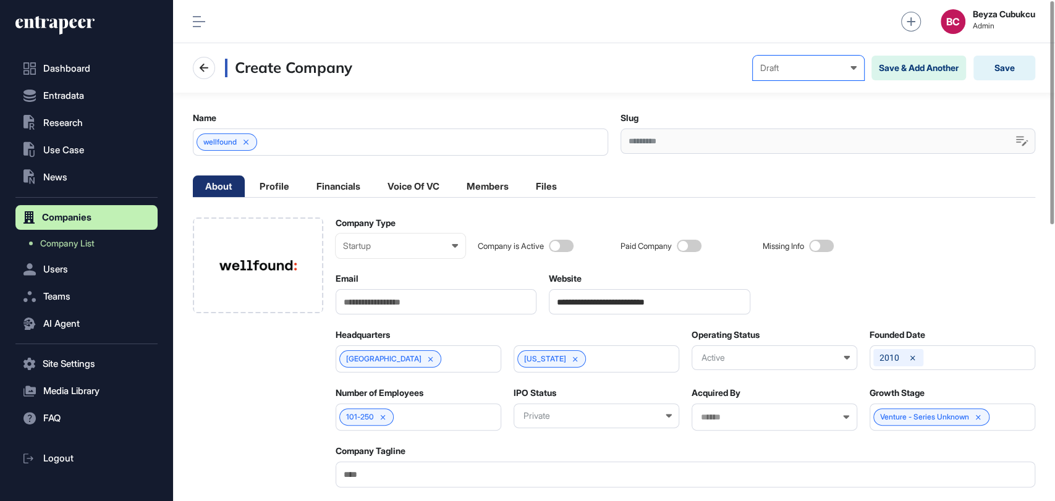
click at [788, 78] on div "Draft Draft Pending Review Published Private" at bounding box center [808, 68] width 111 height 25
click at [569, 136] on div "wellfound" at bounding box center [400, 142] width 415 height 27
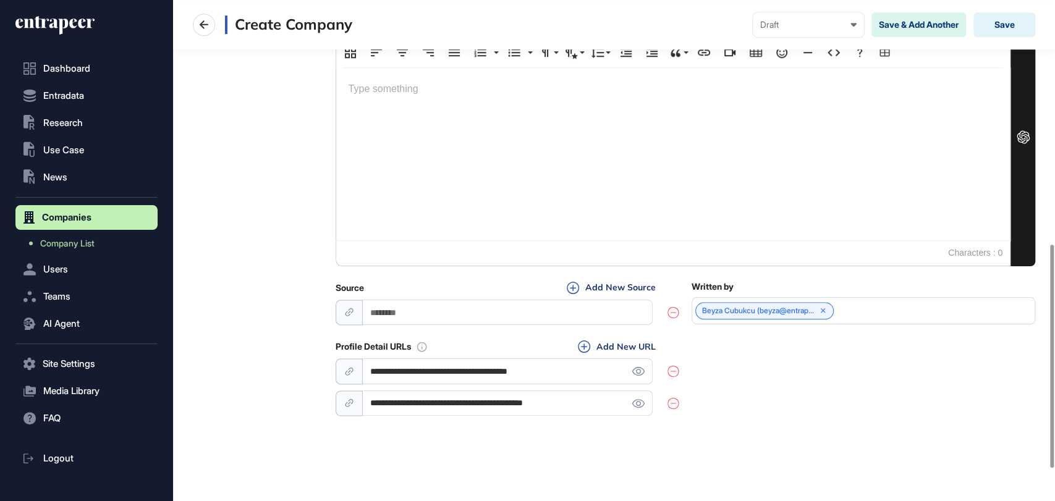
scroll to position [618, 0]
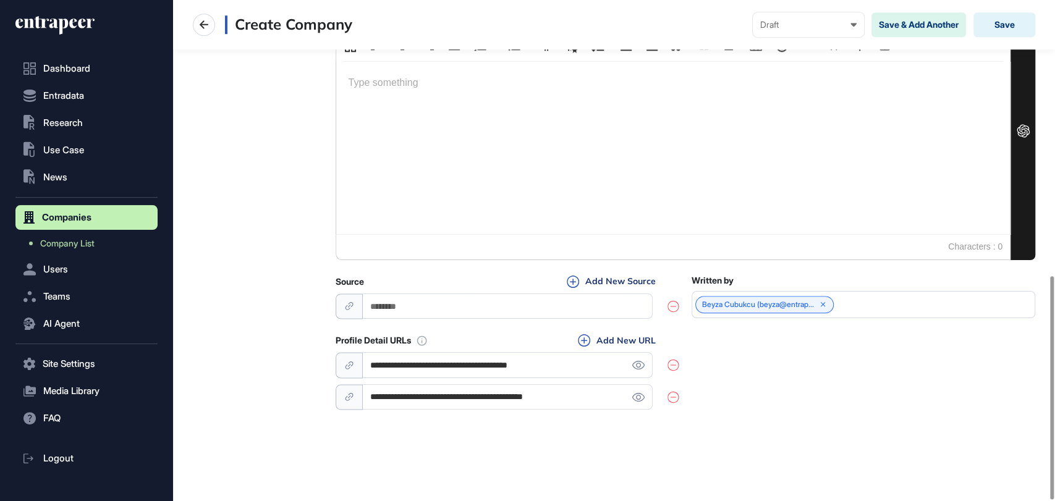
click at [410, 307] on input "url" at bounding box center [508, 306] width 291 height 25
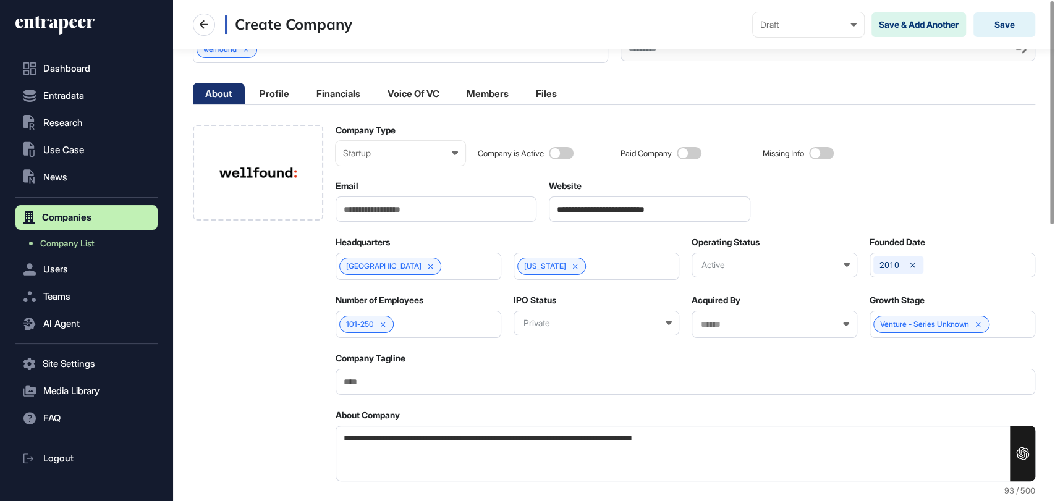
scroll to position [0, 0]
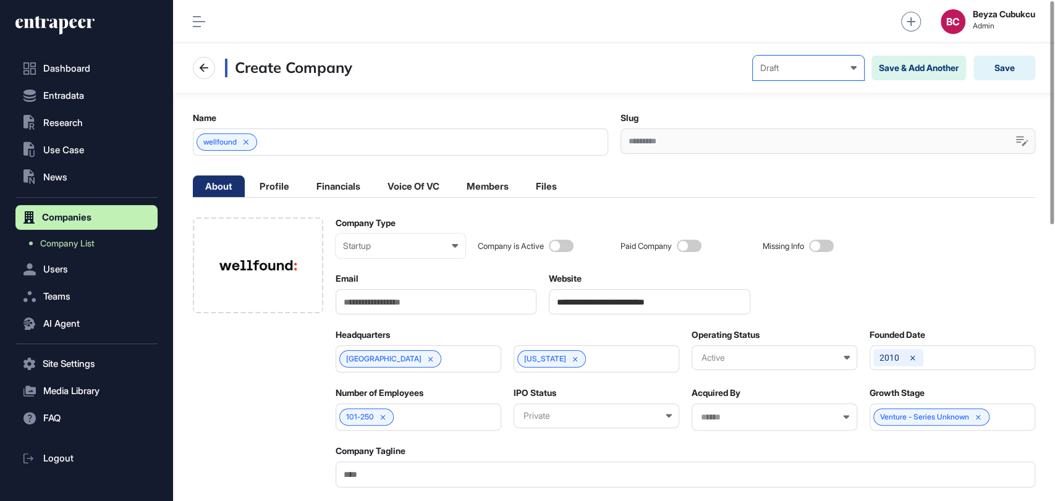
click at [826, 64] on div "Draft" at bounding box center [808, 68] width 96 height 10
click at [0, 0] on div "Published" at bounding box center [0, 0] width 0 height 0
click at [992, 72] on button "Save" at bounding box center [1005, 68] width 62 height 25
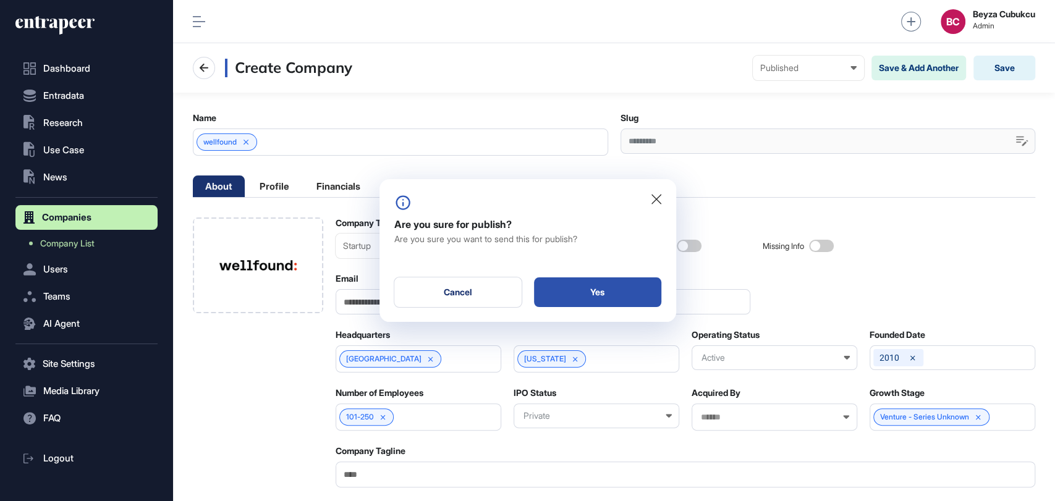
click at [626, 295] on div "Yes" at bounding box center [597, 293] width 127 height 30
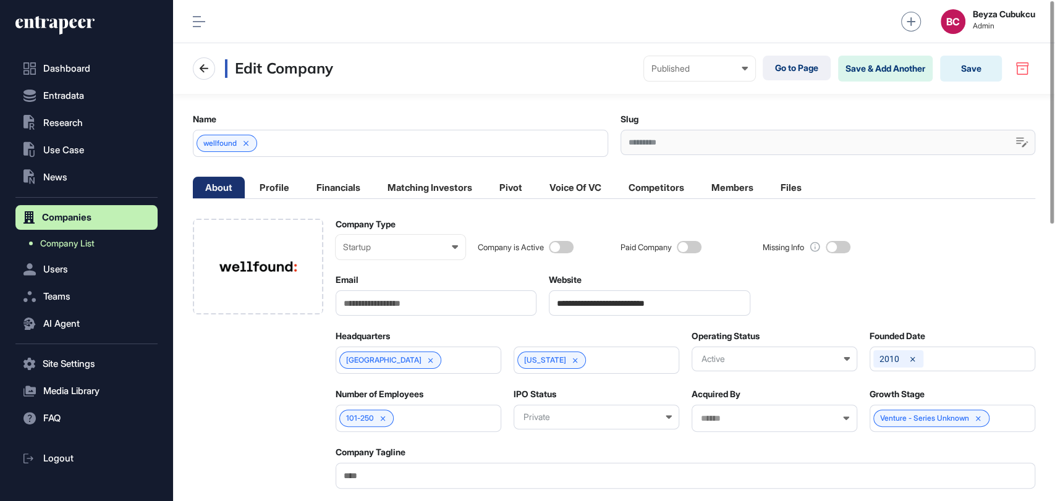
click at [50, 239] on span "Company List" at bounding box center [67, 244] width 54 height 10
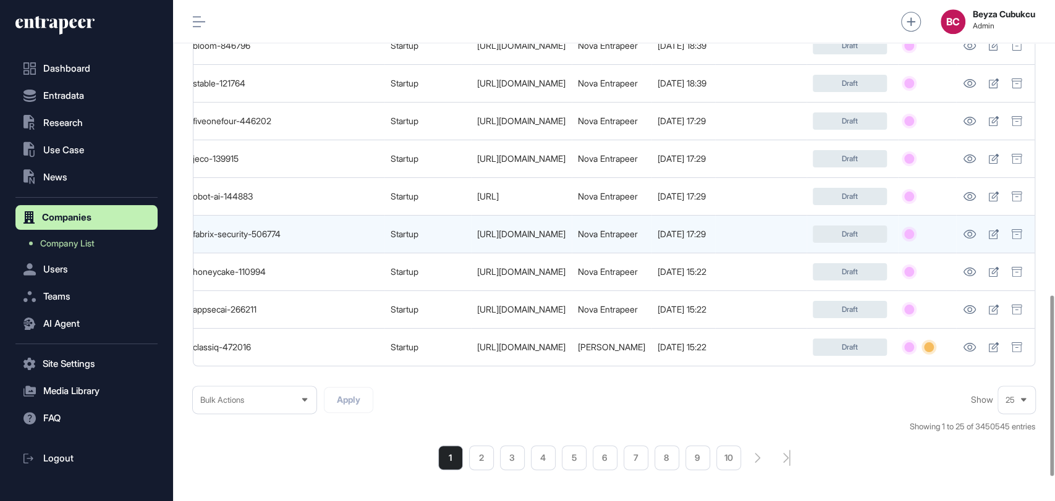
scroll to position [883, 0]
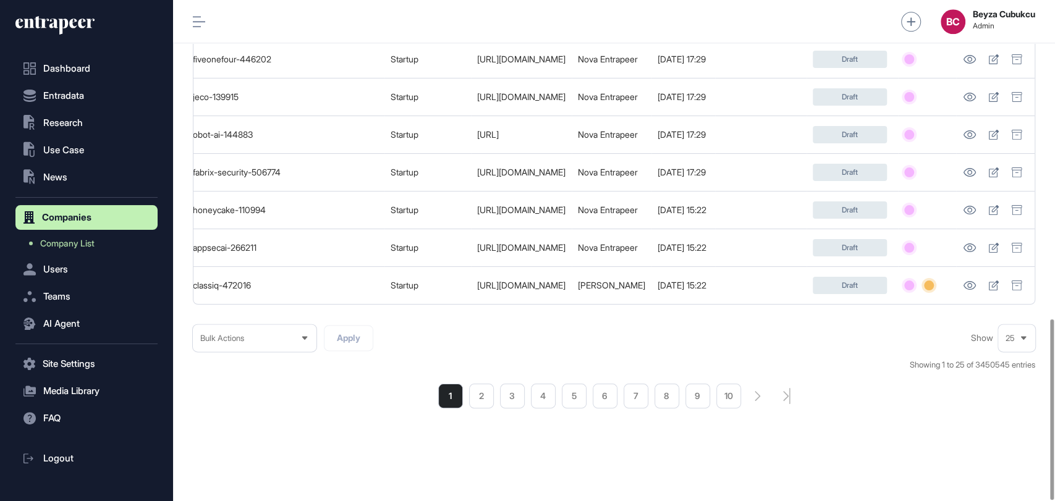
click at [486, 399] on li "2" at bounding box center [481, 396] width 25 height 25
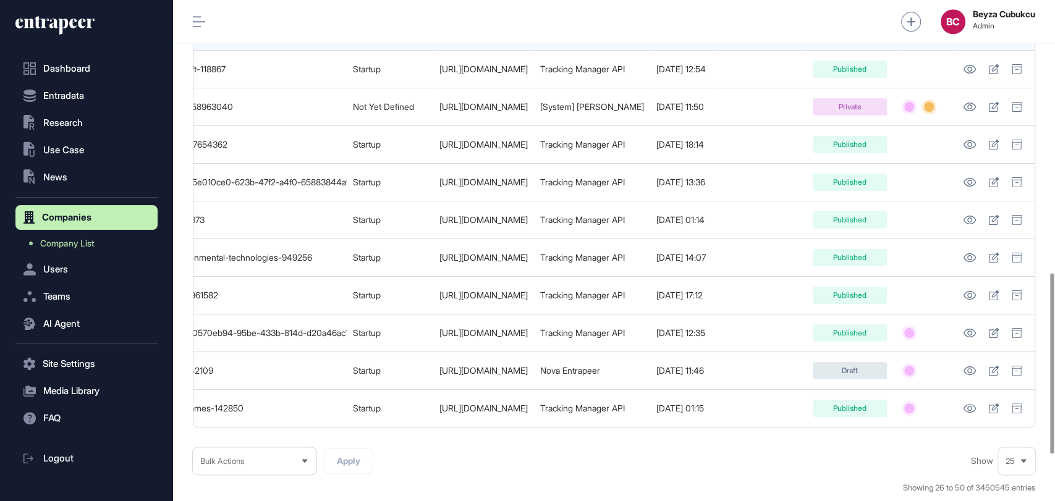
scroll to position [883, 0]
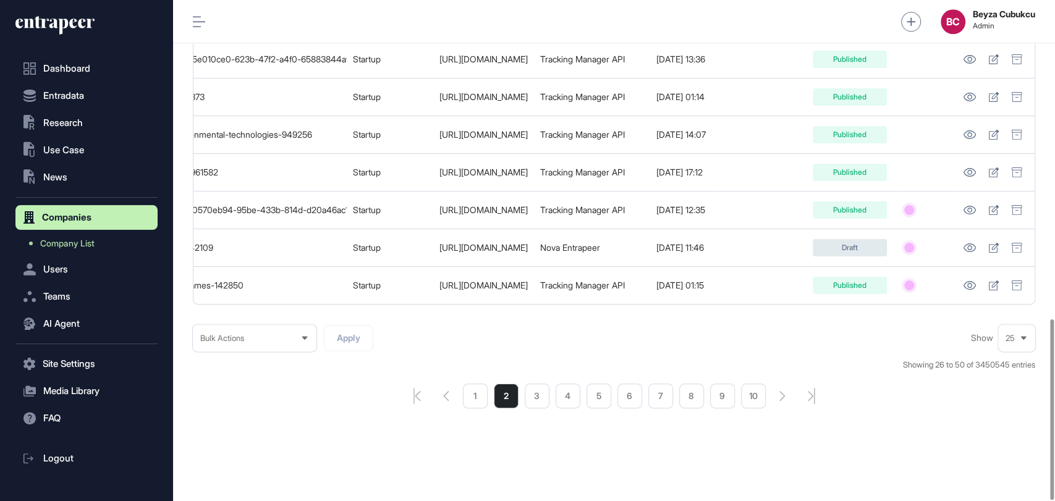
click at [481, 398] on li "1" at bounding box center [475, 396] width 25 height 25
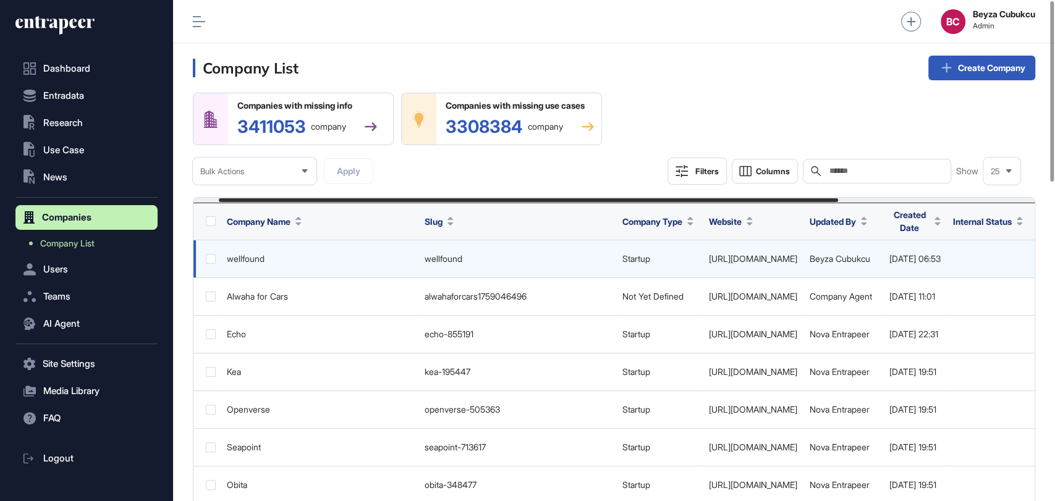
scroll to position [0, 302]
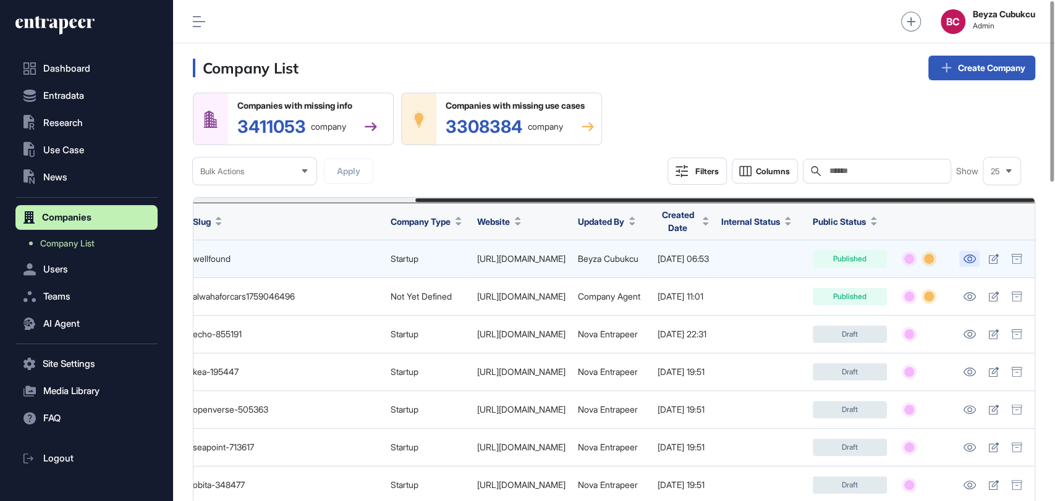
click at [975, 253] on link at bounding box center [969, 259] width 20 height 16
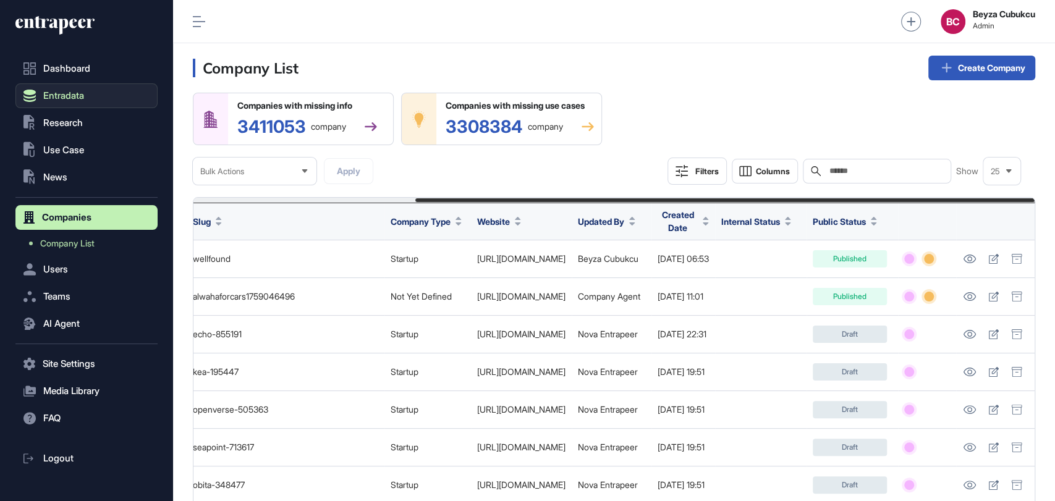
click at [62, 88] on button "Entradata" at bounding box center [86, 95] width 142 height 25
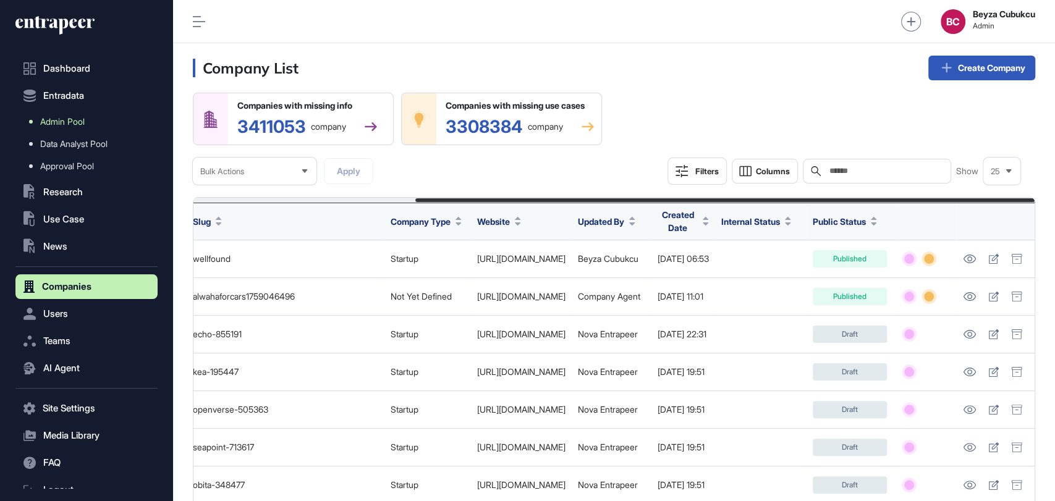
click at [78, 117] on span "Admin Pool" at bounding box center [62, 122] width 45 height 10
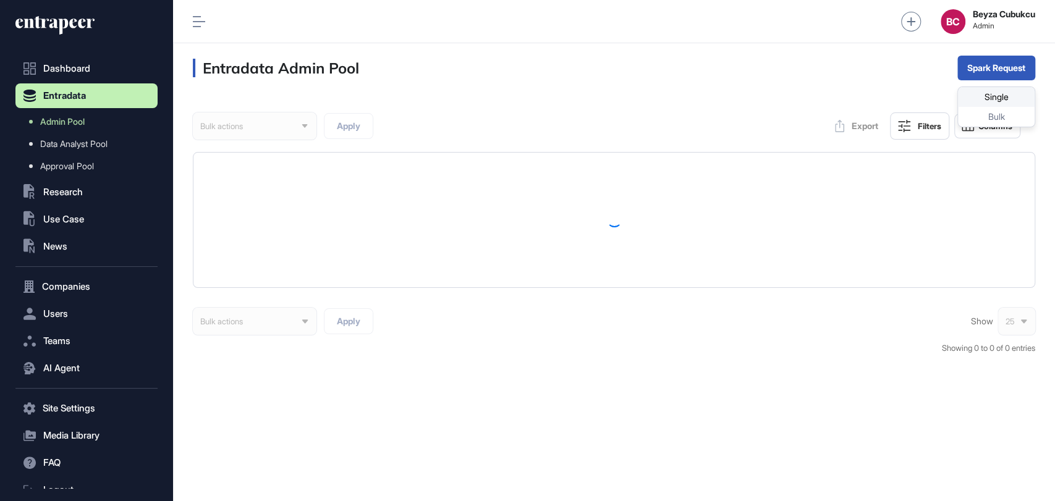
click at [984, 98] on div "Single" at bounding box center [996, 97] width 77 height 20
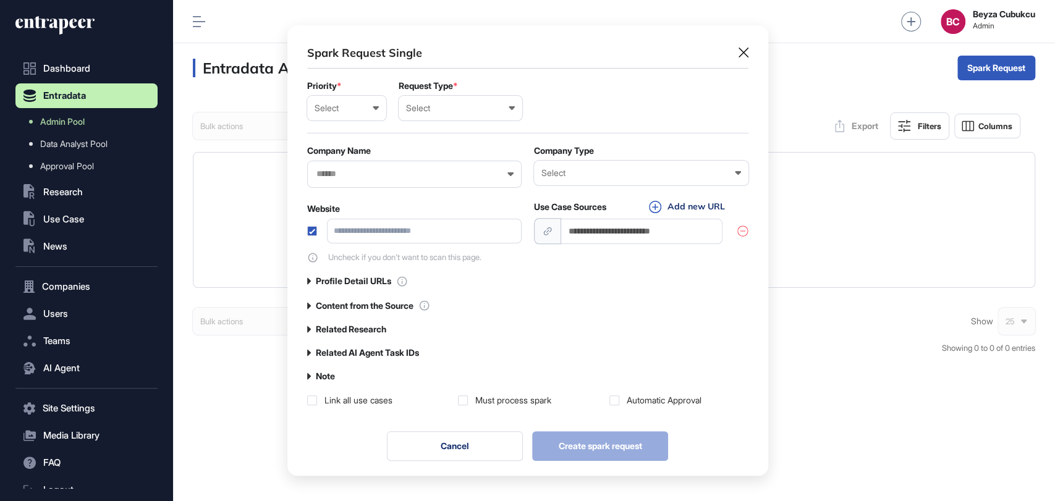
scroll to position [0, 5]
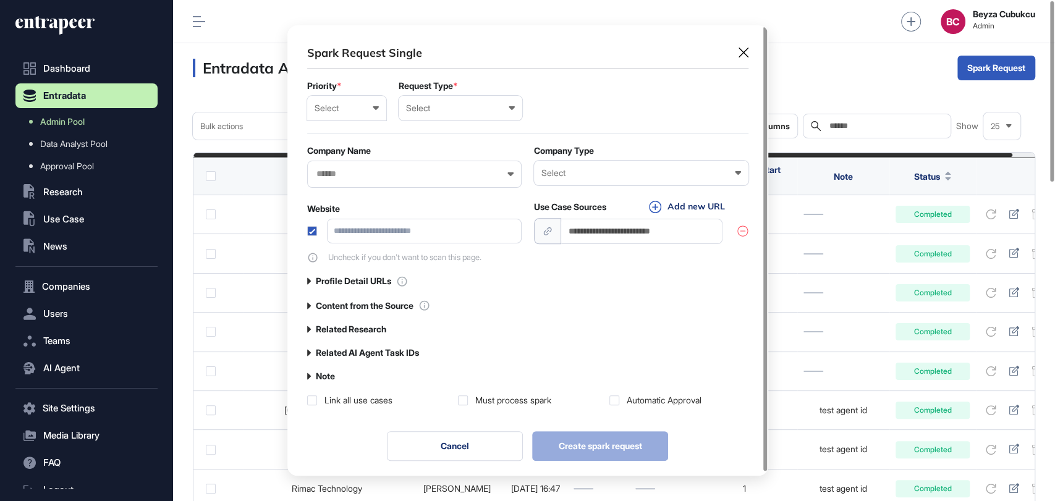
click at [339, 105] on div "Select" at bounding box center [347, 108] width 64 height 10
click at [0, 0] on div "Normal" at bounding box center [0, 0] width 0 height 0
click at [438, 130] on form "Priority * Normal Low Normal High Urgent Request Type * Select User Company Cus…" at bounding box center [527, 172] width 441 height 182
click at [448, 112] on div "Select" at bounding box center [460, 108] width 109 height 10
click at [0, 0] on div "User" at bounding box center [0, 0] width 0 height 0
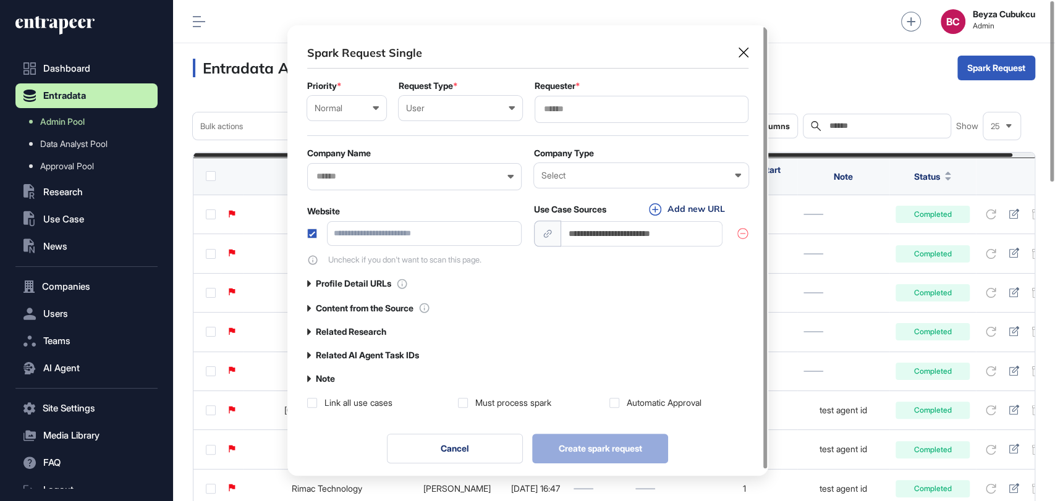
click at [569, 109] on input "text" at bounding box center [642, 109] width 198 height 11
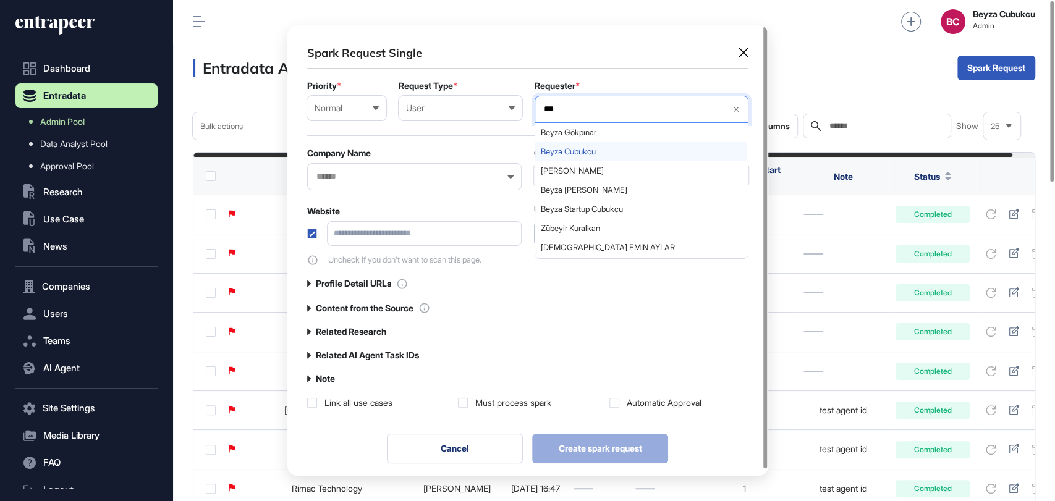
type input "***"
click at [574, 153] on span "Beyza Cubukcu" at bounding box center [641, 151] width 200 height 9
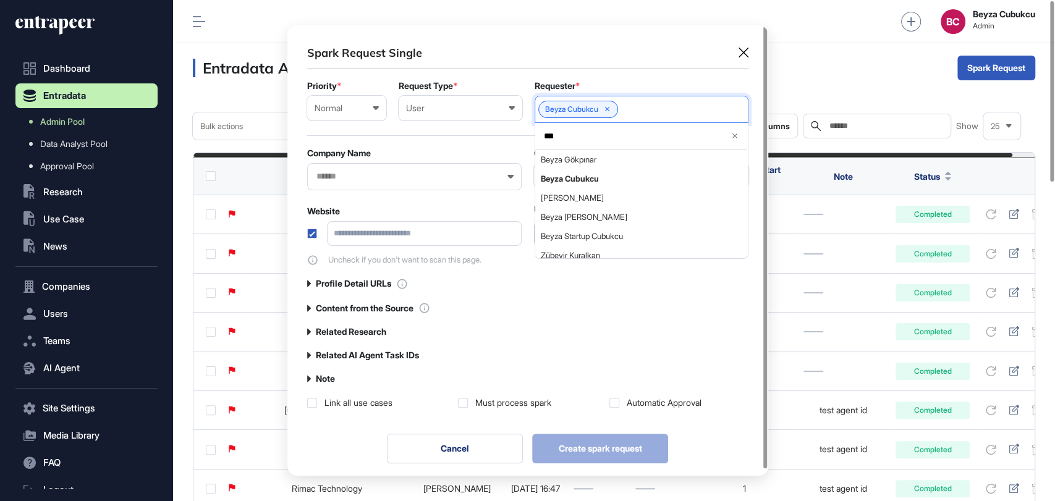
click at [399, 183] on div at bounding box center [414, 176] width 214 height 27
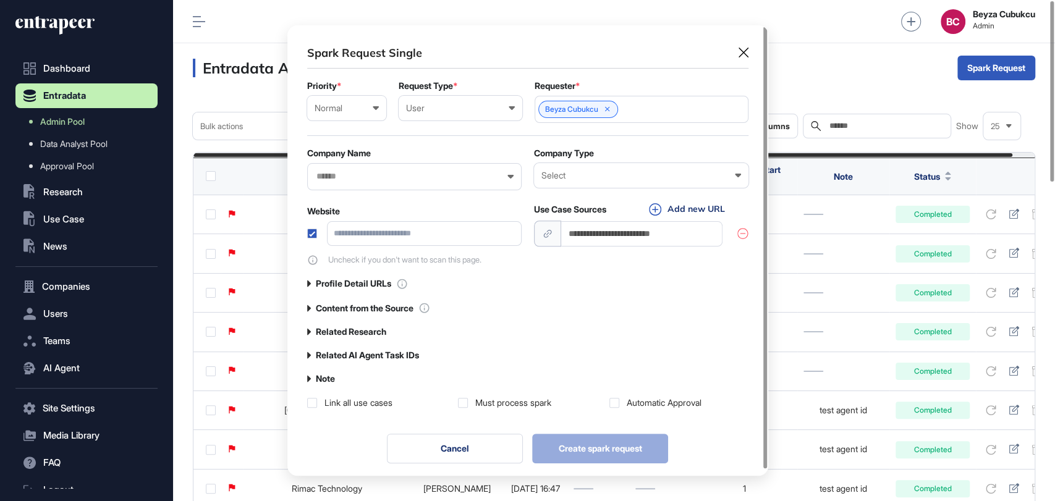
click at [396, 179] on input "text" at bounding box center [406, 176] width 182 height 11
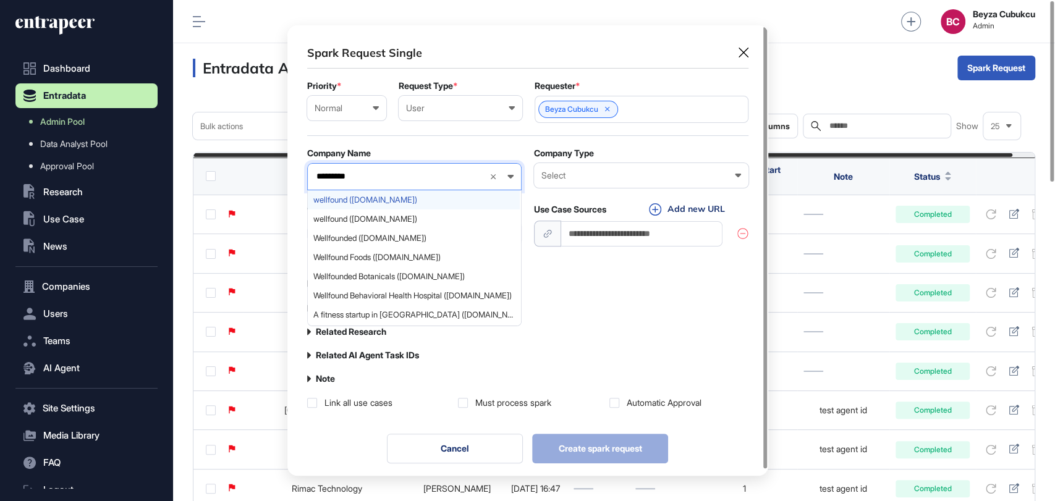
type input "*********"
click at [384, 202] on span "wellfound (cloud.wellfound.com)" at bounding box center [413, 199] width 201 height 9
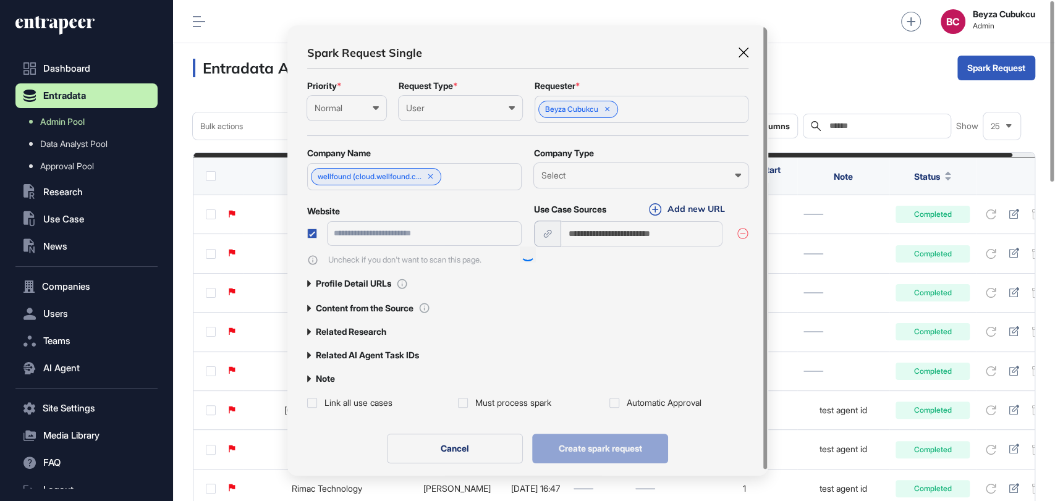
type input "**********"
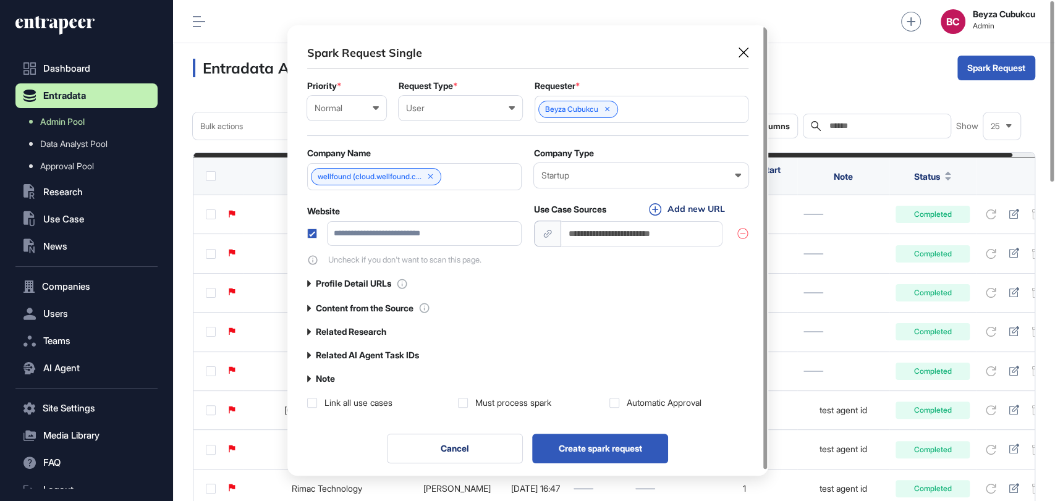
click at [359, 357] on label "Related AI Agent Task IDs" at bounding box center [367, 355] width 103 height 10
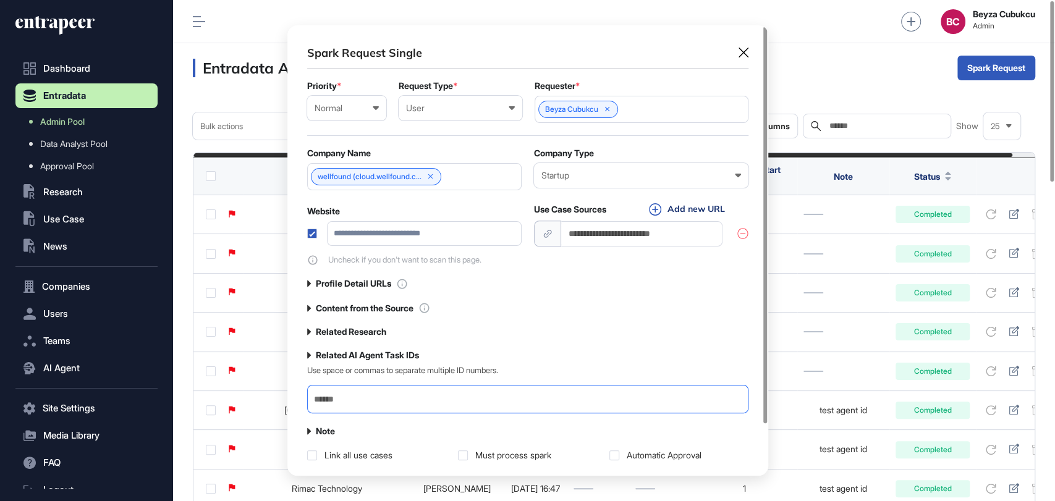
click at [356, 404] on input "text" at bounding box center [528, 399] width 430 height 17
paste input "**********"
type input "**********"
click at [297, 390] on div "**********" at bounding box center [527, 253] width 481 height 456
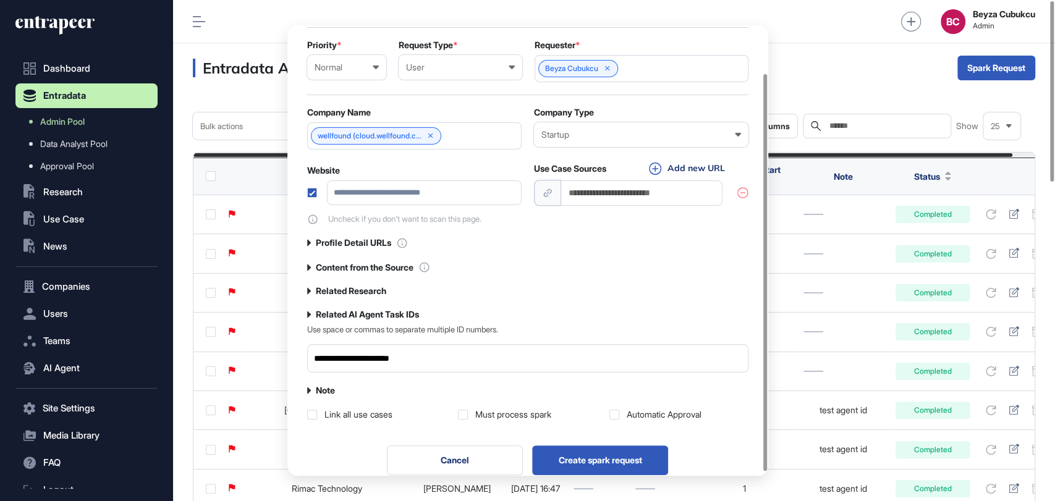
scroll to position [59, 0]
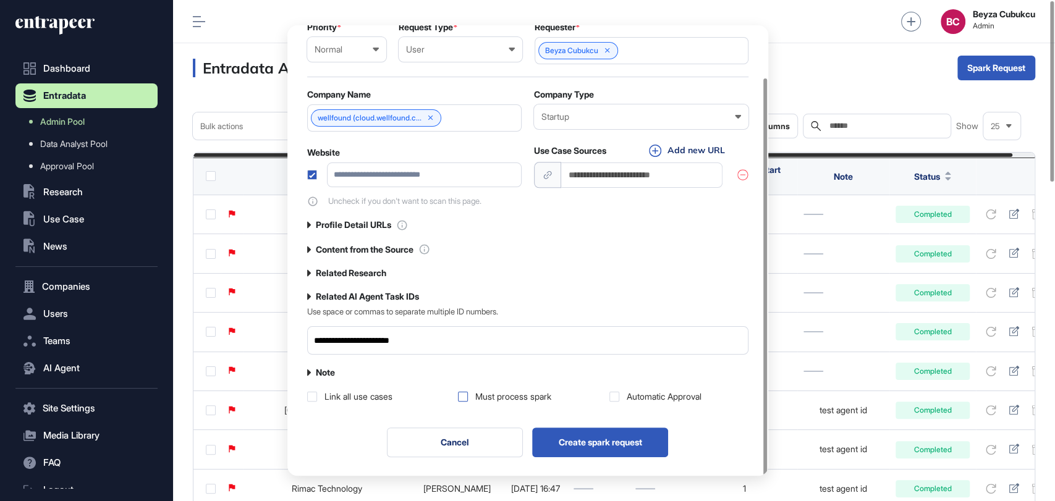
click at [464, 396] on label at bounding box center [463, 397] width 10 height 10
click at [607, 393] on div "Link all use cases Must process spark Automatic Approval" at bounding box center [527, 397] width 441 height 12
click at [618, 395] on label at bounding box center [614, 397] width 10 height 10
click at [312, 397] on label at bounding box center [312, 397] width 10 height 10
click at [402, 248] on label "Content from the Source" at bounding box center [365, 250] width 98 height 10
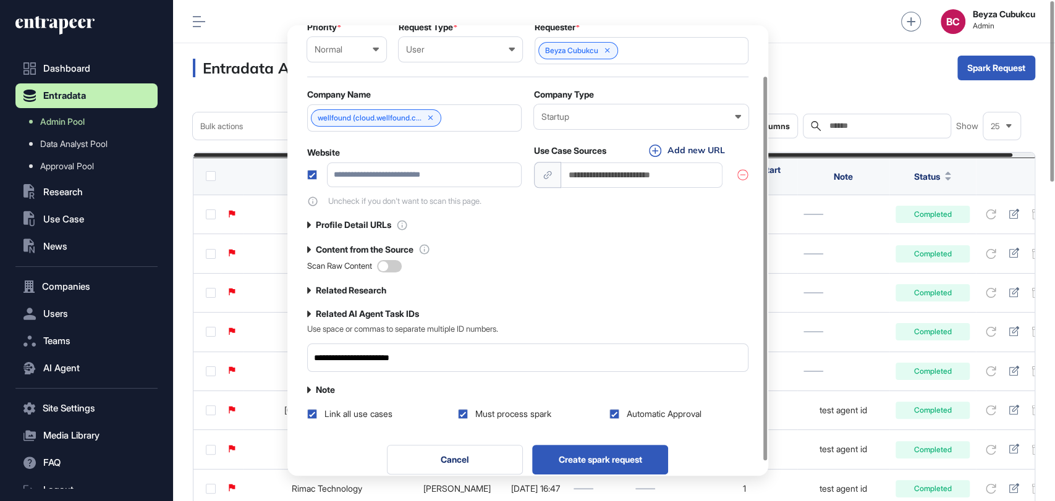
click at [397, 271] on span at bounding box center [389, 266] width 25 height 12
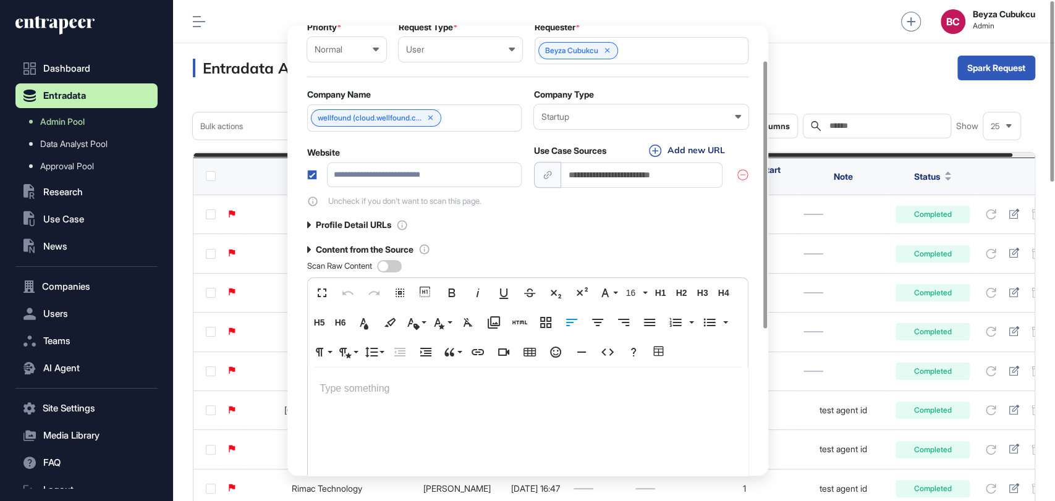
click at [381, 395] on p at bounding box center [527, 389] width 415 height 18
click at [363, 389] on p at bounding box center [527, 389] width 415 height 18
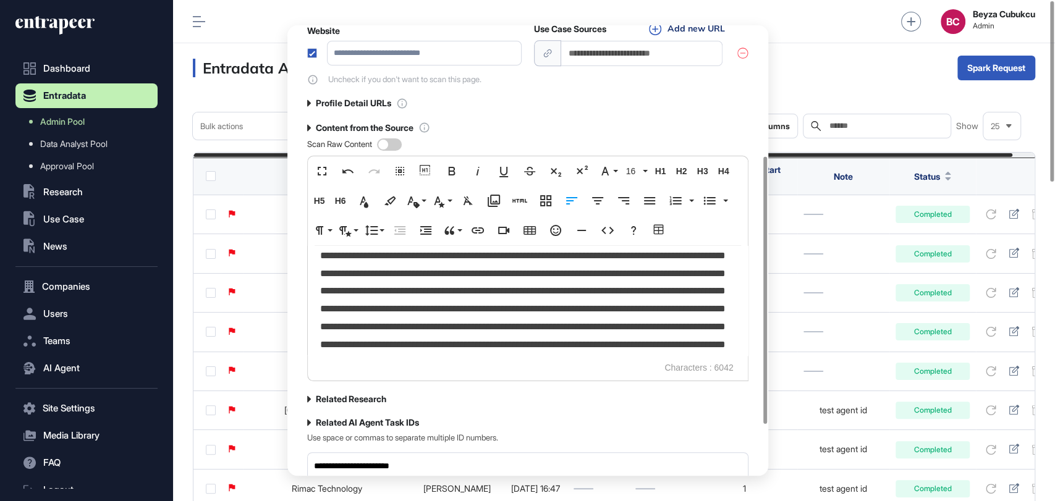
scroll to position [307, 0]
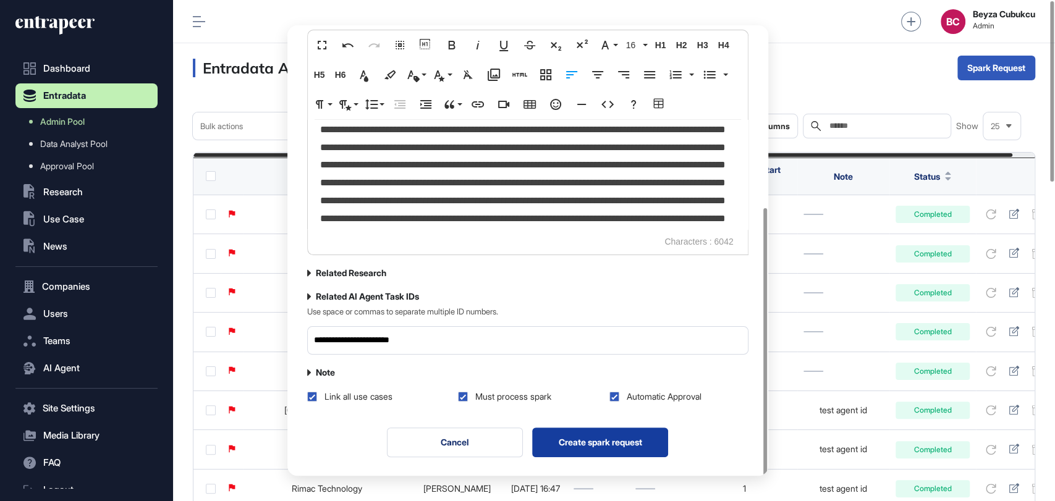
click at [601, 435] on button "Create spark request" at bounding box center [600, 443] width 136 height 30
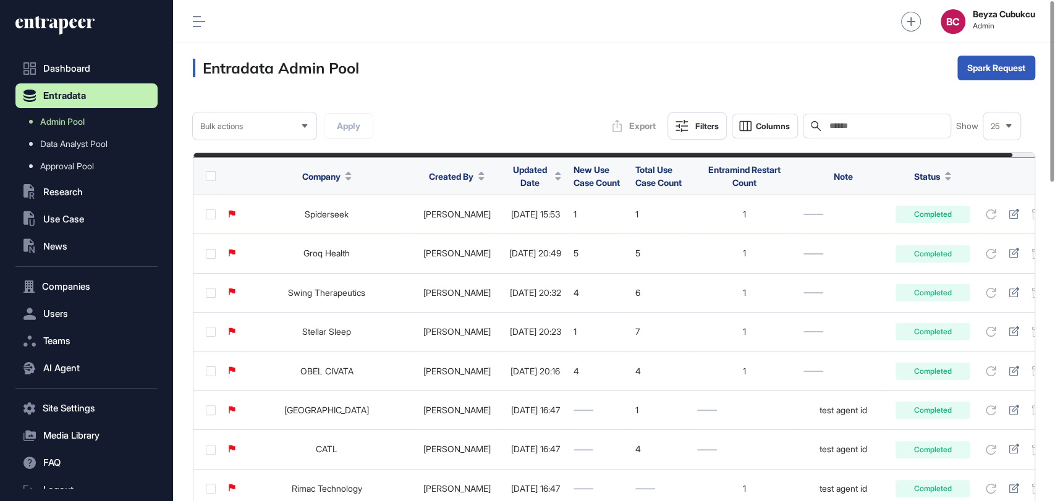
click at [707, 117] on button "Filters" at bounding box center [697, 125] width 59 height 27
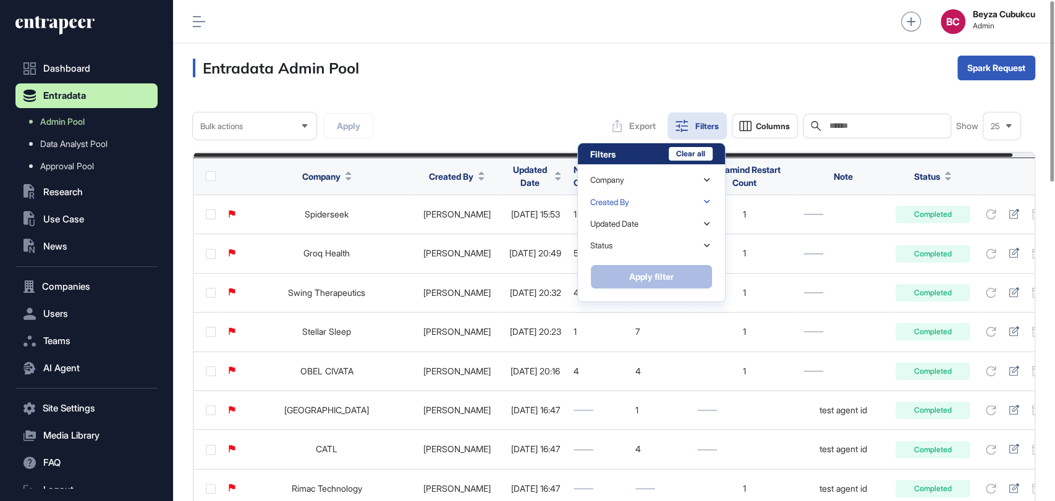
click at [633, 197] on div "Created By" at bounding box center [651, 202] width 122 height 22
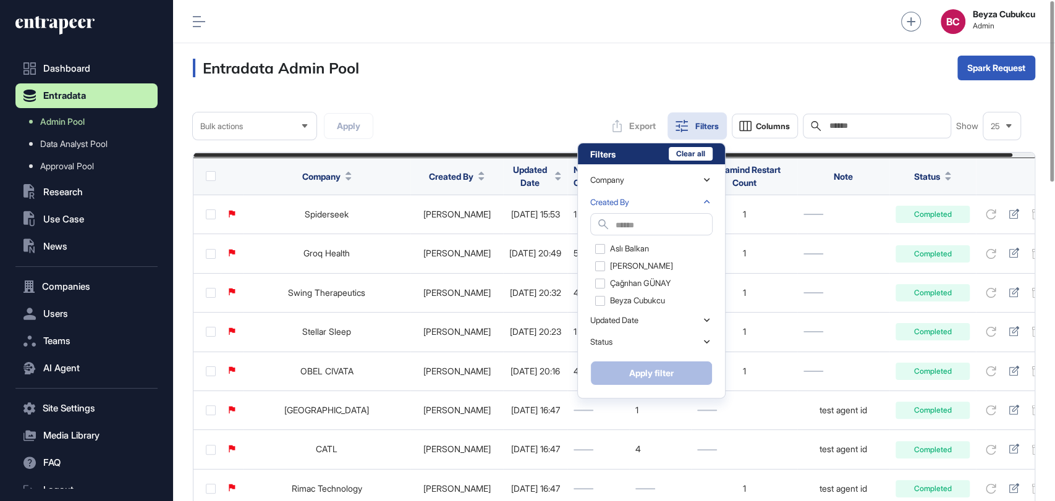
click at [631, 227] on input "text" at bounding box center [664, 225] width 96 height 17
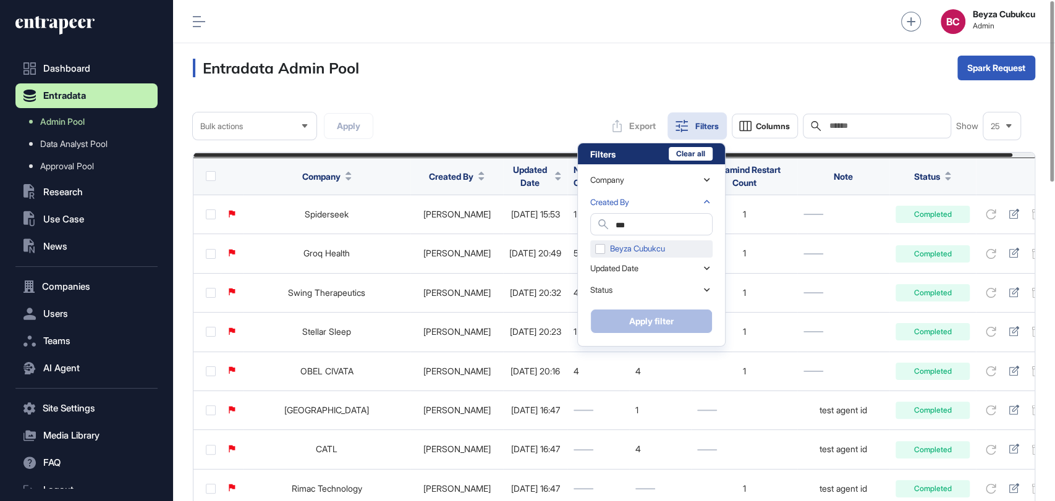
type input "***"
click at [596, 244] on div "Beyza Cubukcu" at bounding box center [651, 248] width 122 height 17
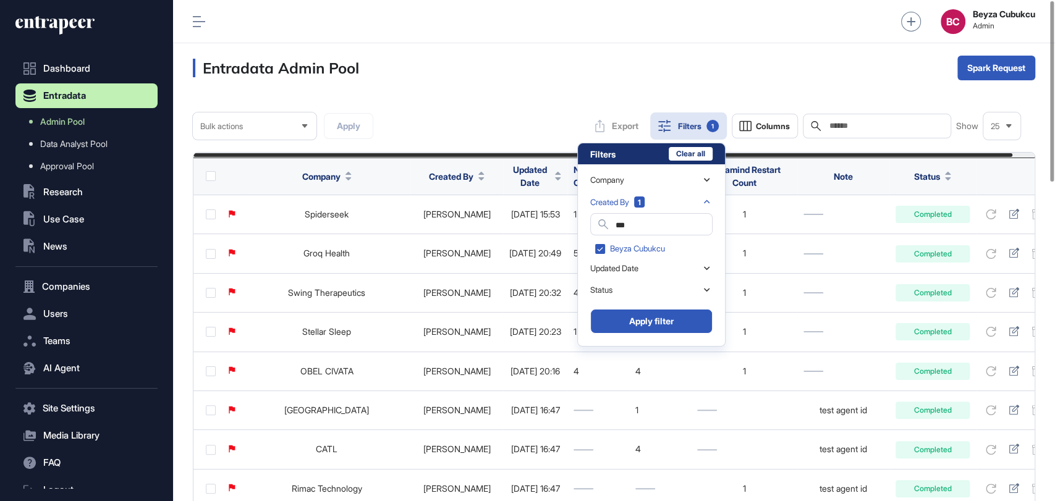
drag, startPoint x: 637, startPoint y: 321, endPoint x: 638, endPoint y: 328, distance: 6.8
click at [638, 321] on button "Apply filter" at bounding box center [651, 321] width 122 height 25
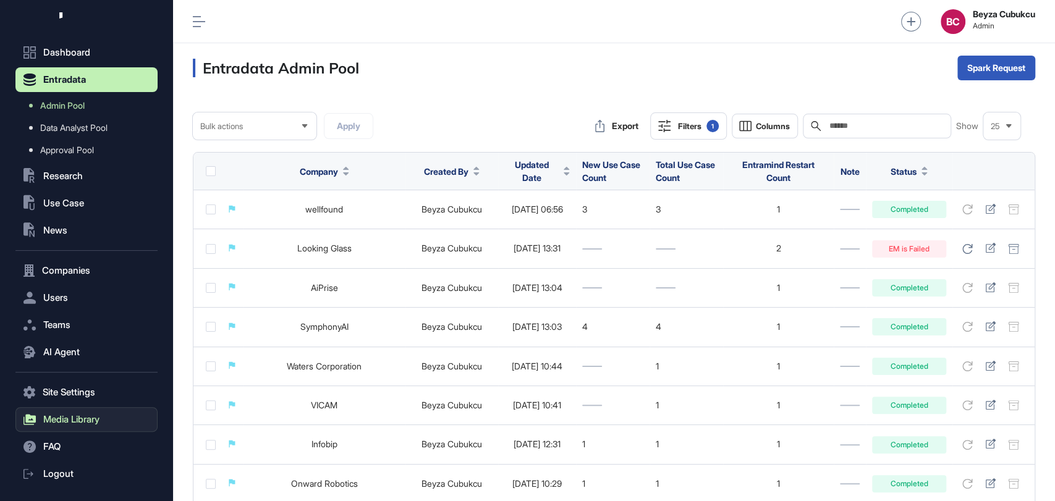
scroll to position [45, 0]
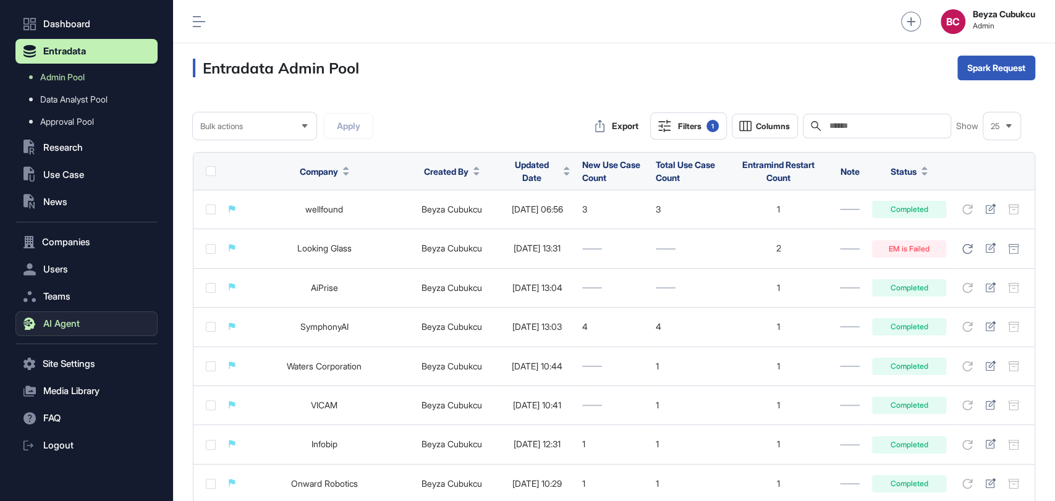
click at [75, 332] on button "AI Agent" at bounding box center [86, 324] width 142 height 25
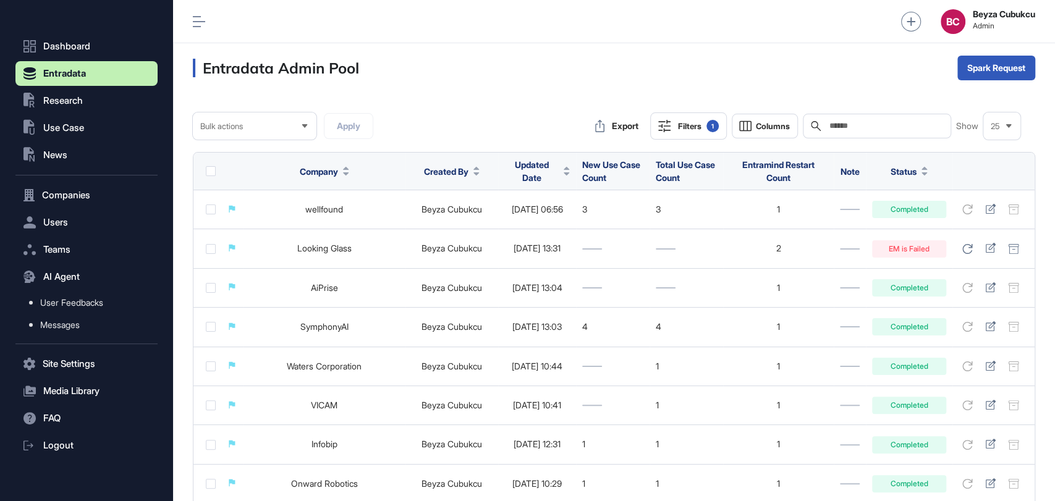
scroll to position [22, 0]
click at [66, 318] on link "Messages" at bounding box center [90, 325] width 136 height 22
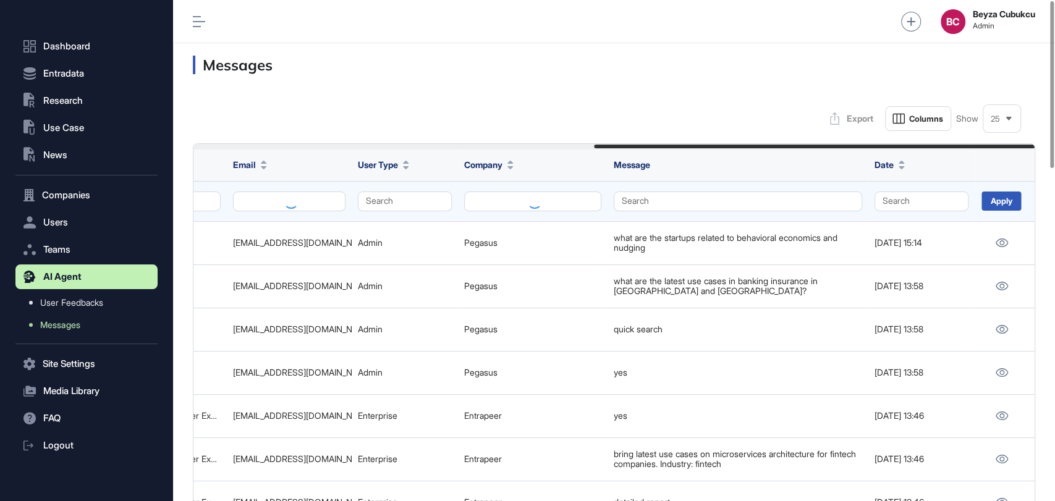
scroll to position [0, 763]
click at [410, 198] on button "Search" at bounding box center [405, 202] width 94 height 20
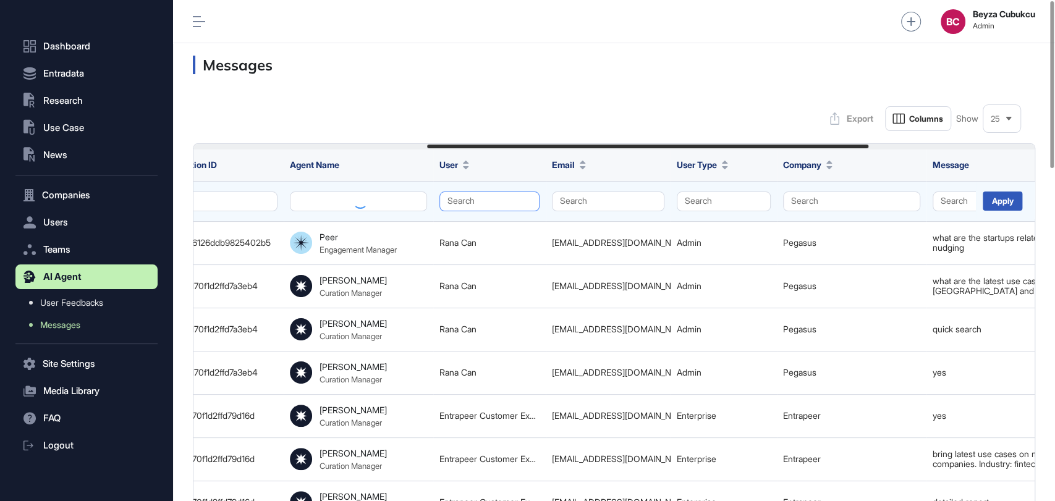
scroll to position [0, 443]
click at [503, 197] on button "Search" at bounding box center [491, 202] width 100 height 20
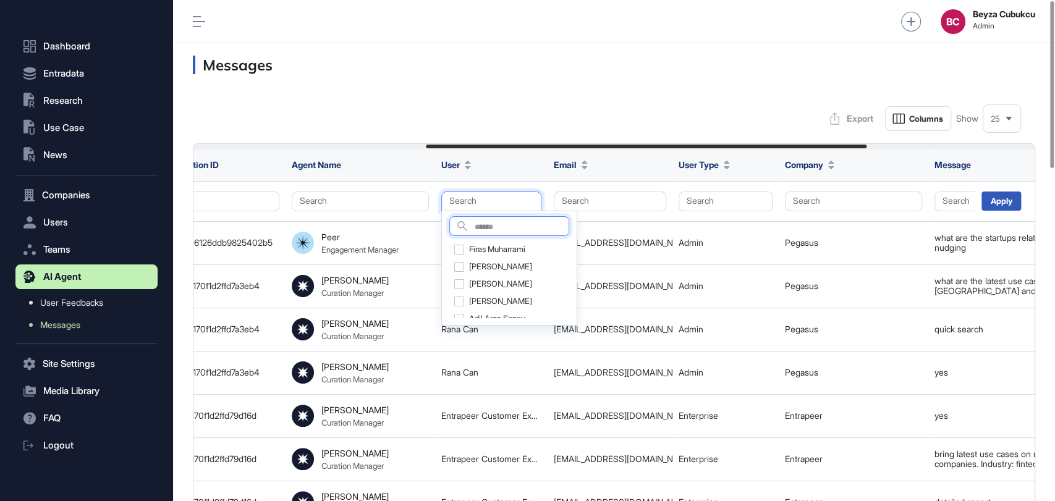
drag, startPoint x: 490, startPoint y: 224, endPoint x: 456, endPoint y: 226, distance: 33.4
click at [490, 224] on input "text" at bounding box center [522, 227] width 94 height 17
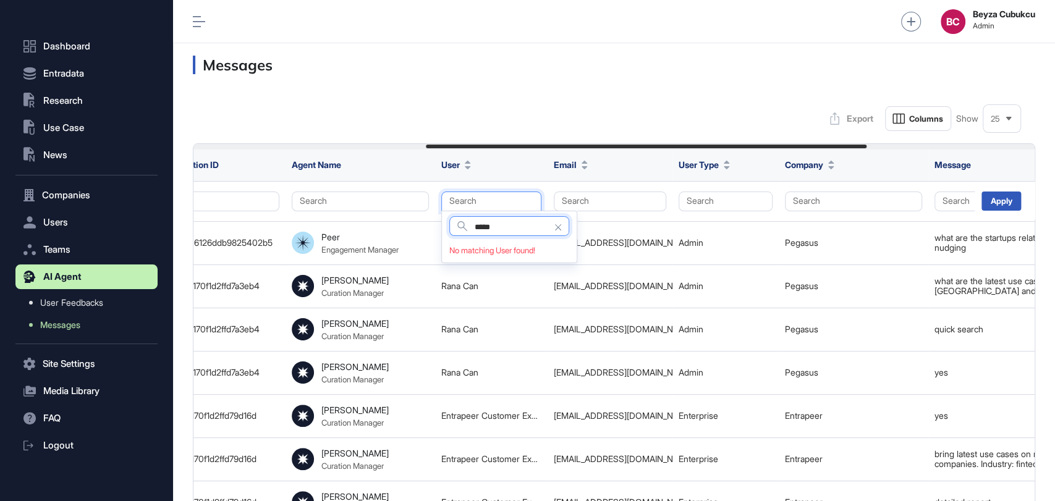
click at [504, 224] on input "*****" at bounding box center [522, 227] width 94 height 17
type input "*****"
click at [478, 244] on div "Doğuş Kuran" at bounding box center [508, 249] width 119 height 17
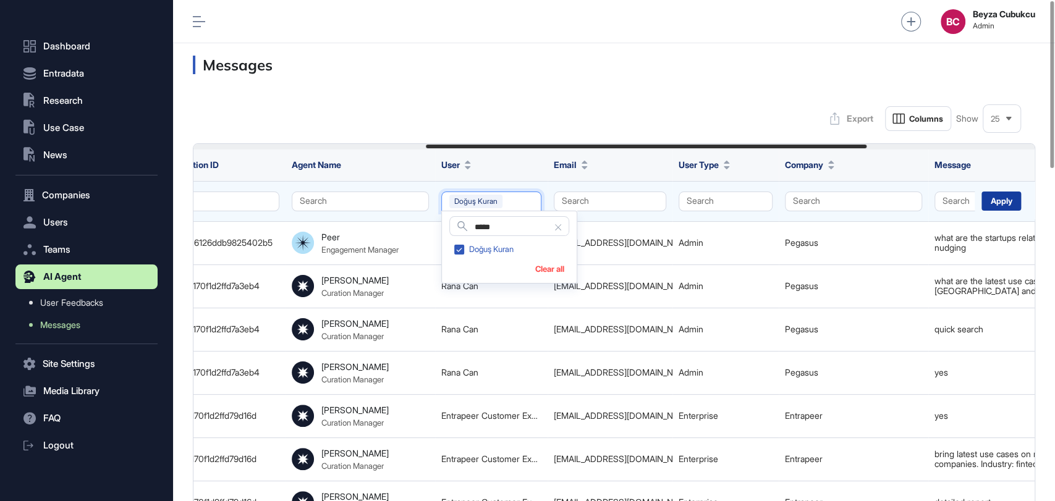
click at [995, 199] on div "Apply" at bounding box center [1002, 201] width 40 height 19
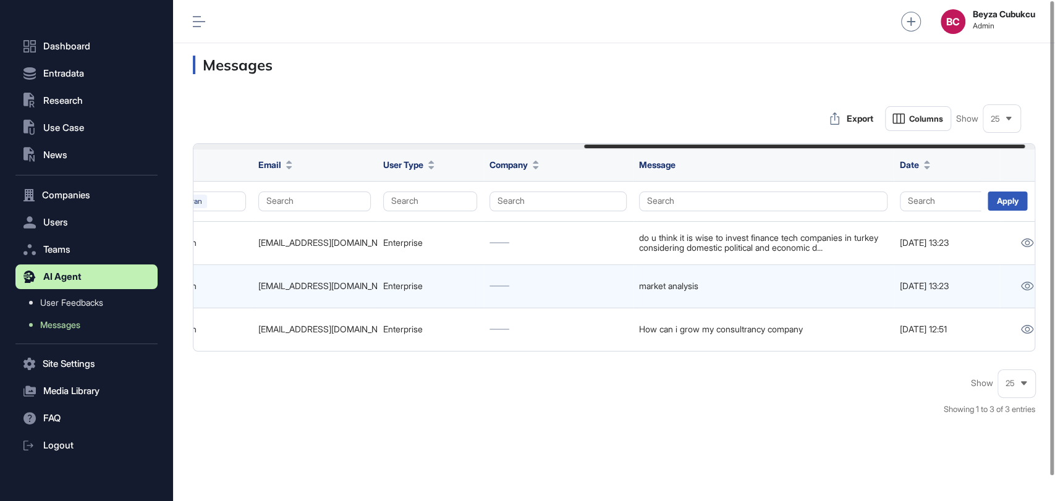
scroll to position [0, 764]
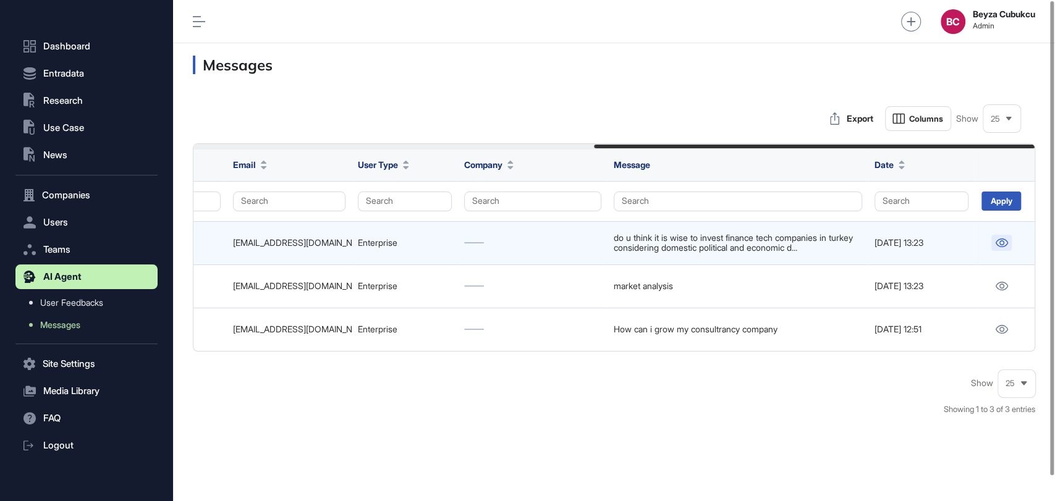
click at [1004, 240] on icon at bounding box center [1001, 243] width 13 height 9
click at [1000, 244] on icon at bounding box center [1002, 243] width 12 height 9
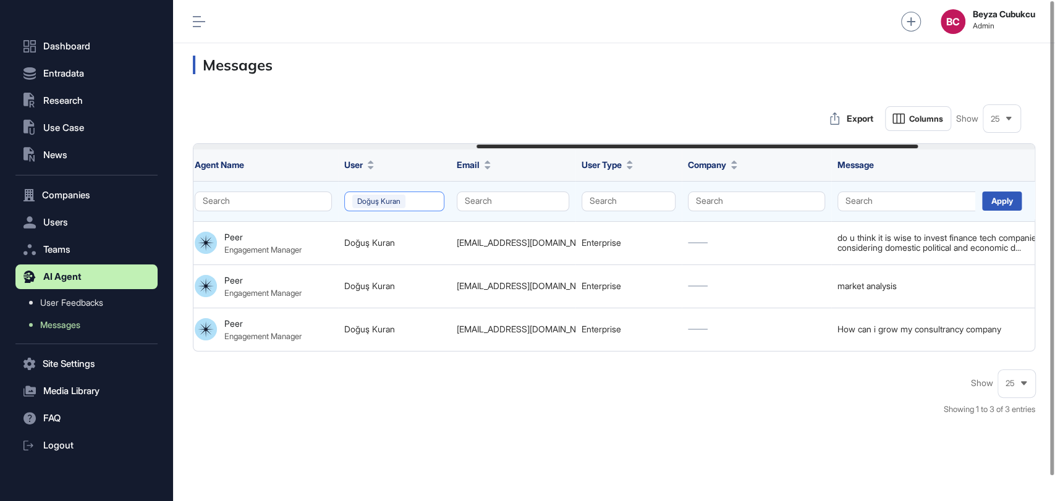
scroll to position [0, 538]
click at [435, 206] on button "Doğuş Kuran" at bounding box center [397, 202] width 100 height 20
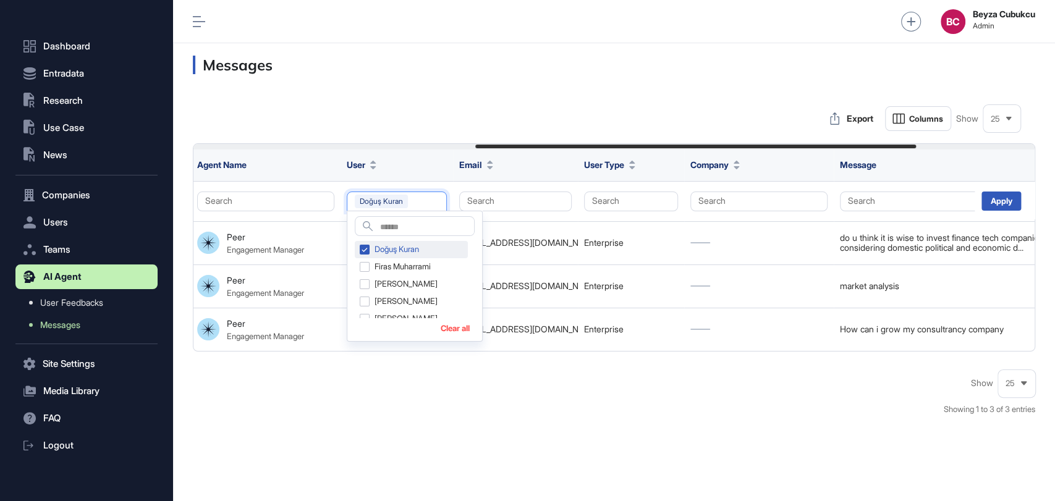
click at [365, 250] on div "Doğuş Kuran" at bounding box center [411, 249] width 113 height 17
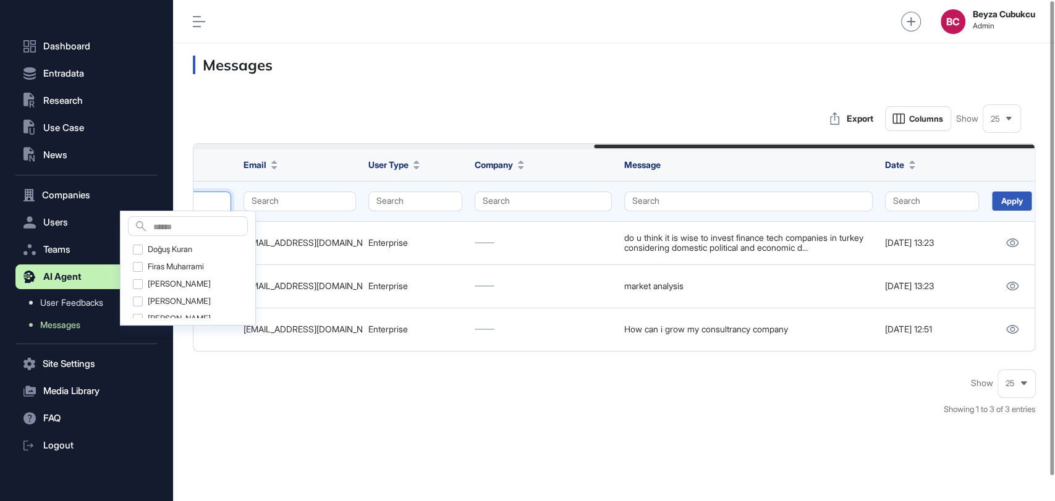
scroll to position [0, 764]
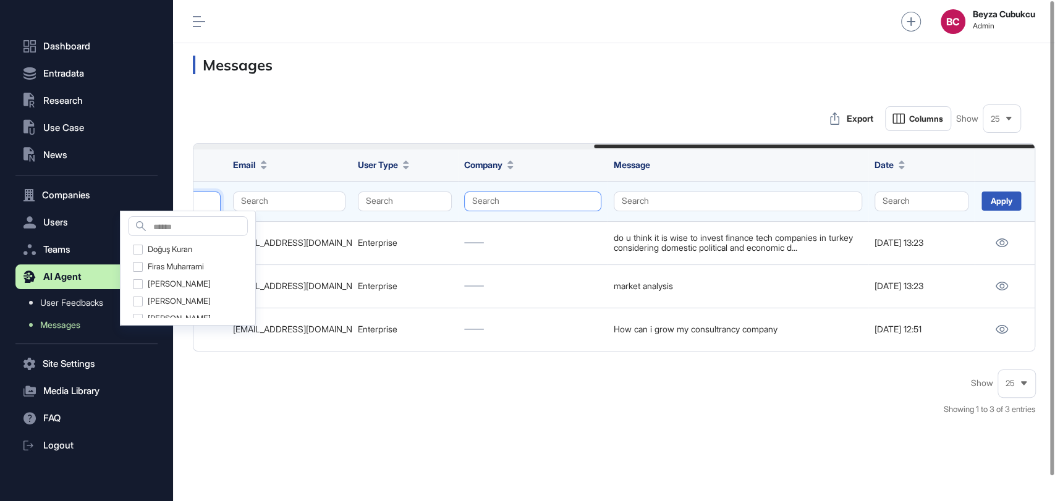
click at [490, 207] on button "Search" at bounding box center [532, 202] width 137 height 20
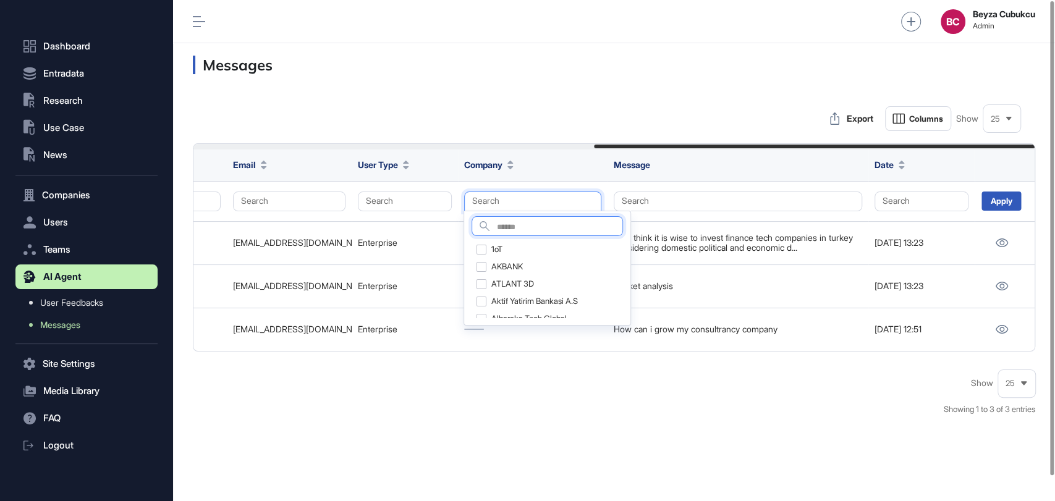
click at [504, 226] on input "text" at bounding box center [559, 227] width 125 height 17
type input "******"
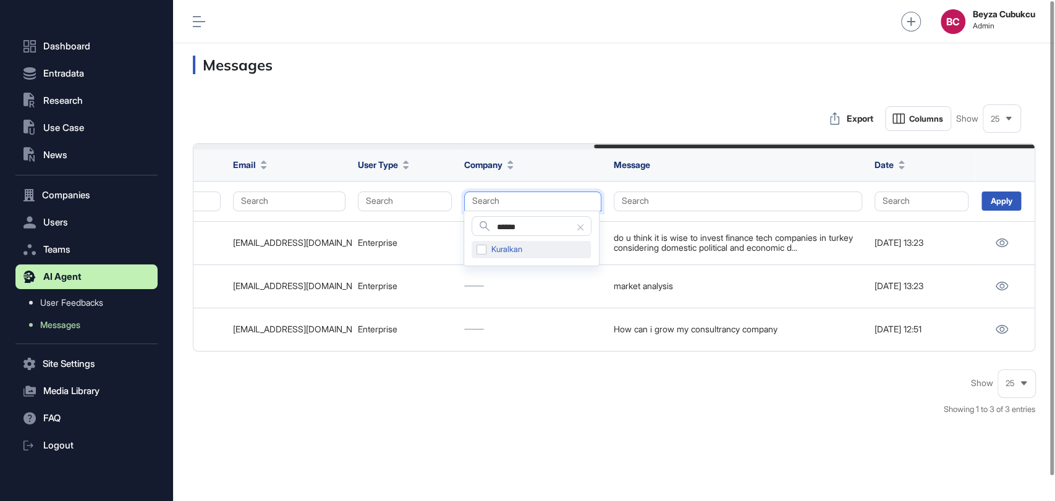
click at [509, 255] on div "Kuralkan" at bounding box center [531, 249] width 119 height 17
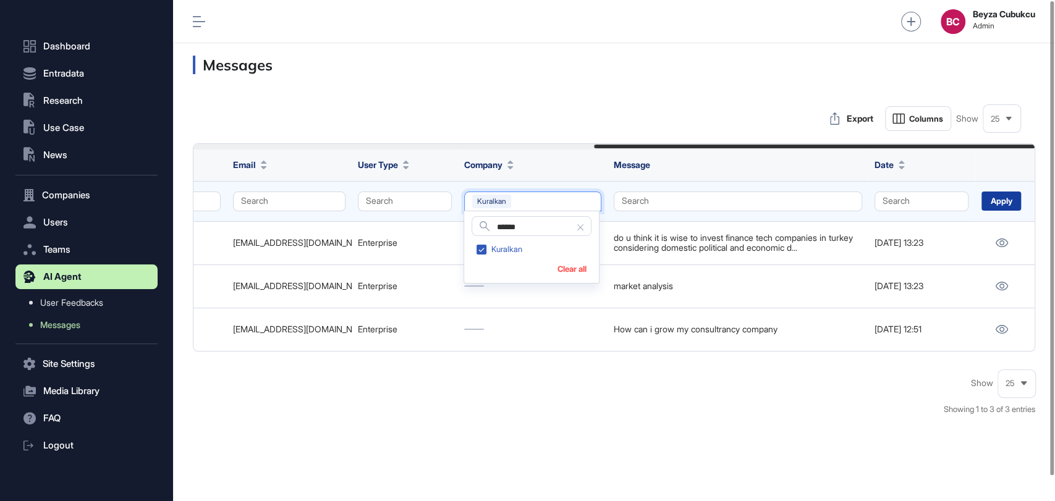
click at [1003, 202] on div "Apply" at bounding box center [1002, 201] width 40 height 19
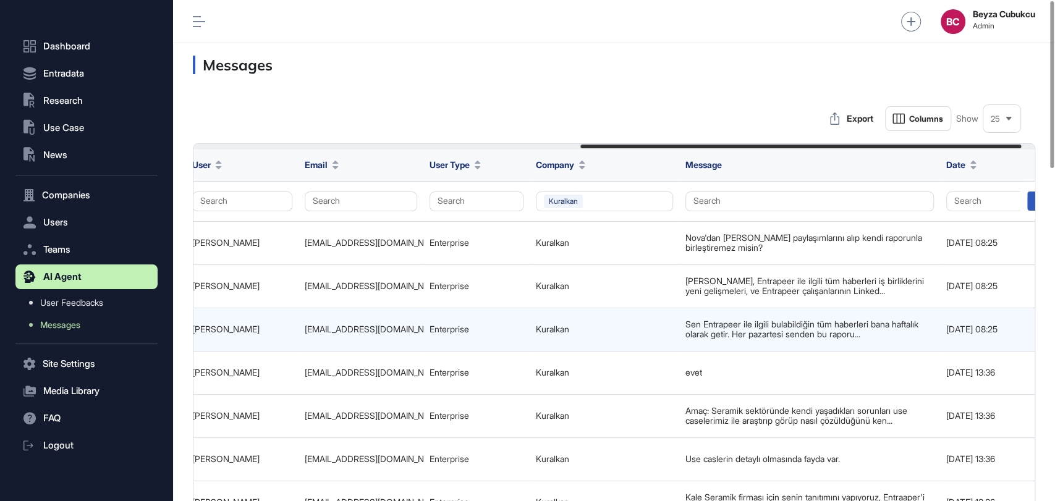
scroll to position [0, 764]
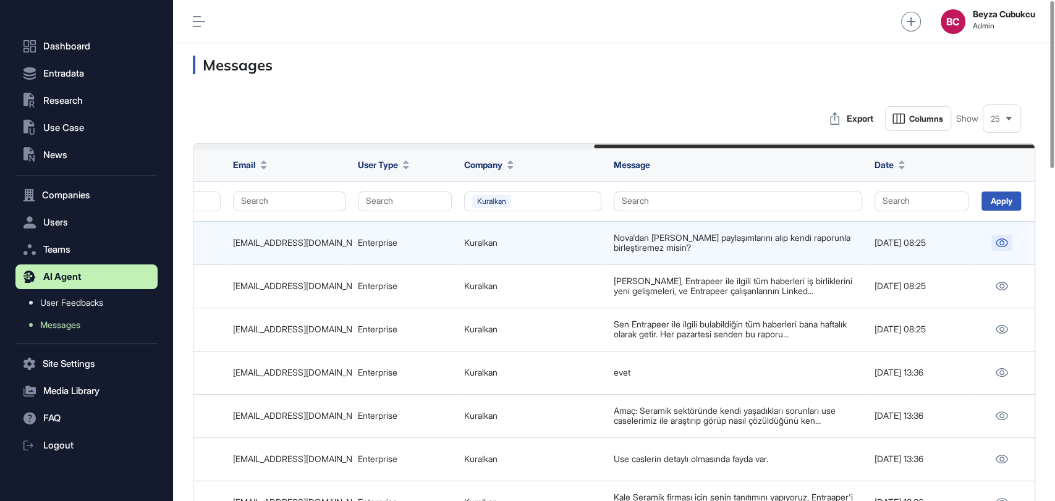
click at [997, 242] on icon at bounding box center [1001, 243] width 13 height 9
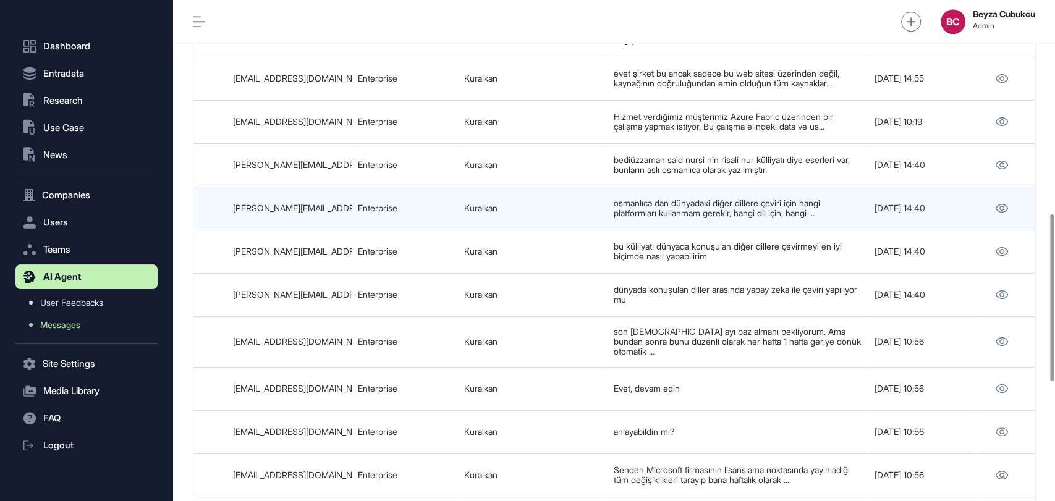
scroll to position [642, 0]
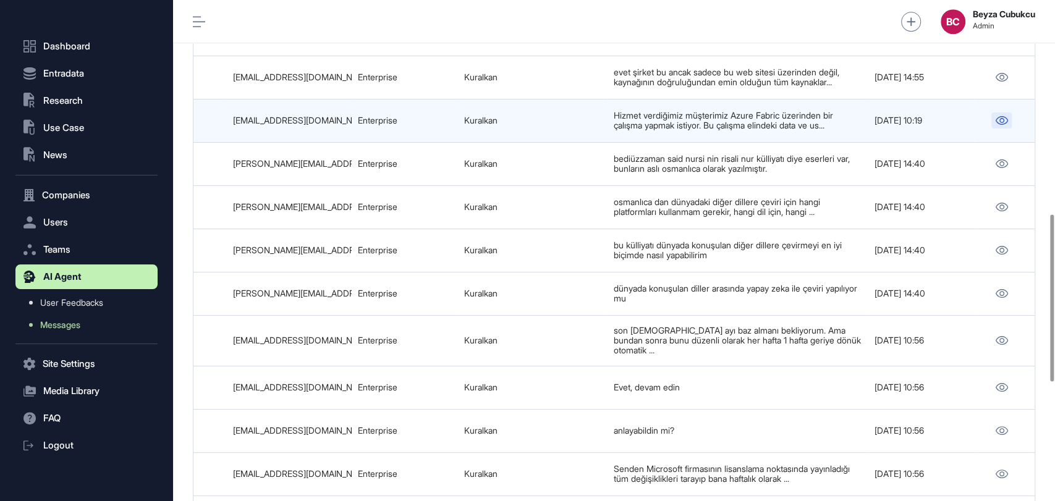
click at [996, 122] on icon at bounding box center [1001, 120] width 13 height 9
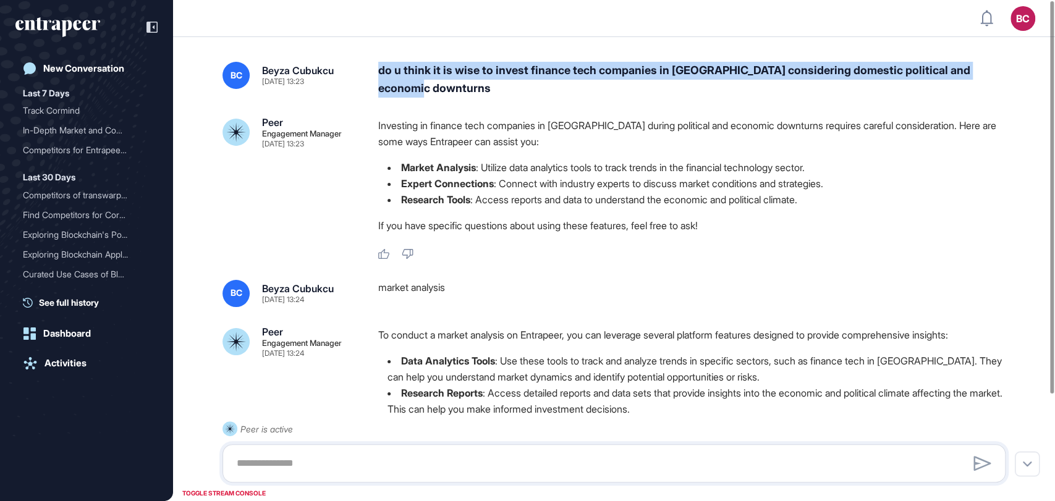
drag, startPoint x: 381, startPoint y: 74, endPoint x: 1012, endPoint y: 82, distance: 631.7
click at [1012, 82] on div "do u think it is wise to invest finance tech companies in [GEOGRAPHIC_DATA] con…" at bounding box center [696, 80] width 637 height 36
copy div "do u think it is wise to invest finance tech companies in [GEOGRAPHIC_DATA] con…"
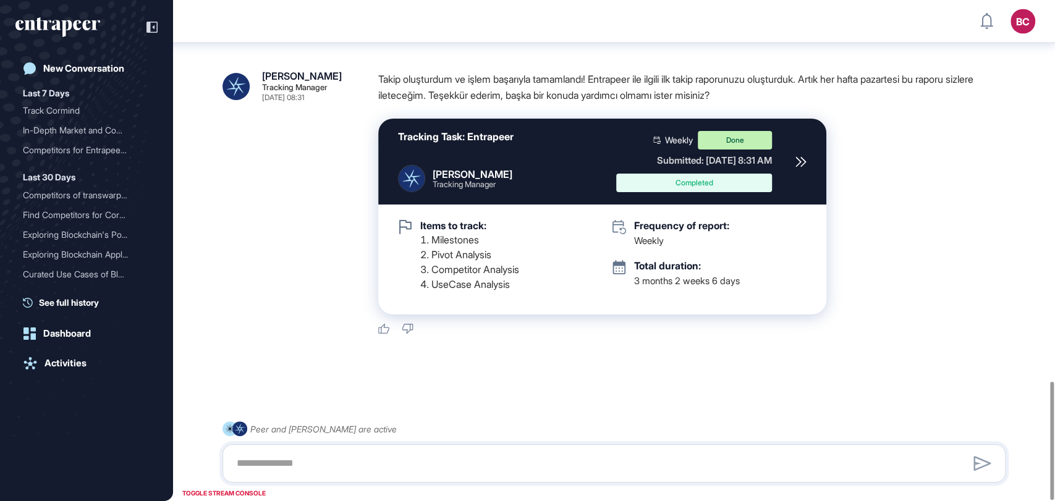
scroll to position [1612, 0]
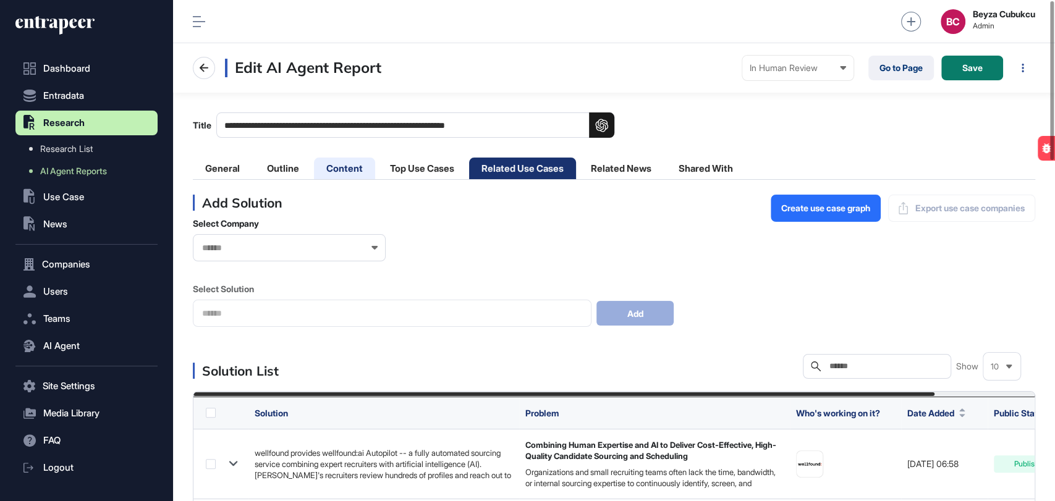
click at [326, 168] on li "Content" at bounding box center [344, 169] width 61 height 22
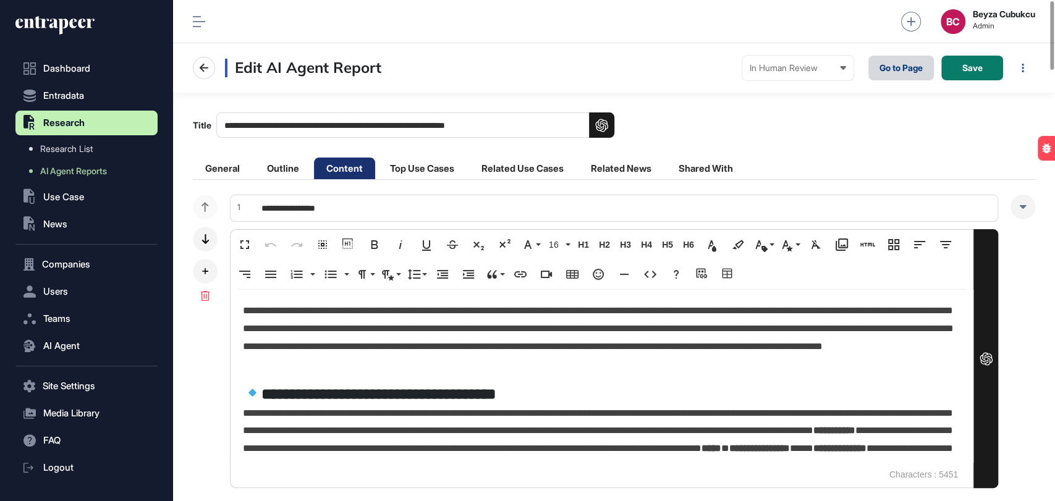
click at [887, 63] on link "Go to Page" at bounding box center [901, 68] width 66 height 25
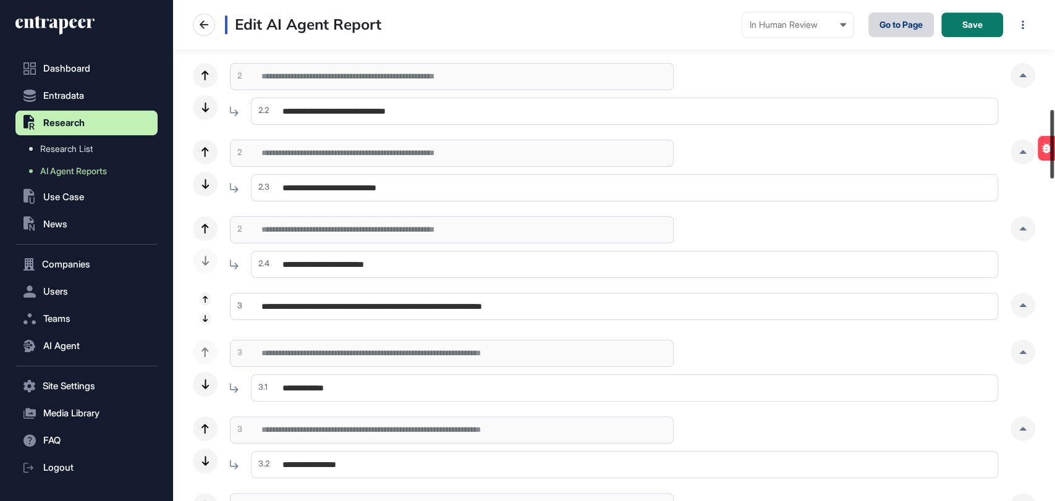
scroll to position [771, 0]
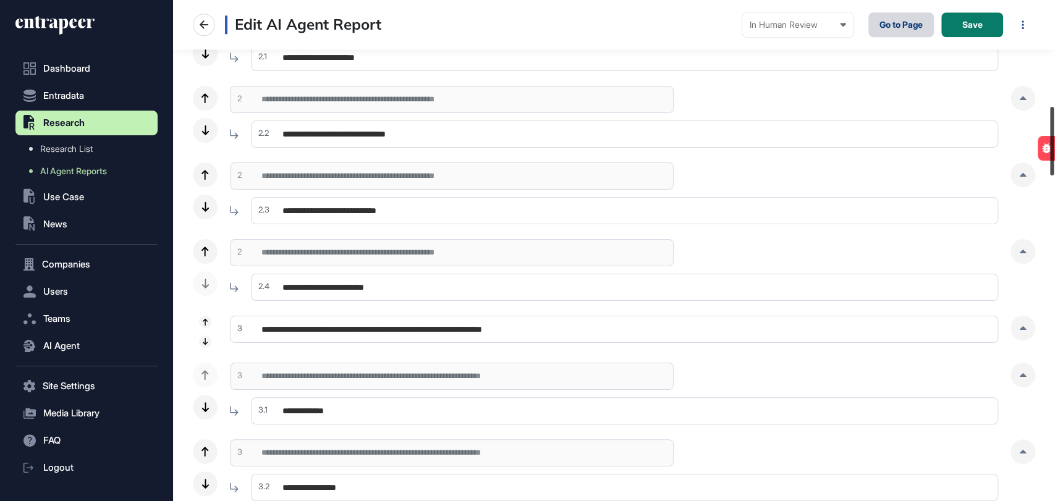
drag, startPoint x: 1054, startPoint y: 48, endPoint x: 1053, endPoint y: 154, distance: 105.7
click at [1053, 154] on div at bounding box center [1052, 141] width 4 height 69
click at [1019, 175] on icon at bounding box center [1022, 175] width 7 height 4
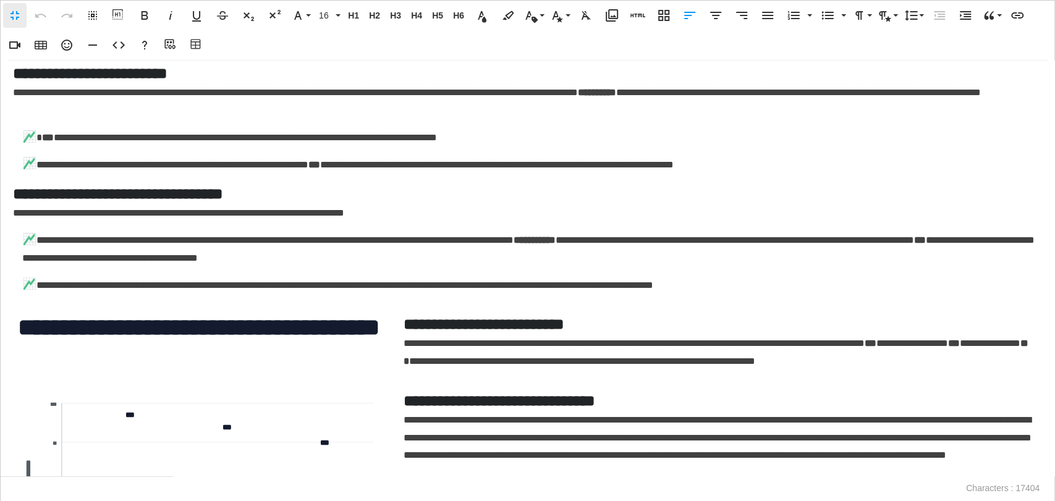
scroll to position [202, 0]
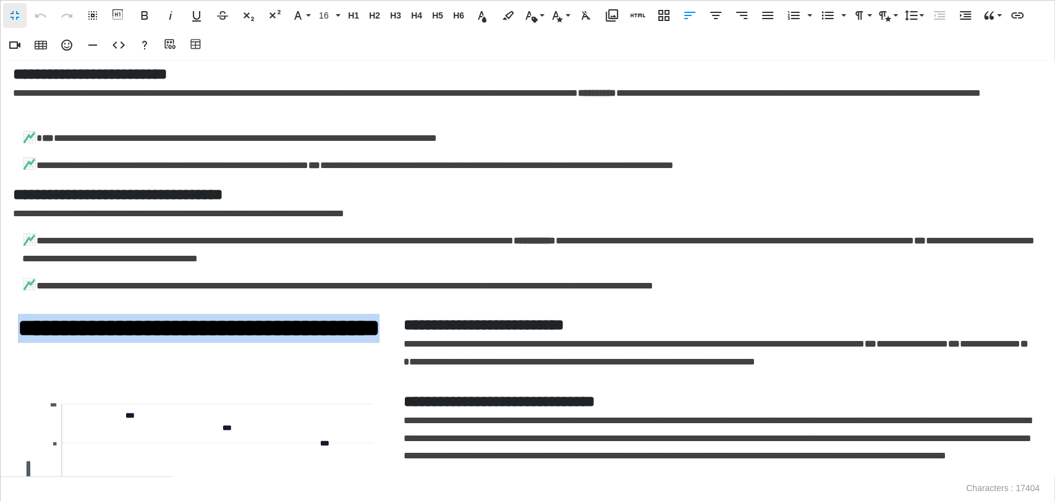
drag, startPoint x: 261, startPoint y: 357, endPoint x: 17, endPoint y: 320, distance: 247.7
click at [17, 320] on h3 "**********" at bounding box center [198, 343] width 371 height 58
copy h3 "**********"
click at [127, 45] on button "Code View" at bounding box center [118, 45] width 23 height 25
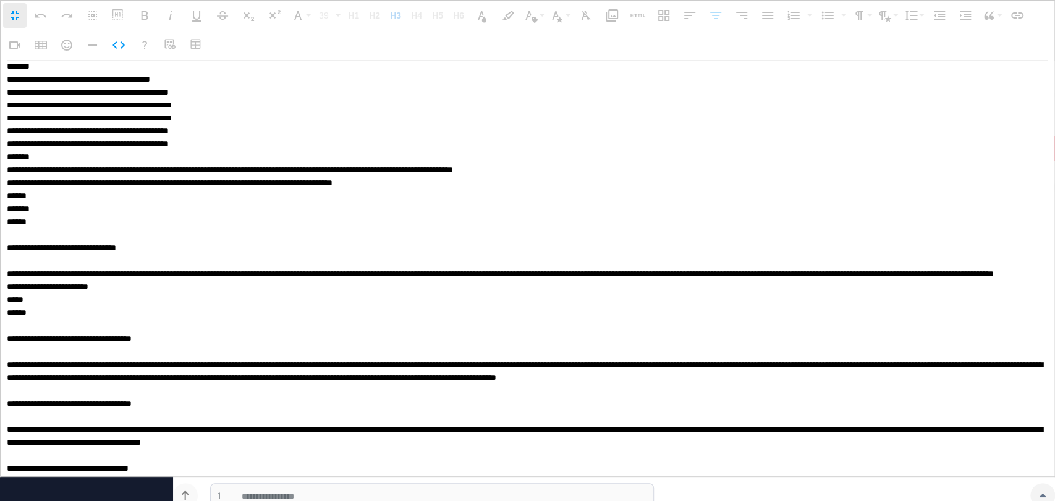
scroll to position [852, 0]
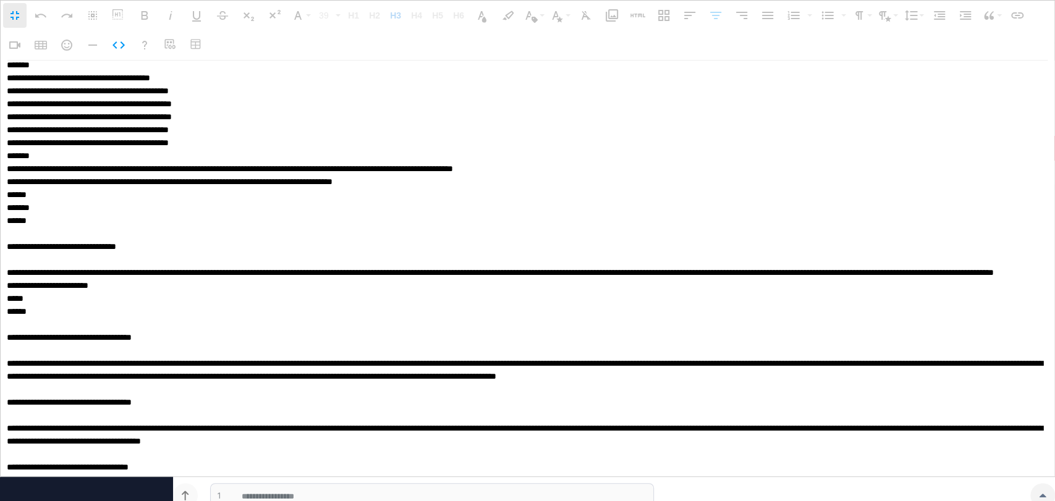
drag, startPoint x: 25, startPoint y: 273, endPoint x: 85, endPoint y: 346, distance: 95.3
click at [85, 346] on textarea at bounding box center [524, 269] width 1046 height 416
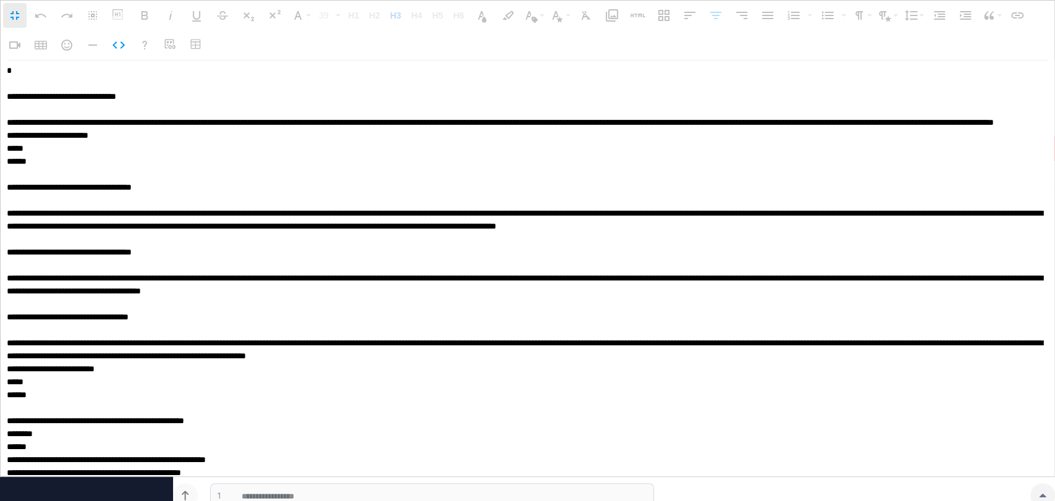
drag, startPoint x: 360, startPoint y: 174, endPoint x: 0, endPoint y: 173, distance: 359.7
click at [0, 173] on div "**********" at bounding box center [527, 269] width 1055 height 416
click at [16, 200] on textarea at bounding box center [524, 269] width 1046 height 416
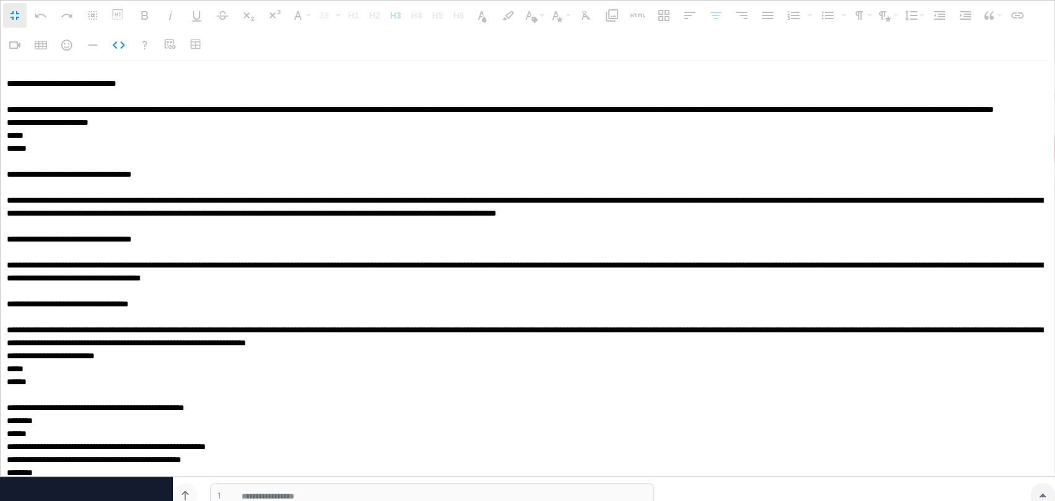
drag, startPoint x: 198, startPoint y: 213, endPoint x: 56, endPoint y: 211, distance: 141.6
click at [56, 211] on textarea at bounding box center [524, 269] width 1046 height 416
drag, startPoint x: 26, startPoint y: 213, endPoint x: 163, endPoint y: 208, distance: 137.3
click at [163, 208] on textarea at bounding box center [524, 269] width 1046 height 416
click at [111, 38] on icon "button" at bounding box center [118, 45] width 15 height 15
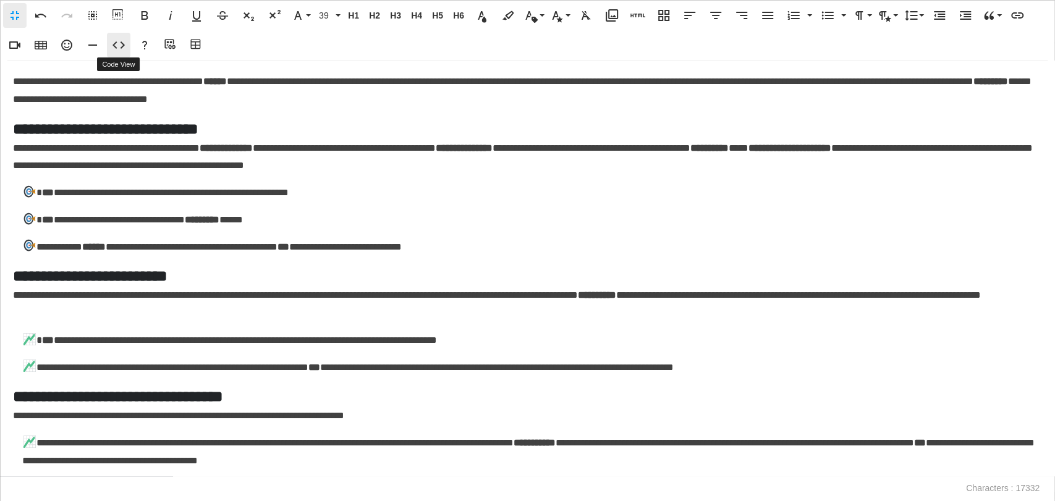
scroll to position [259, 0]
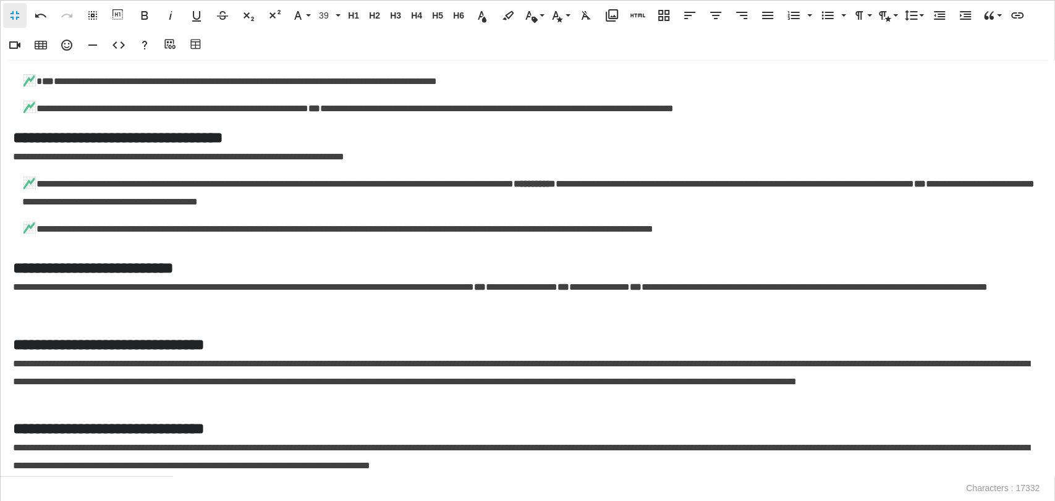
click at [10, 266] on div "**********" at bounding box center [527, 269] width 1055 height 416
click at [18, 272] on h5 "**********" at bounding box center [524, 268] width 1022 height 22
click at [225, 308] on p "**********" at bounding box center [524, 297] width 1022 height 36
click at [13, 265] on h5 "**********" at bounding box center [524, 268] width 1022 height 22
click at [608, 20] on icon "button" at bounding box center [612, 15] width 12 height 12
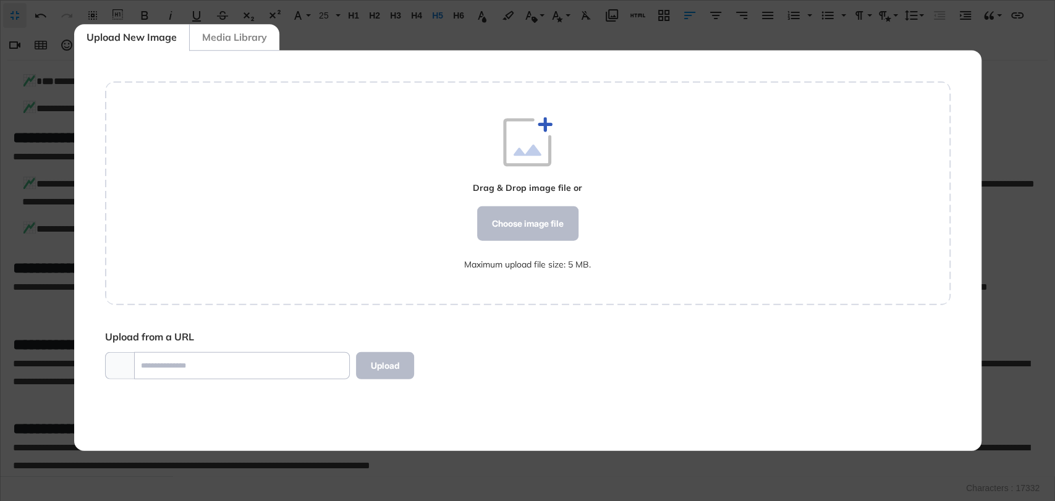
scroll to position [5, 0]
click at [535, 222] on div "Choose image file" at bounding box center [527, 223] width 101 height 35
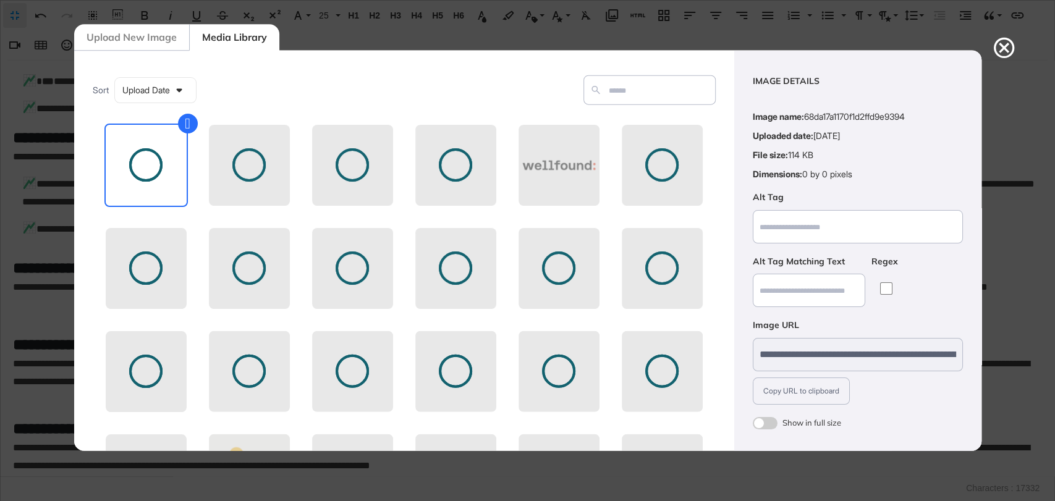
scroll to position [49, 0]
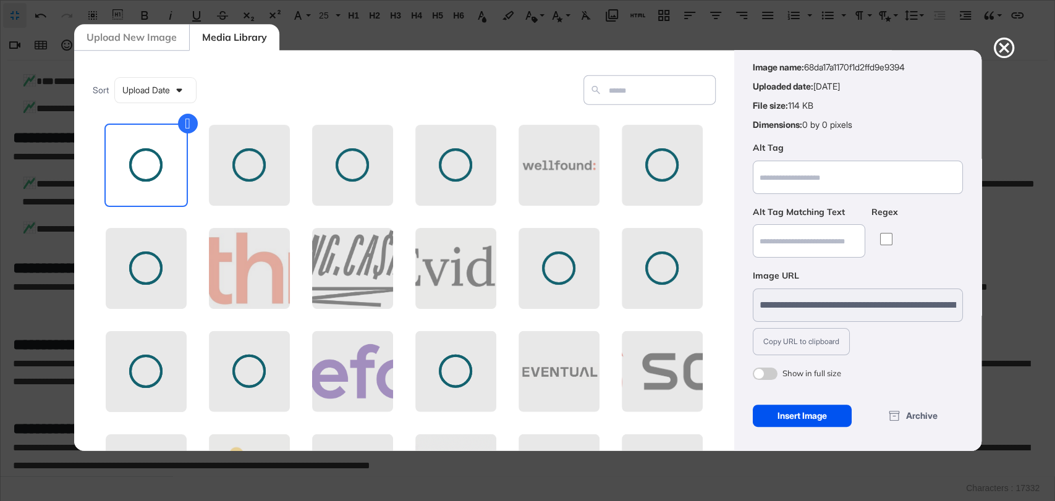
click at [790, 411] on div "Insert Image" at bounding box center [803, 415] width 100 height 22
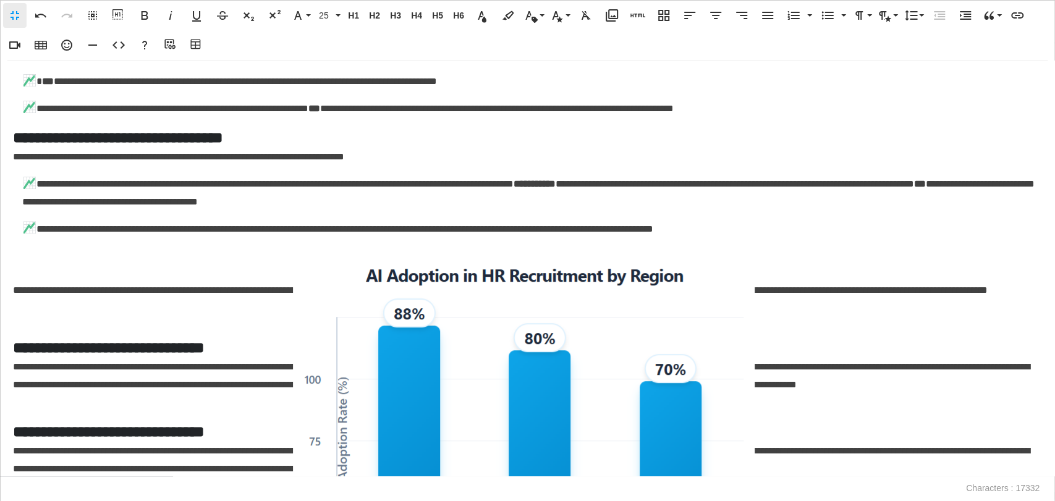
scroll to position [511, 0]
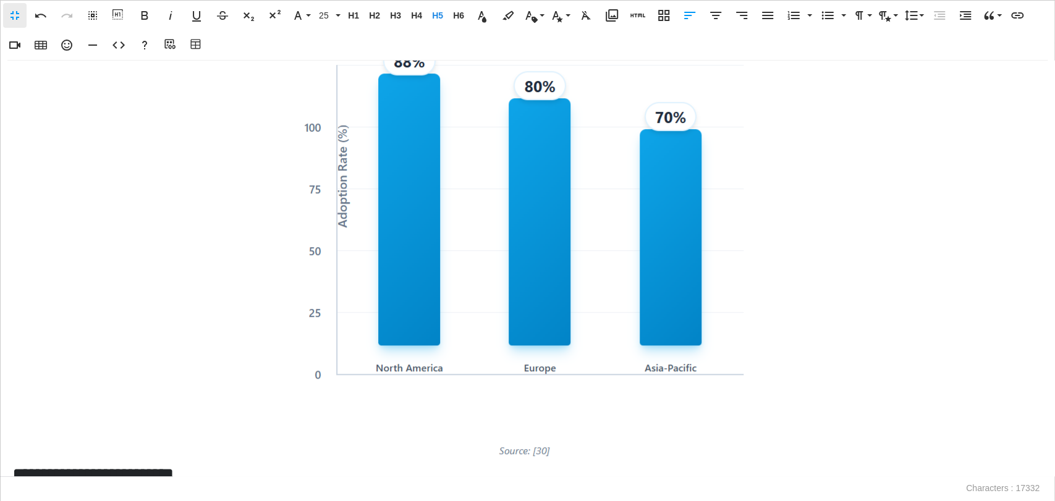
click at [573, 295] on img at bounding box center [523, 234] width 463 height 452
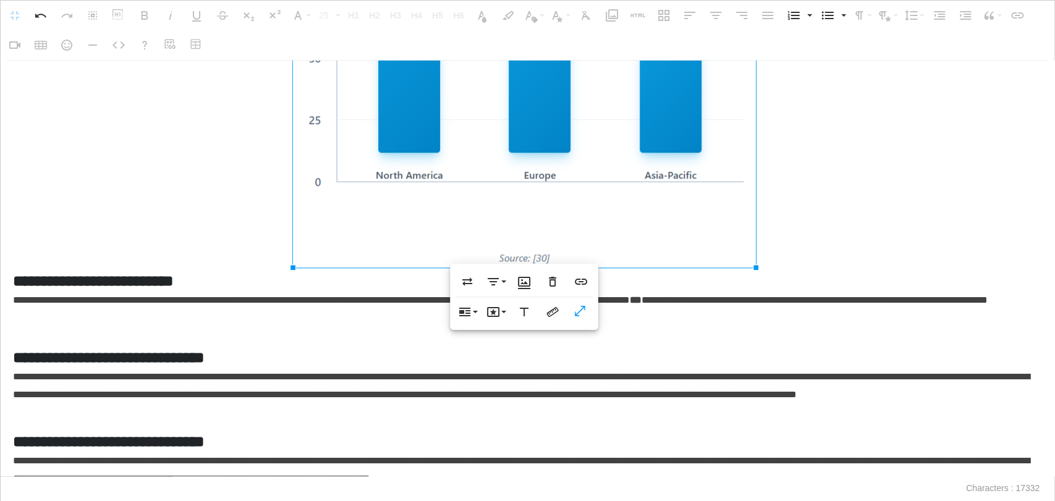
scroll to position [717, 0]
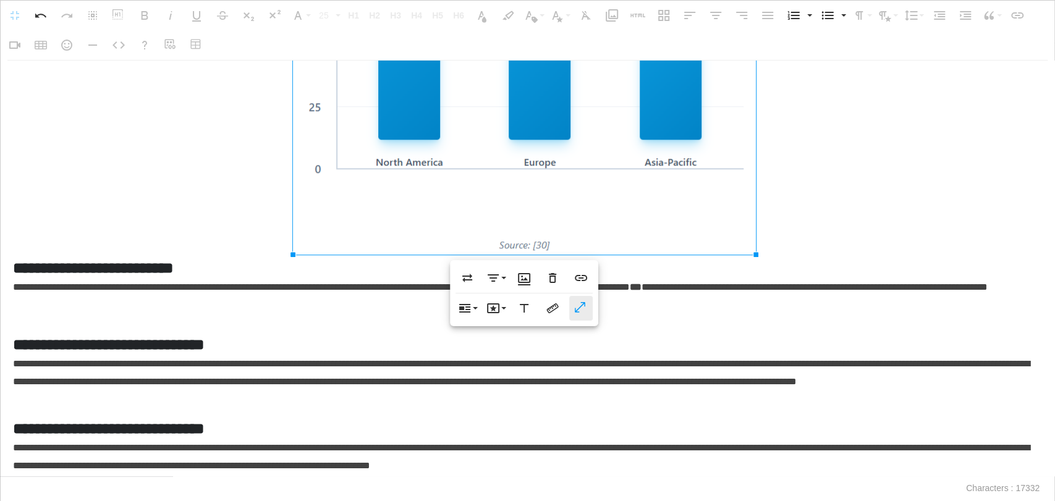
click at [583, 303] on icon "button" at bounding box center [580, 307] width 11 height 11
click at [502, 276] on button "Align" at bounding box center [495, 278] width 23 height 25
click at [506, 298] on icon at bounding box center [506, 302] width 15 height 15
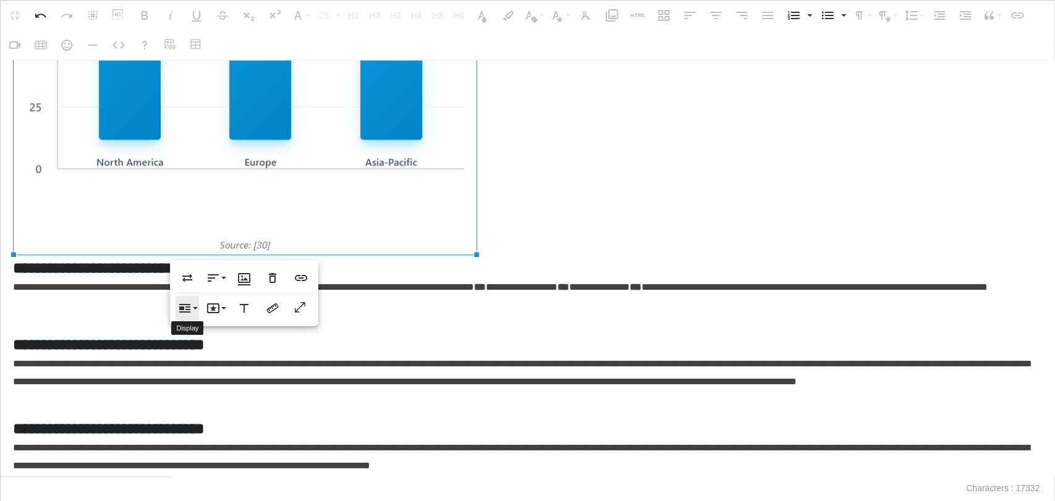
click at [188, 303] on icon "button" at bounding box center [184, 308] width 15 height 15
click at [218, 335] on link "Inline" at bounding box center [210, 332] width 69 height 19
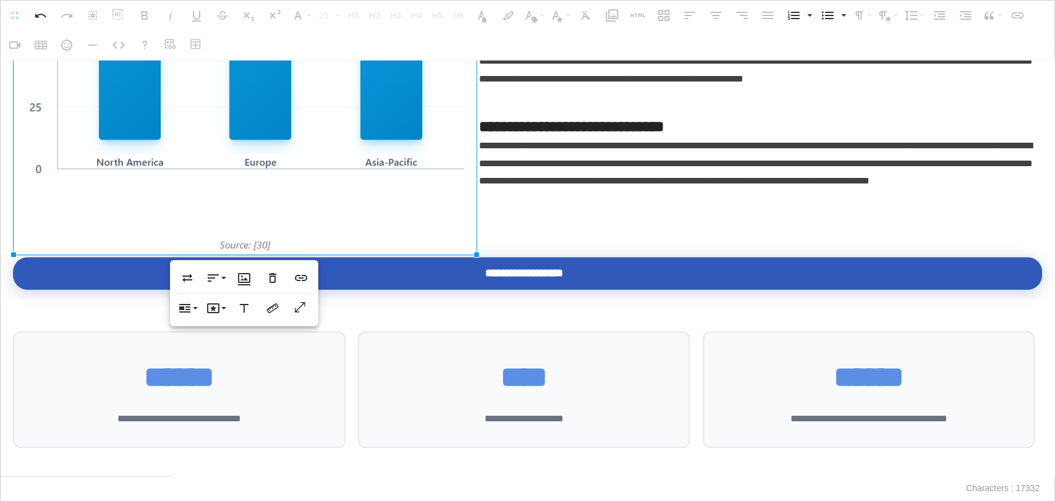
drag, startPoint x: 476, startPoint y: 250, endPoint x: 396, endPoint y: 152, distance: 126.1
click at [394, 152] on div "**********" at bounding box center [527, 269] width 1055 height 416
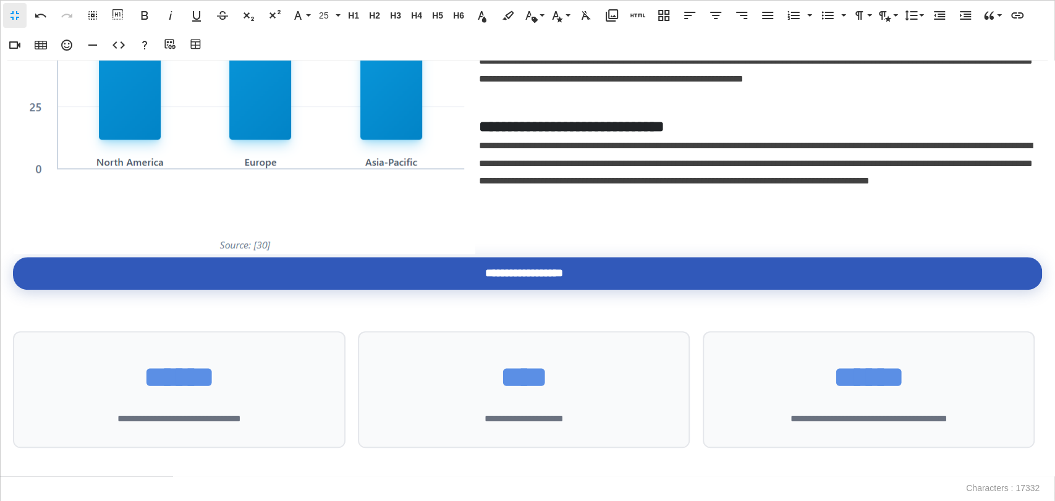
click at [398, 149] on img at bounding box center [244, 28] width 463 height 452
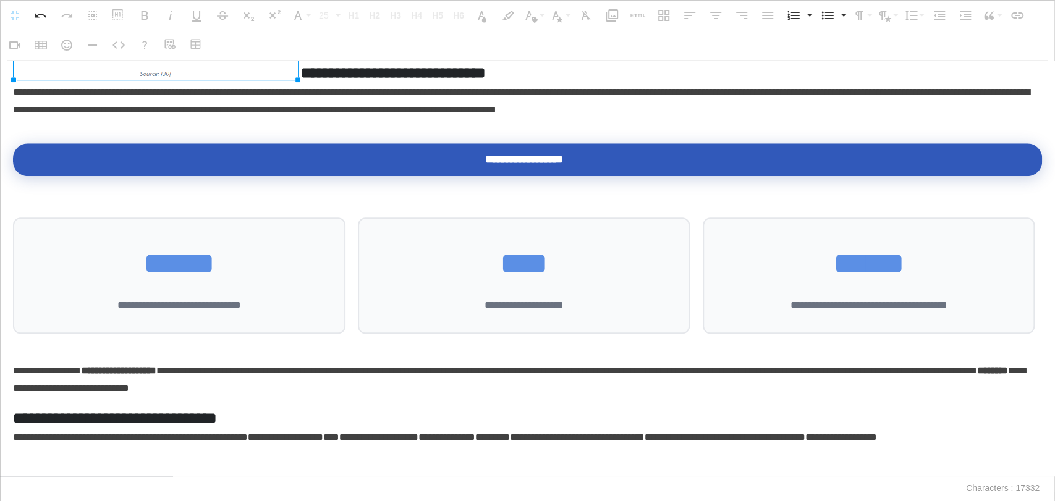
drag, startPoint x: 475, startPoint y: 251, endPoint x: 296, endPoint y: 99, distance: 234.6
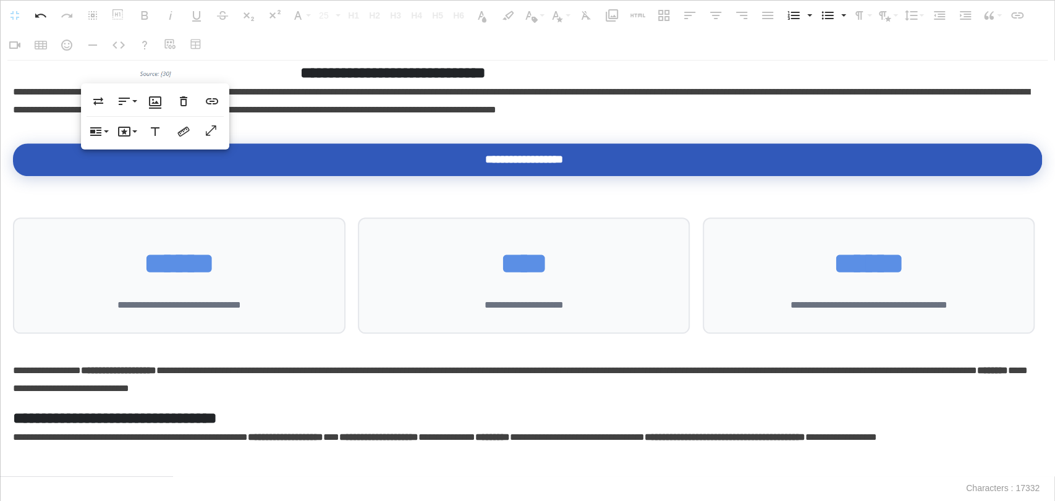
scroll to position [443, 0]
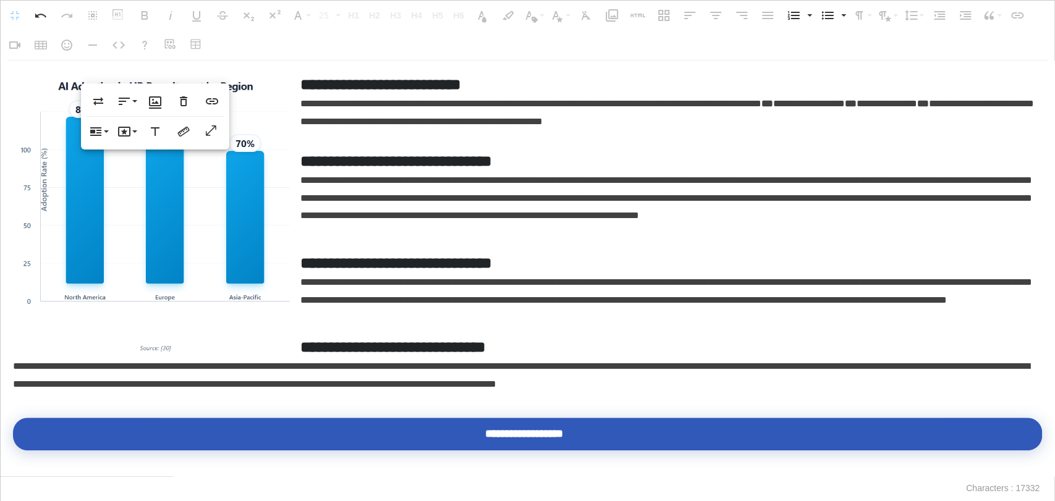
click at [247, 252] on img at bounding box center [155, 215] width 284 height 277
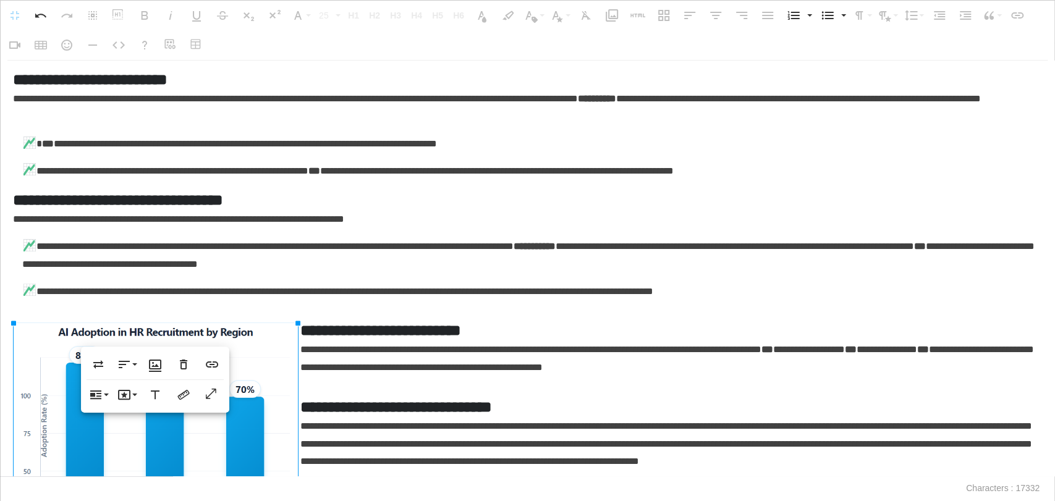
scroll to position [168, 0]
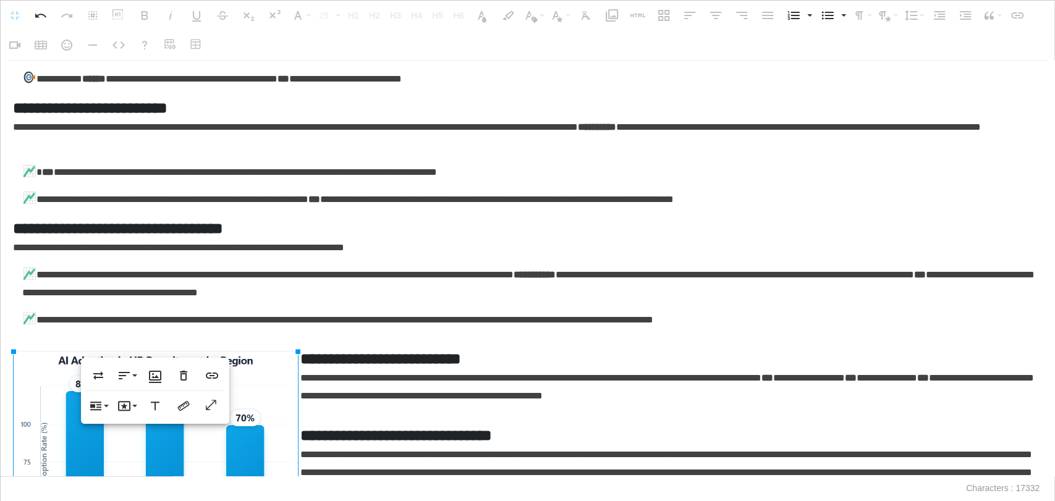
click at [158, 336] on div "**********" at bounding box center [527, 269] width 1055 height 416
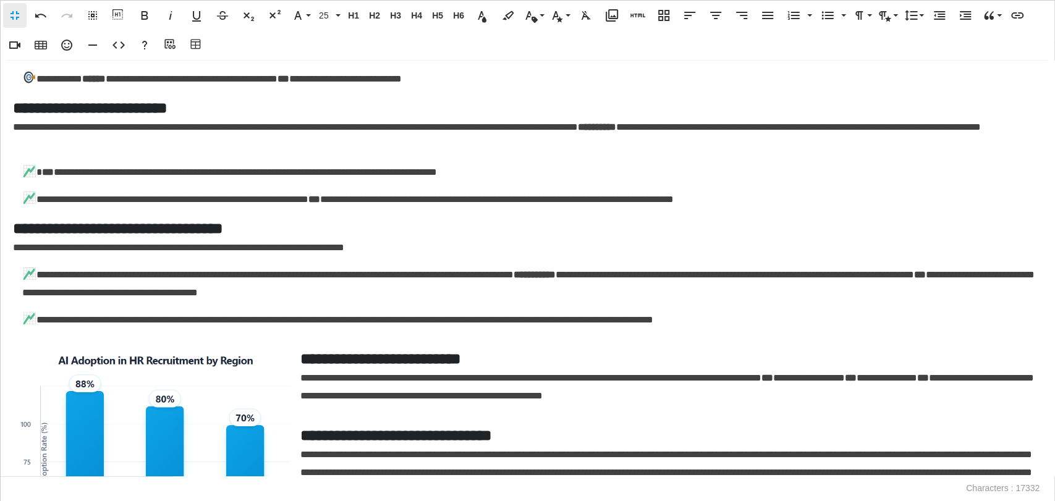
click at [298, 337] on div "**********" at bounding box center [527, 269] width 1055 height 416
click at [303, 363] on h5 "**********" at bounding box center [524, 359] width 1022 height 22
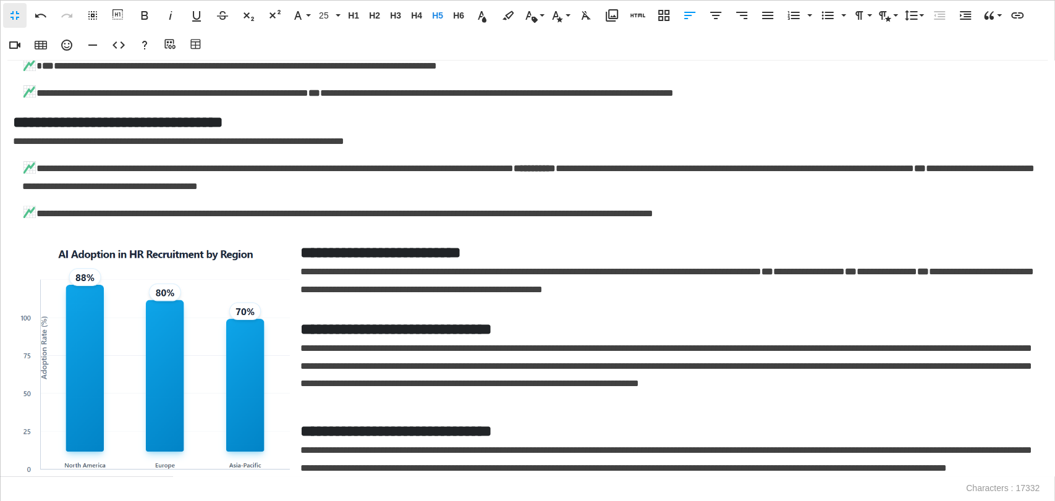
scroll to position [374, 0]
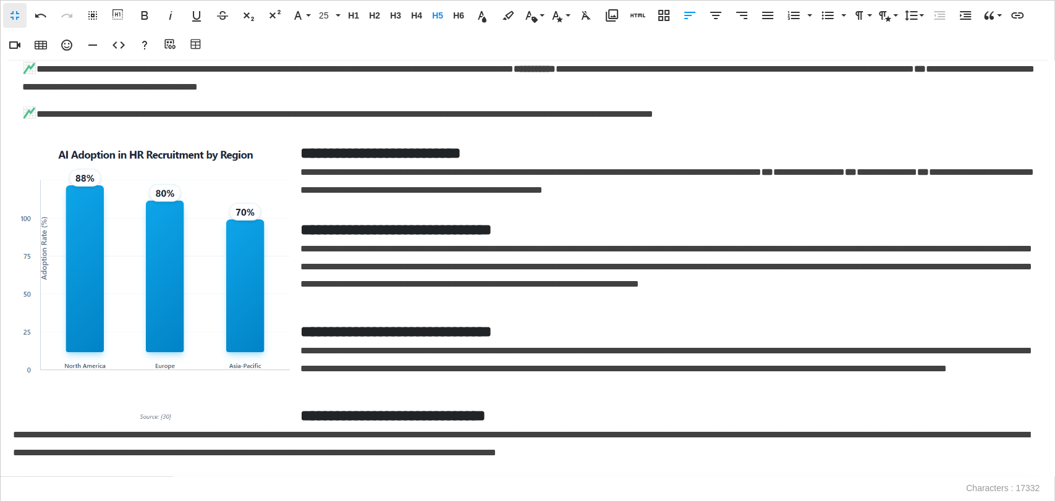
click at [262, 344] on img at bounding box center [155, 283] width 284 height 277
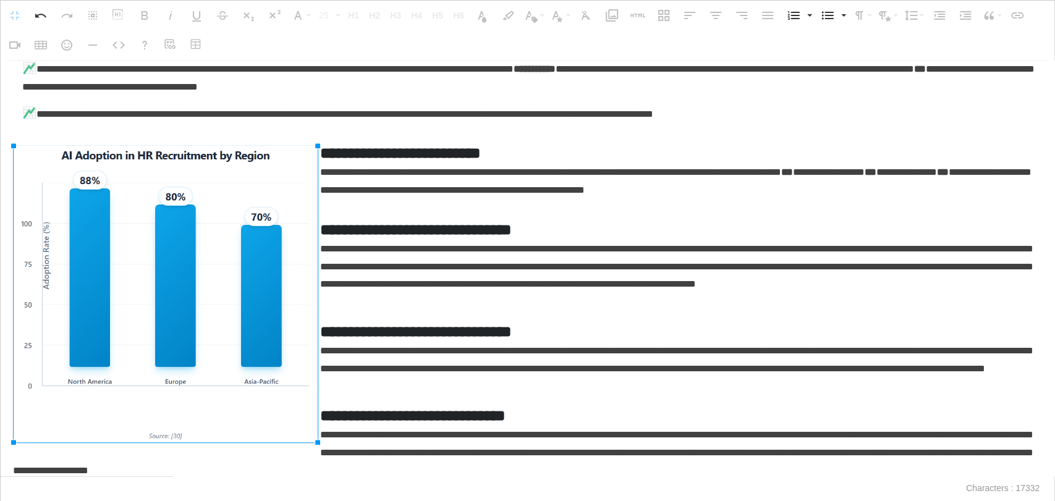
drag, startPoint x: 297, startPoint y: 422, endPoint x: 317, endPoint y: 404, distance: 27.6
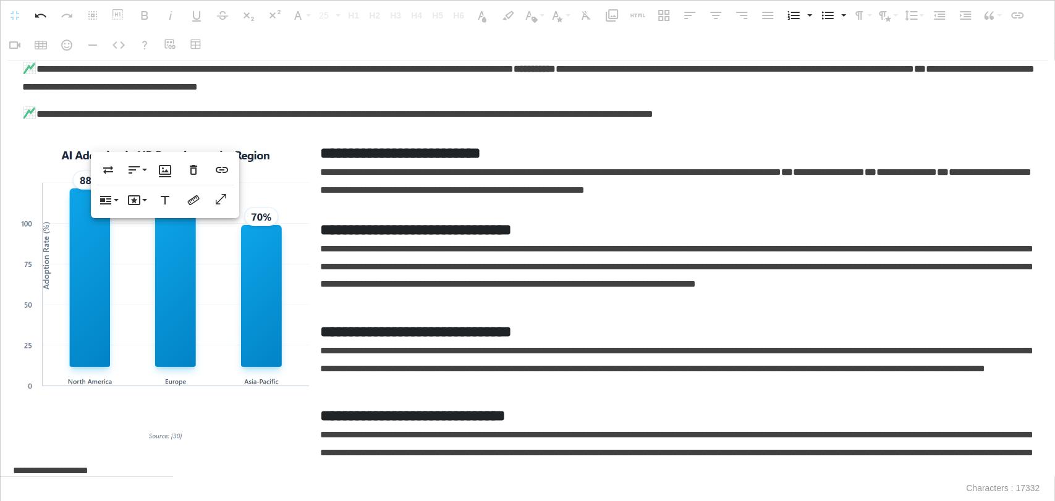
click at [517, 357] on p "**********" at bounding box center [524, 368] width 1022 height 53
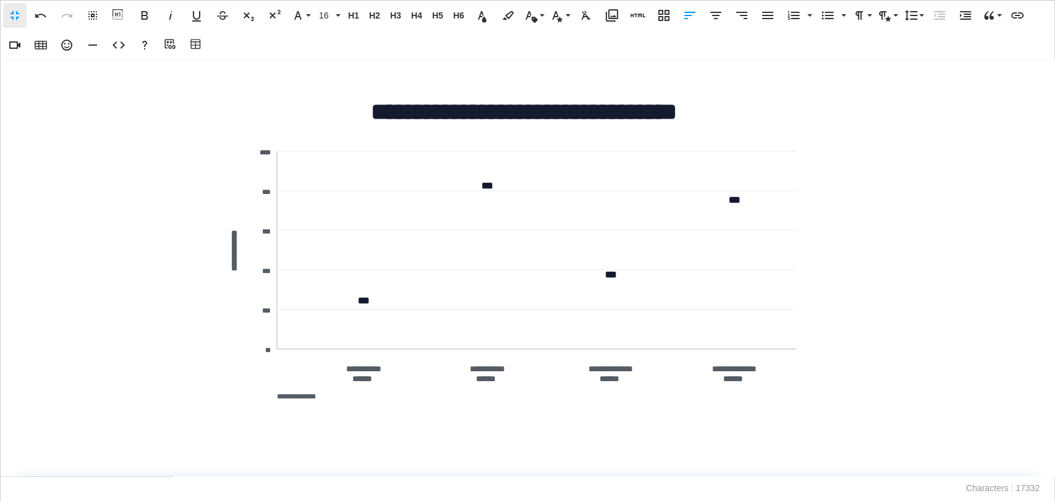
scroll to position [3189, 0]
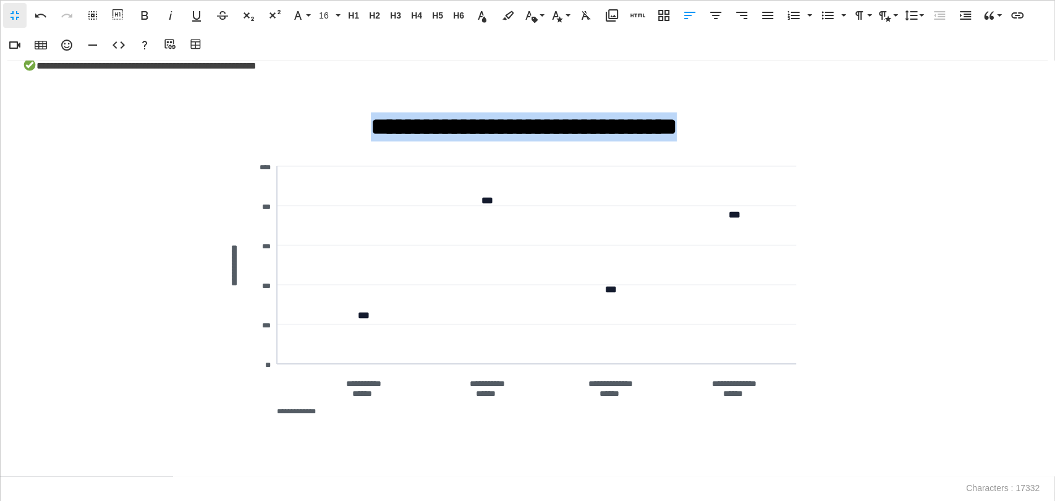
drag, startPoint x: 332, startPoint y: 141, endPoint x: 726, endPoint y: 142, distance: 394.3
click at [726, 142] on h3 "**********" at bounding box center [524, 126] width 1022 height 29
copy h3 "**********"
click at [125, 45] on icon "button" at bounding box center [118, 45] width 15 height 15
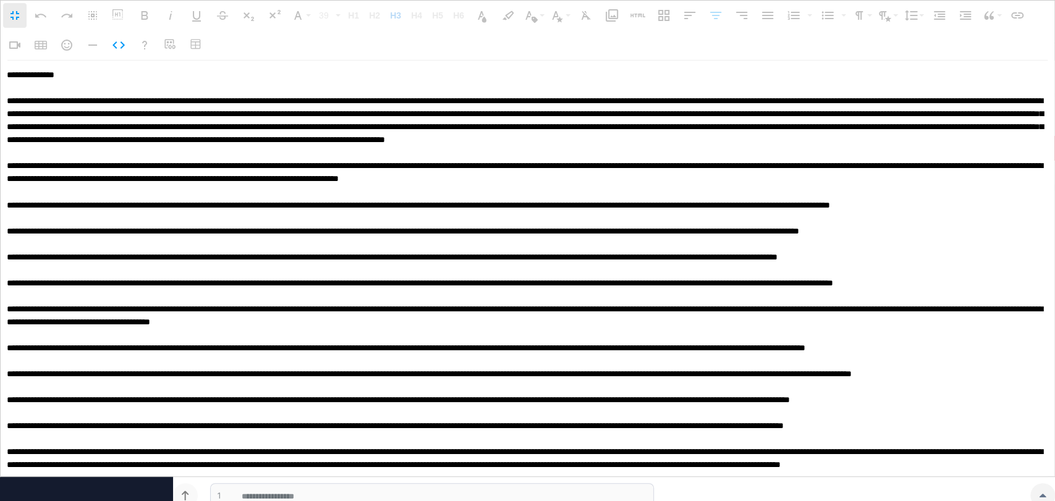
scroll to position [4604, 0]
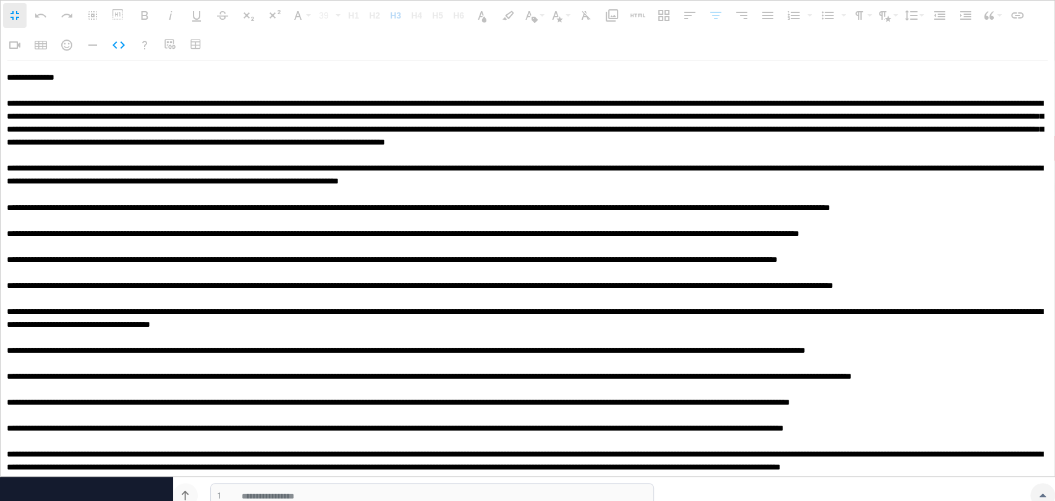
drag, startPoint x: 23, startPoint y: 199, endPoint x: 74, endPoint y: 351, distance: 160.3
click at [74, 351] on textarea at bounding box center [524, 269] width 1046 height 416
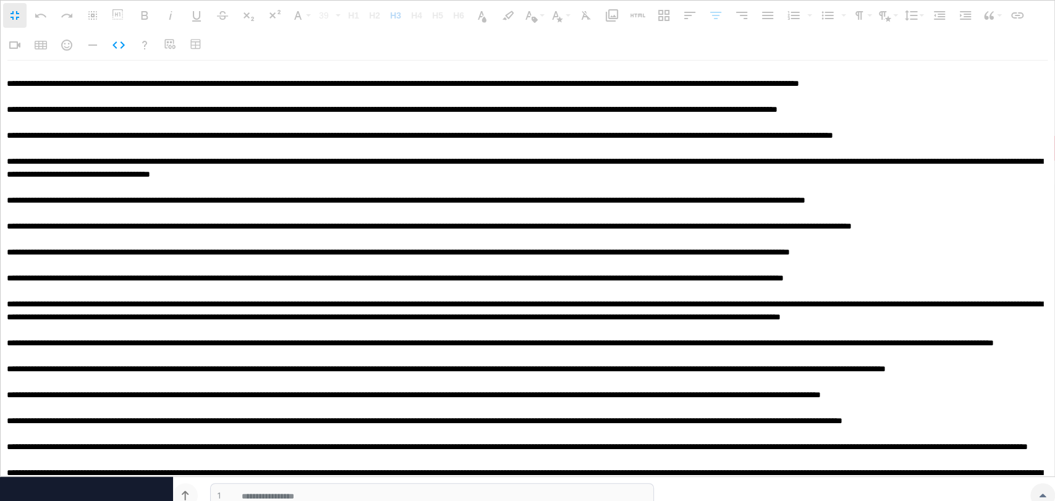
type textarea "**********"
click at [125, 46] on icon "button" at bounding box center [118, 45] width 15 height 15
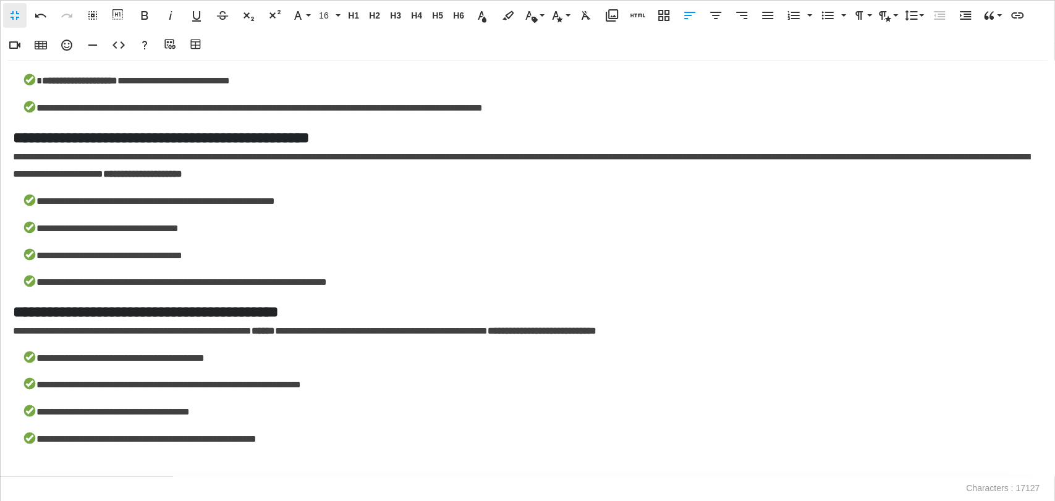
scroll to position [3091, 0]
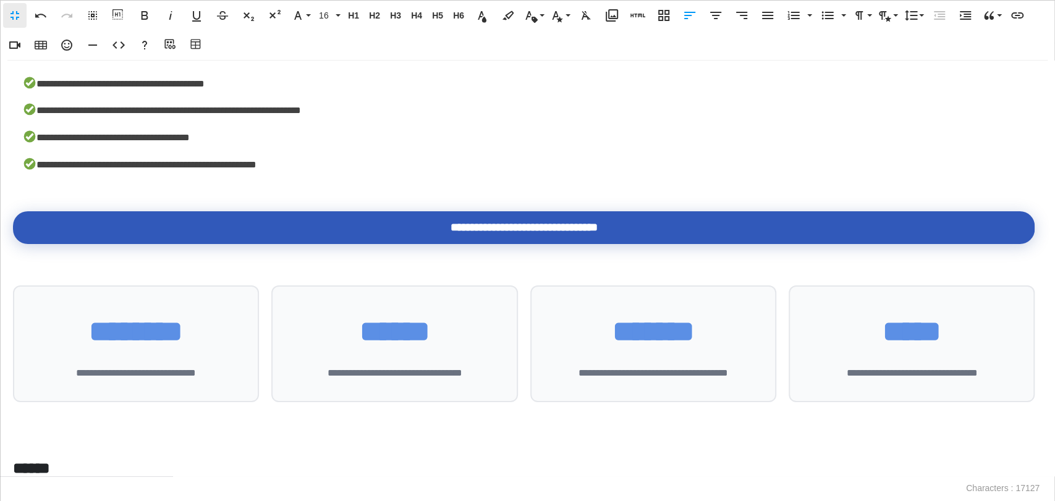
click at [148, 189] on div at bounding box center [524, 188] width 1022 height 10
click at [616, 16] on icon "button" at bounding box center [612, 15] width 15 height 15
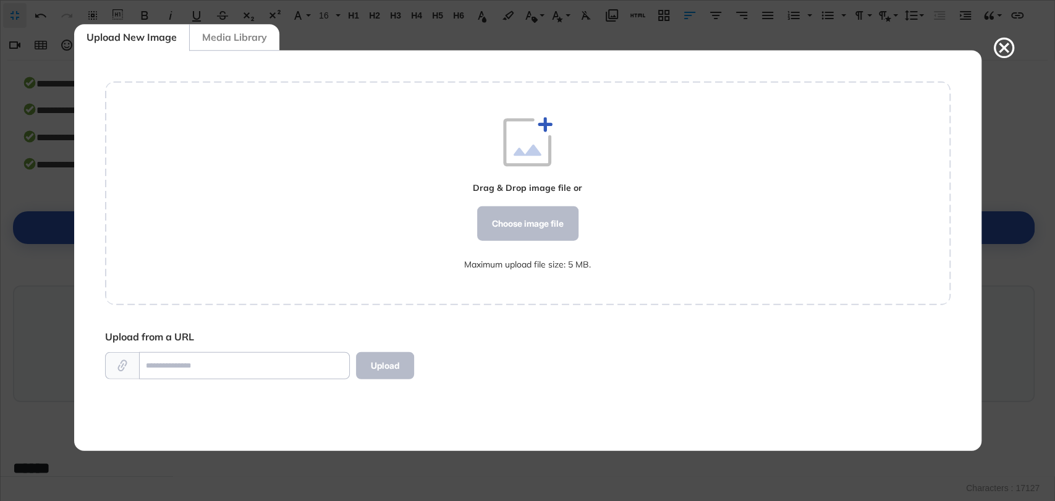
scroll to position [5, 0]
click at [529, 227] on div "Choose image file" at bounding box center [527, 223] width 101 height 35
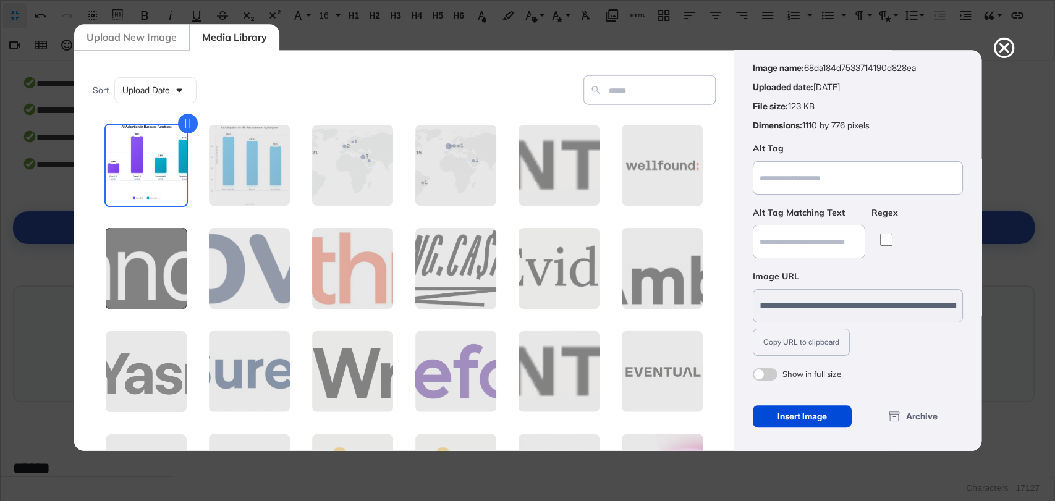
scroll to position [49, 0]
click at [775, 412] on div "Insert Image" at bounding box center [803, 415] width 100 height 22
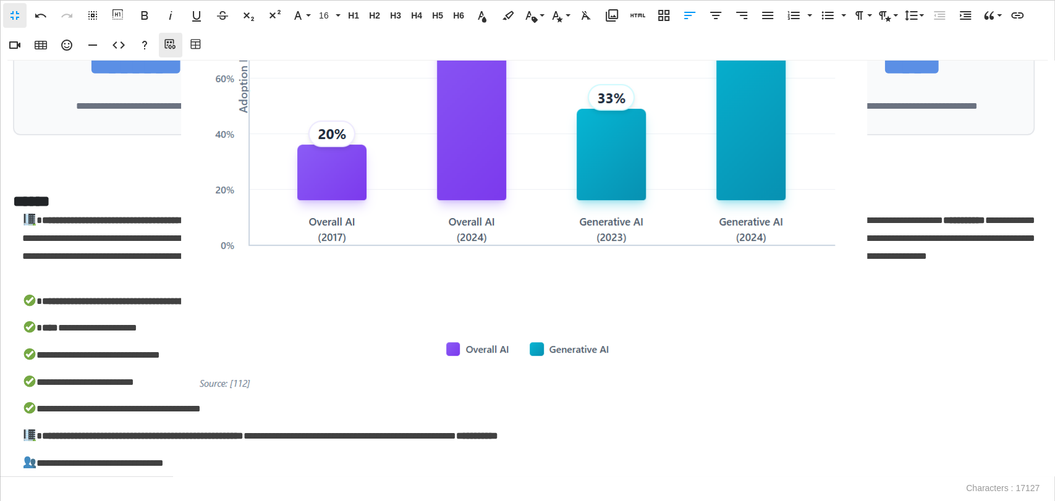
scroll to position [3152, 0]
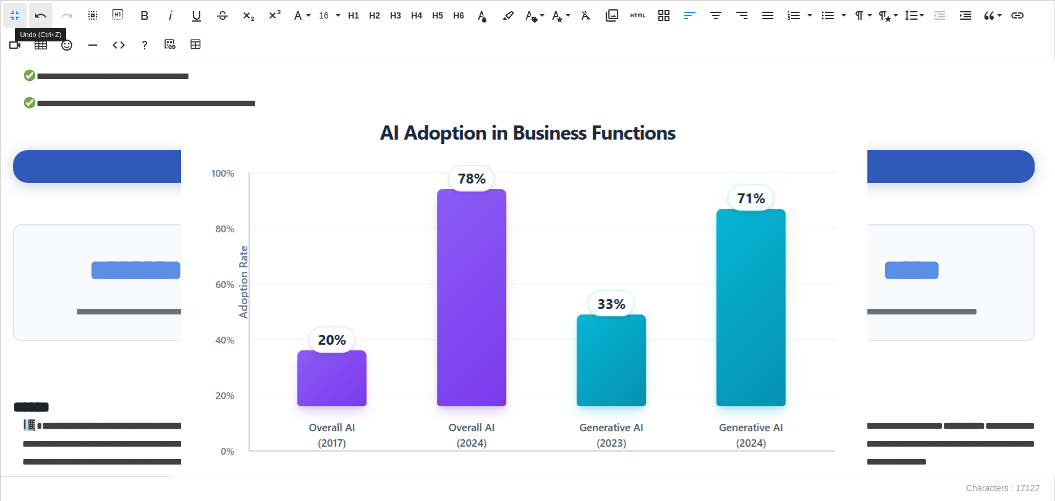
click at [35, 15] on icon "button" at bounding box center [40, 16] width 11 height 4
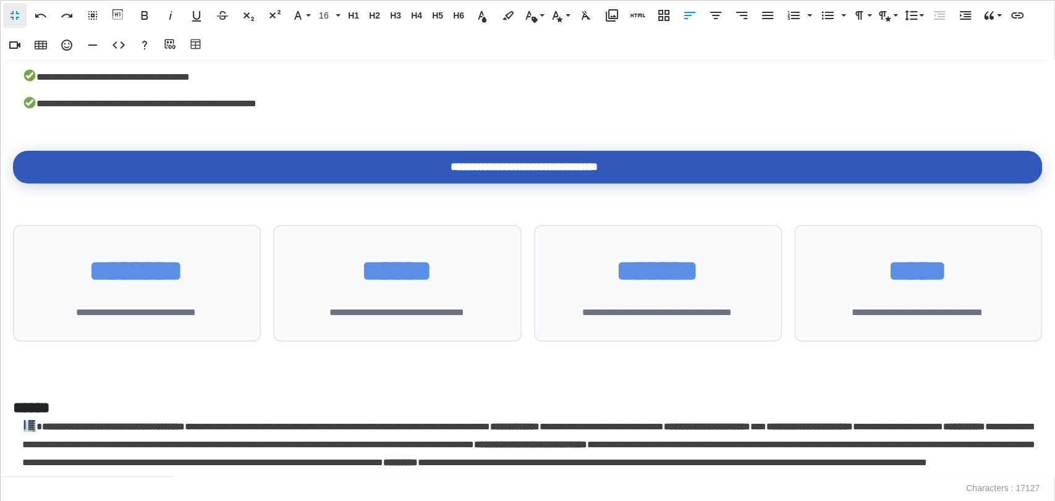
click at [95, 145] on div "**********" at bounding box center [527, 269] width 1055 height 416
click at [84, 126] on div at bounding box center [527, 127] width 1029 height 10
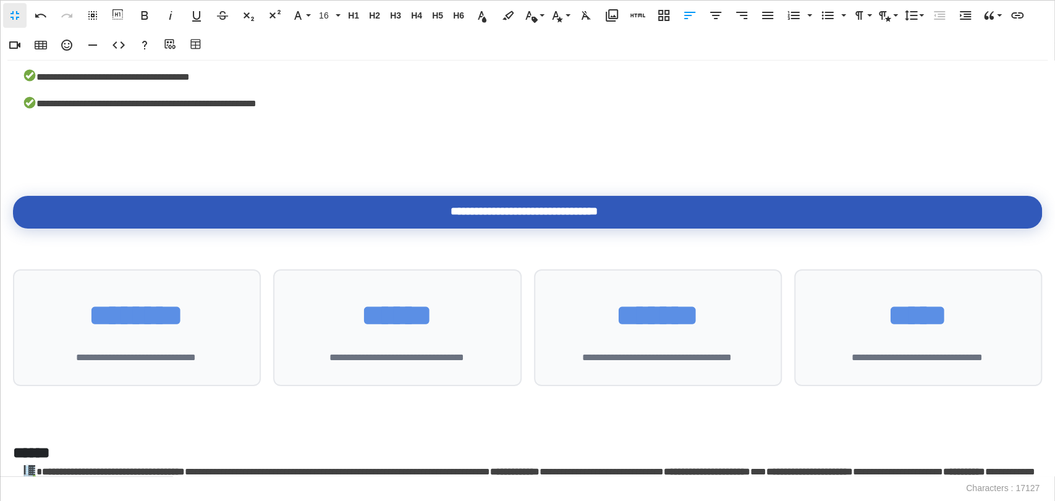
click at [32, 159] on div "**********" at bounding box center [527, 269] width 1055 height 416
click at [17, 150] on p at bounding box center [527, 141] width 1029 height 18
click at [616, 16] on icon "button" at bounding box center [612, 15] width 15 height 15
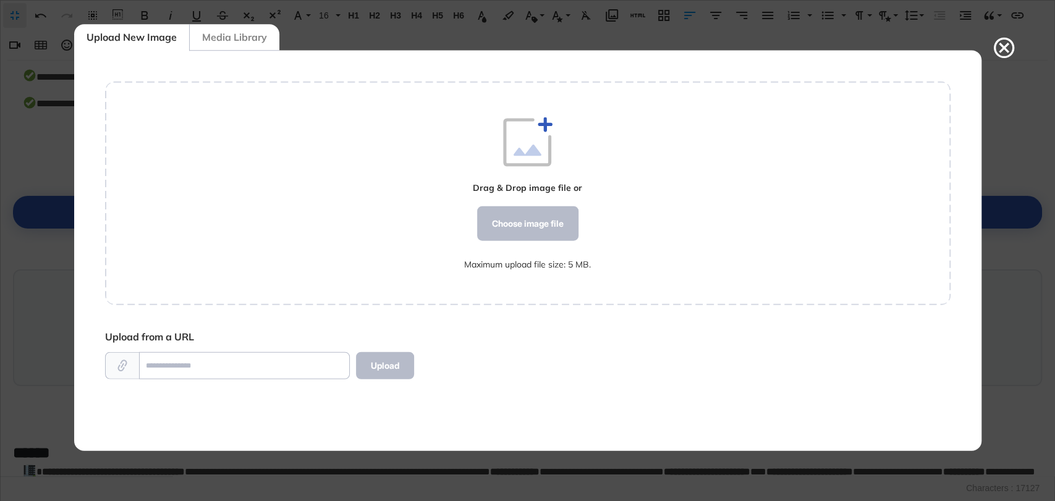
scroll to position [5, 0]
click at [537, 215] on div "Choose image file" at bounding box center [527, 223] width 101 height 35
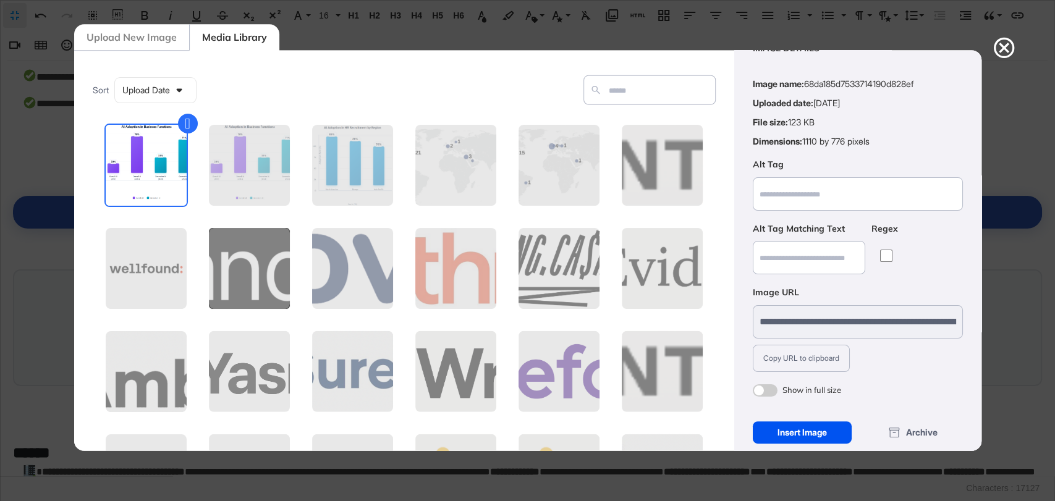
scroll to position [49, 0]
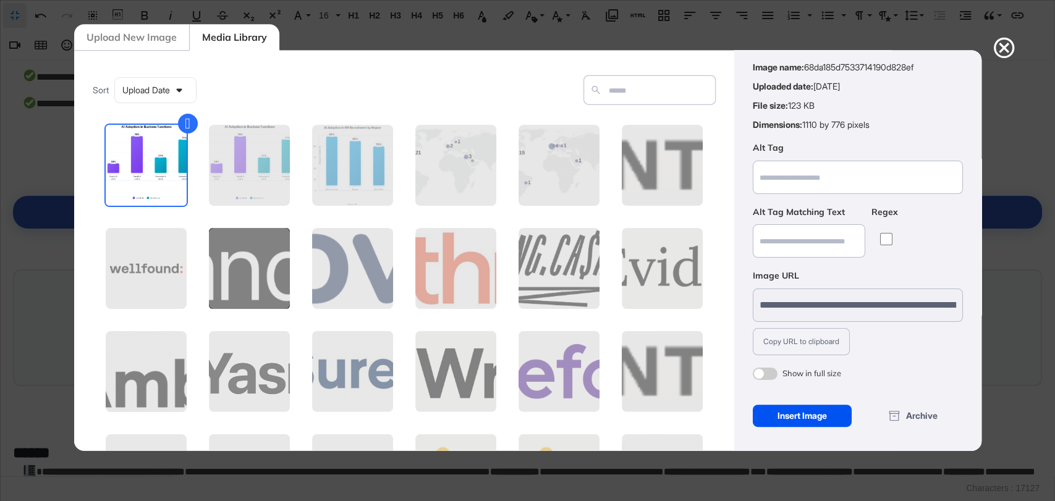
click at [798, 409] on div "Insert Image" at bounding box center [803, 415] width 100 height 22
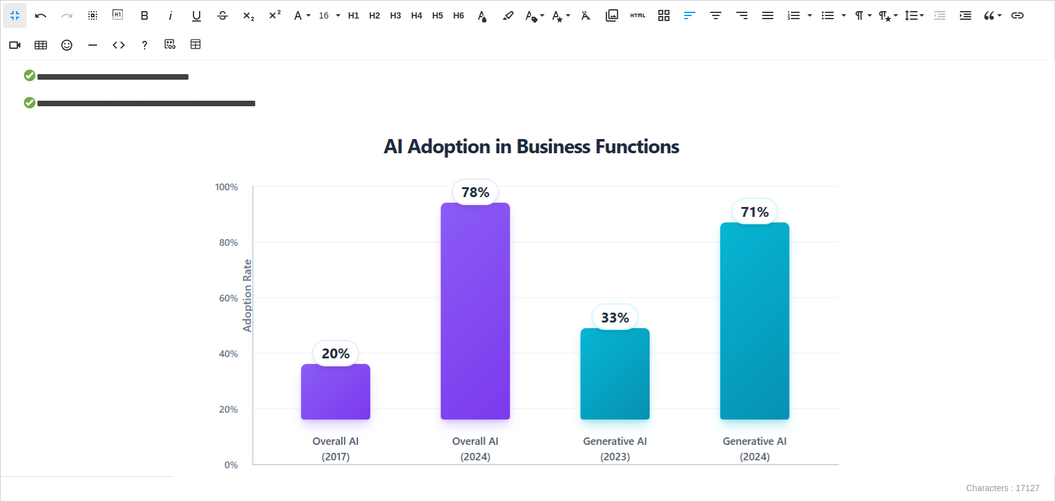
scroll to position [3289, 0]
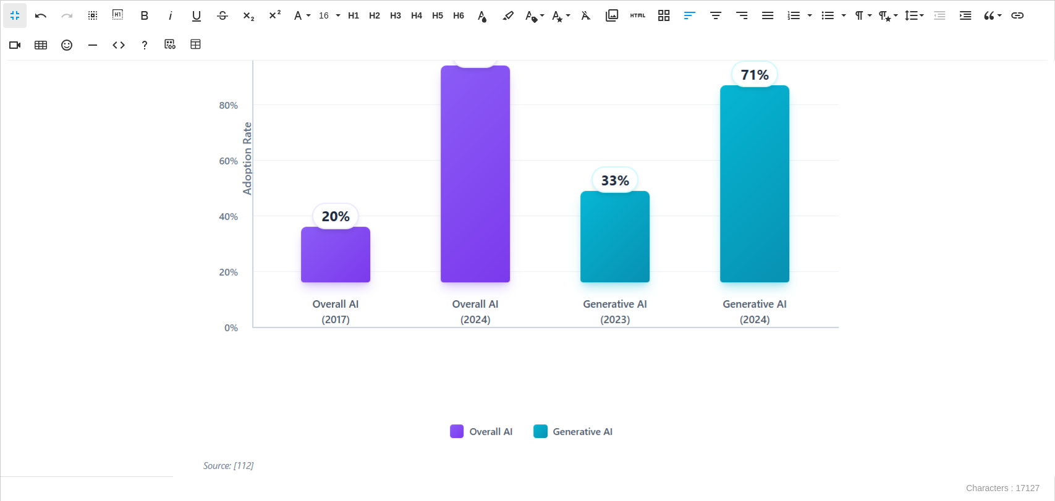
click at [636, 308] on img at bounding box center [527, 238] width 687 height 480
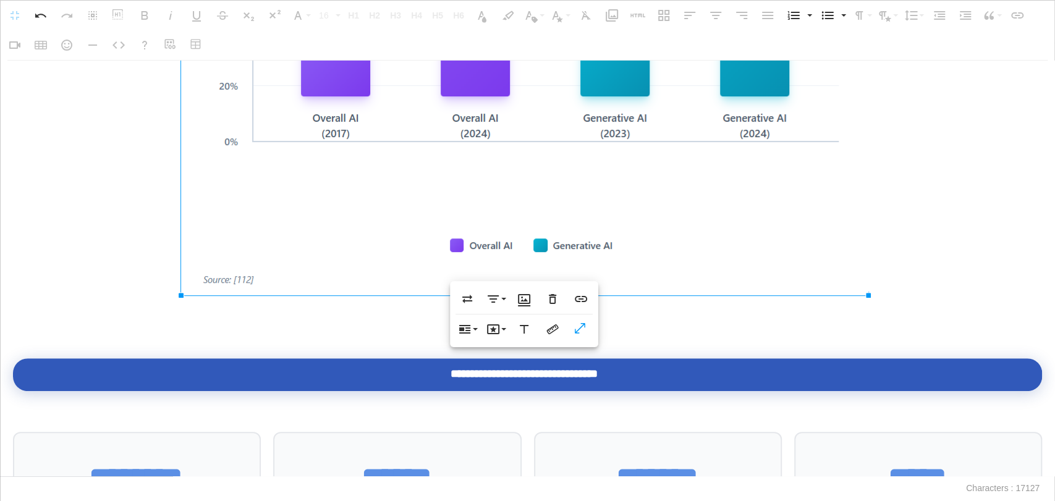
scroll to position [3495, 0]
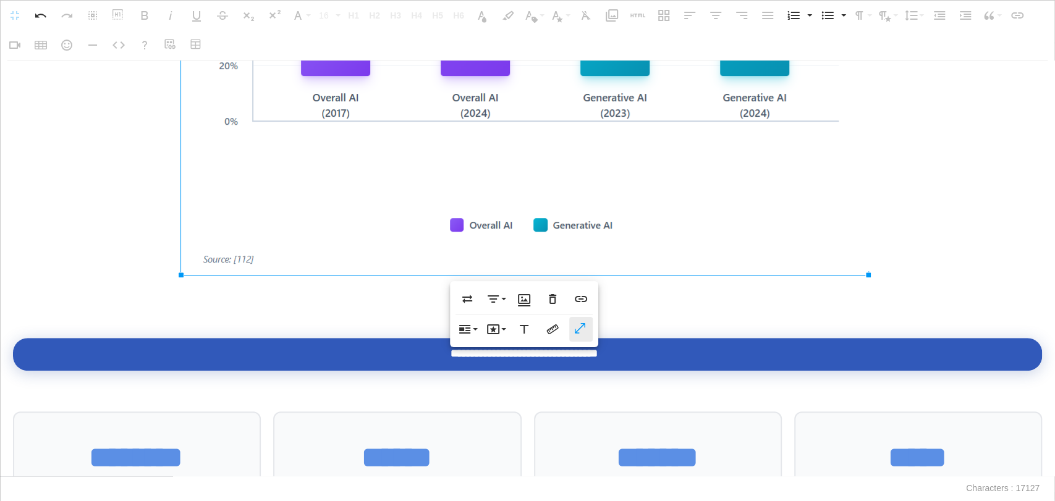
click at [577, 331] on icon "button" at bounding box center [581, 329] width 15 height 12
click at [382, 328] on div "**********" at bounding box center [527, 269] width 1055 height 416
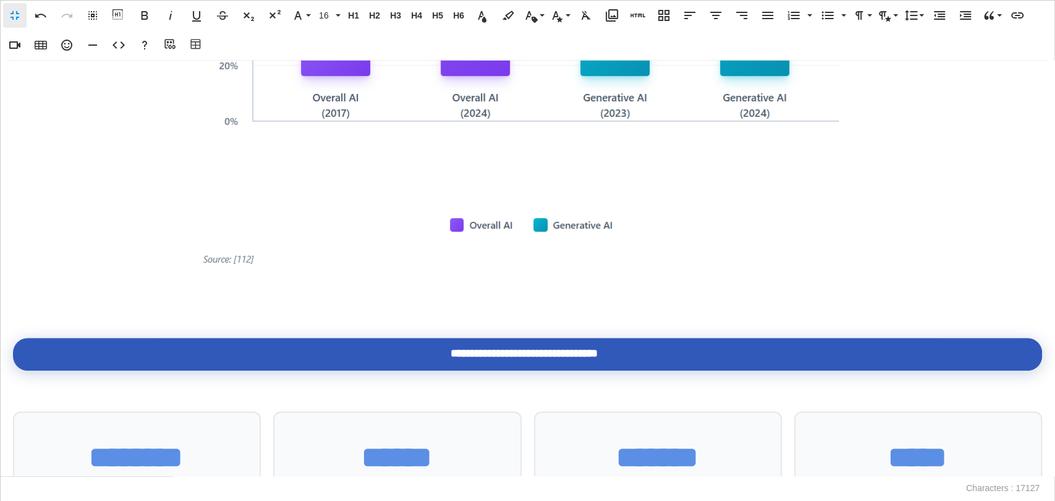
click at [372, 315] on p at bounding box center [527, 311] width 1029 height 18
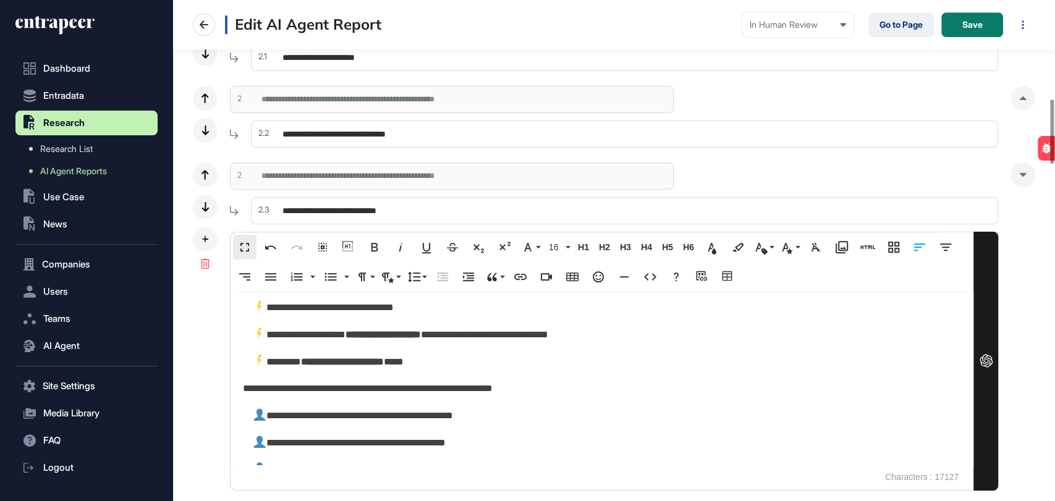
scroll to position [3037, 0]
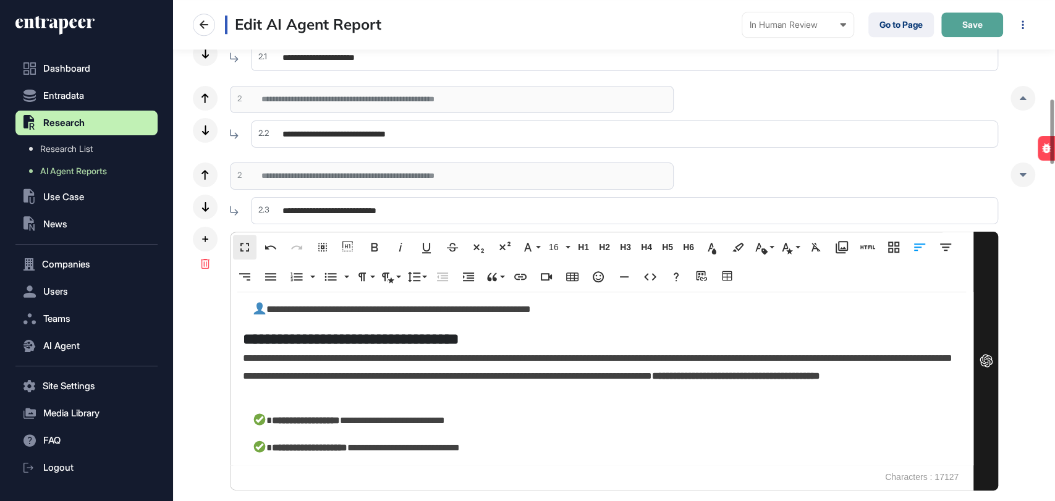
click at [964, 30] on button "Save" at bounding box center [972, 24] width 62 height 25
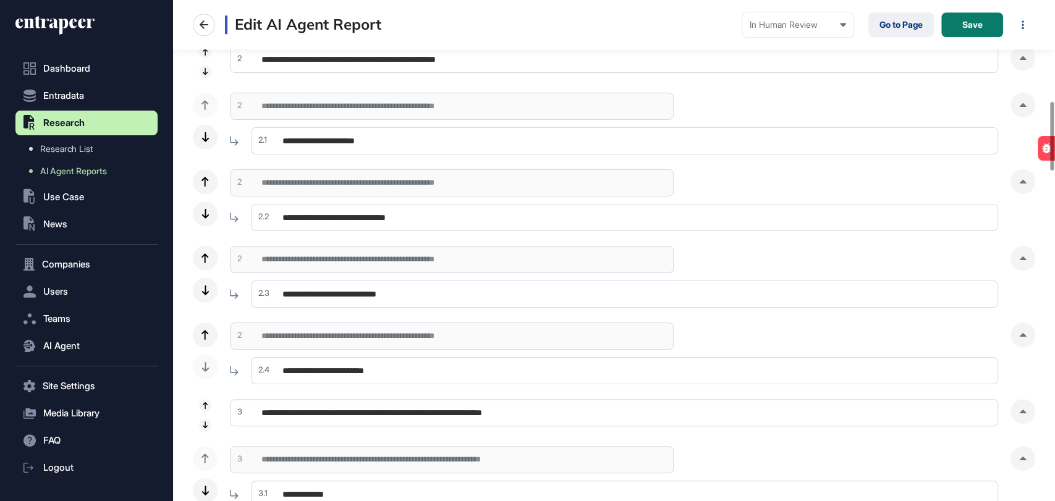
scroll to position [687, 0]
click at [1019, 253] on div at bounding box center [1023, 259] width 25 height 25
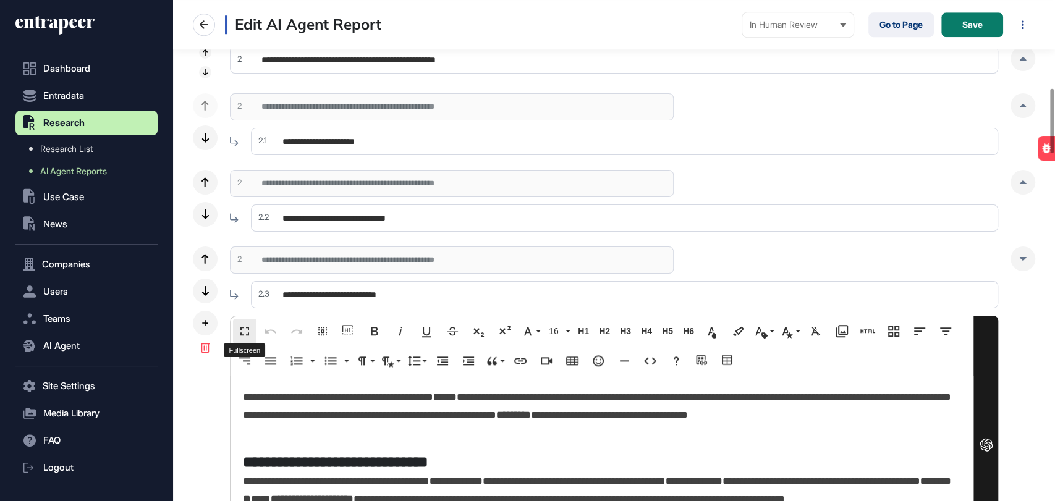
click at [233, 332] on button "Fullscreen" at bounding box center [244, 331] width 23 height 25
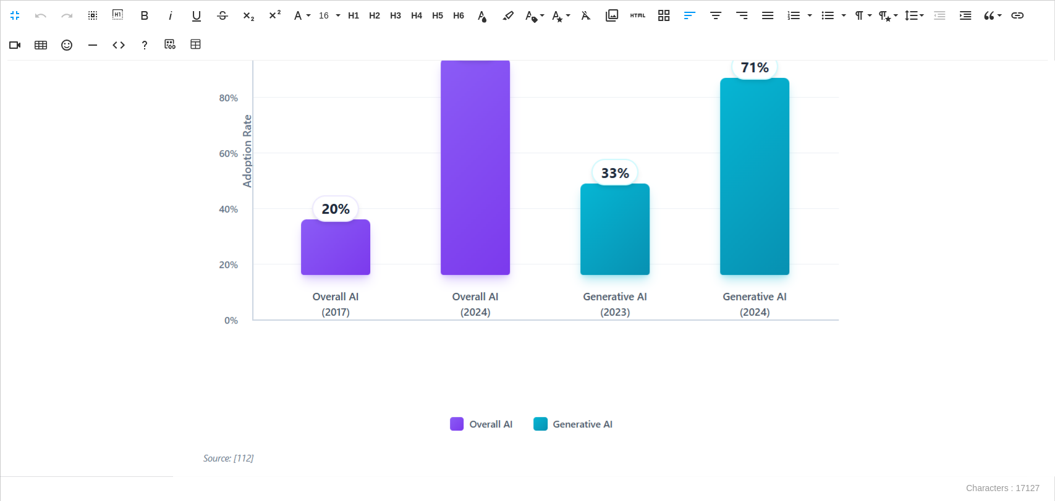
scroll to position [3639, 0]
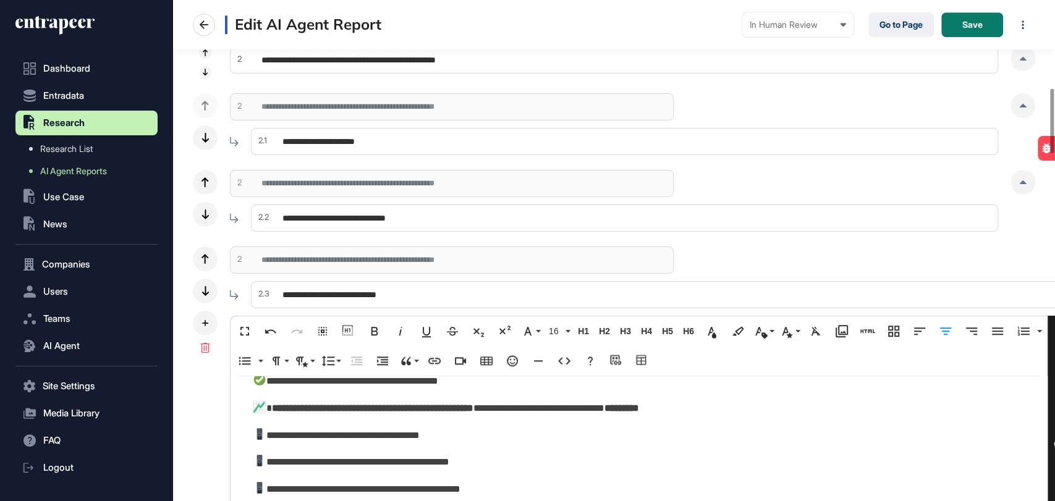
scroll to position [5103, 0]
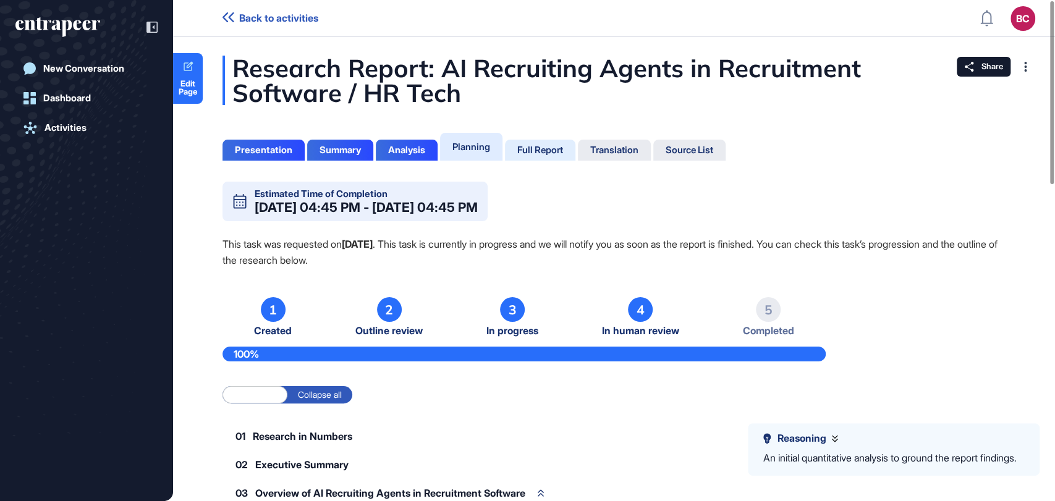
click at [525, 150] on div "Full Report" at bounding box center [540, 150] width 46 height 11
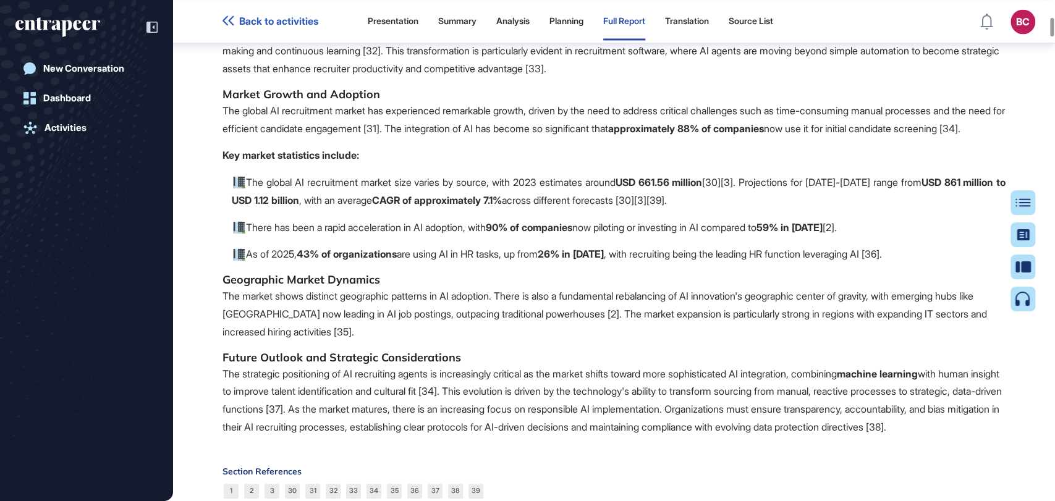
scroll to position [4577, 0]
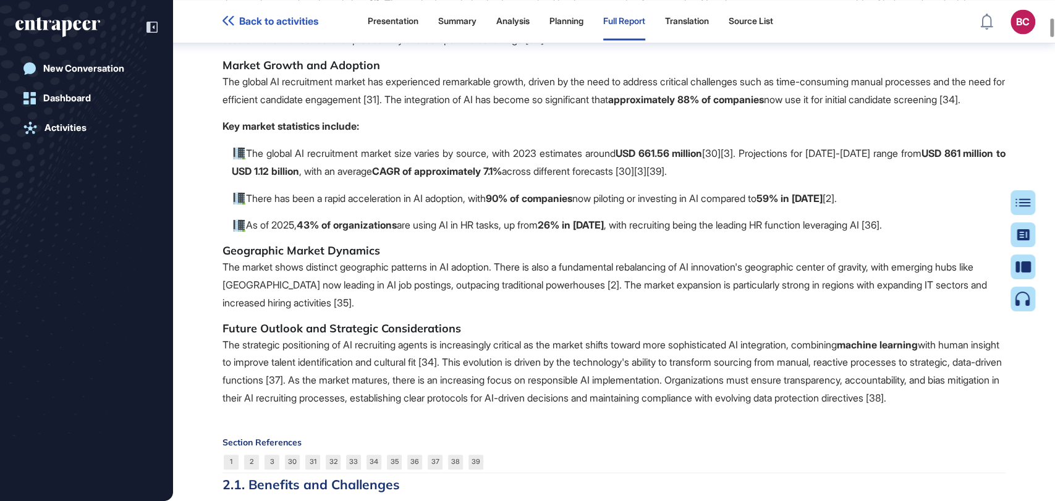
drag, startPoint x: 1054, startPoint y: 32, endPoint x: 1009, endPoint y: 86, distance: 70.2
click at [1054, 36] on div at bounding box center [1052, 28] width 4 height 19
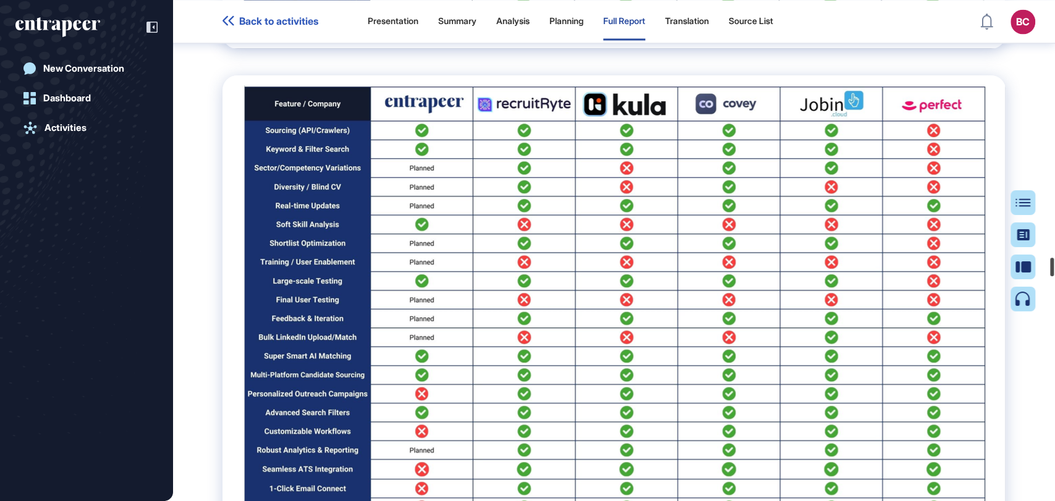
scroll to position [68157, 0]
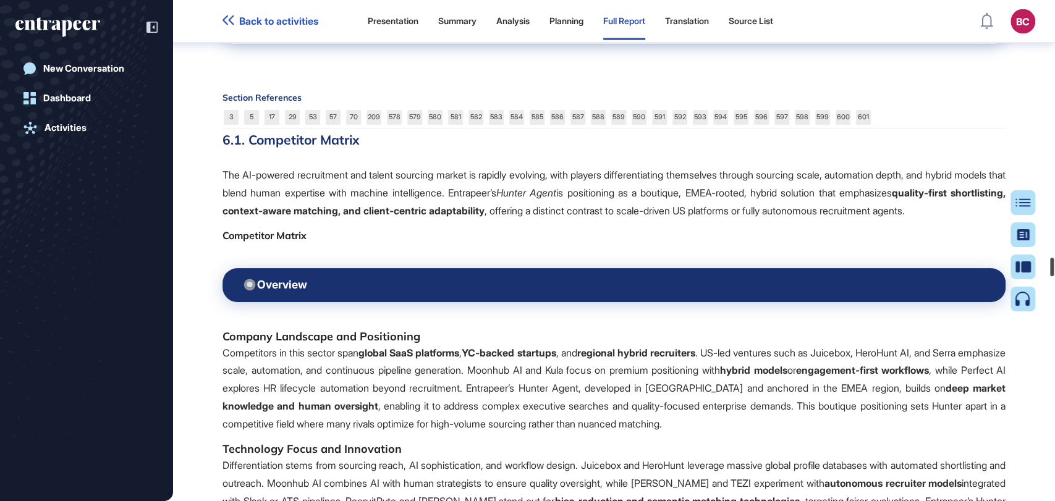
drag, startPoint x: 1054, startPoint y: 108, endPoint x: 1054, endPoint y: 269, distance: 161.9
click at [1054, 269] on div at bounding box center [1052, 267] width 4 height 19
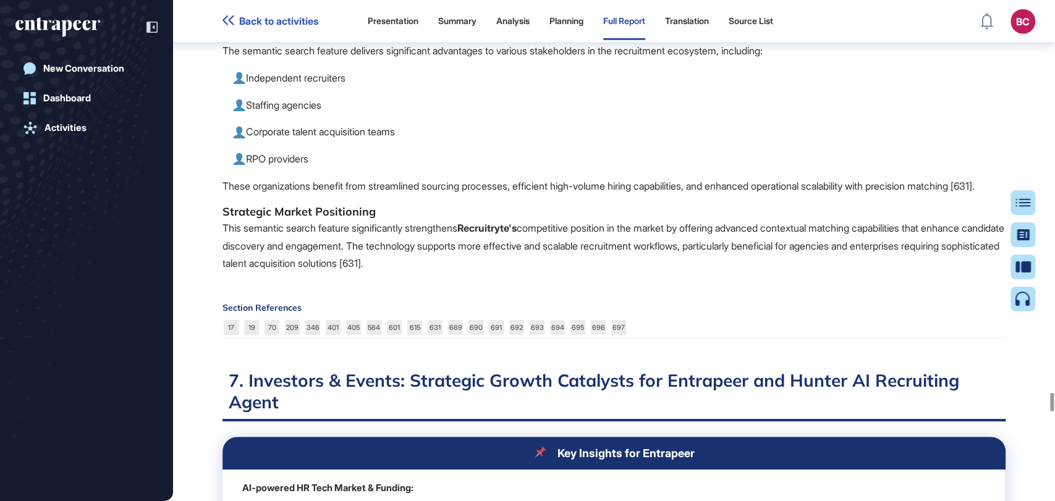
scroll to position [104435, 0]
